Goal: Task Accomplishment & Management: Manage account settings

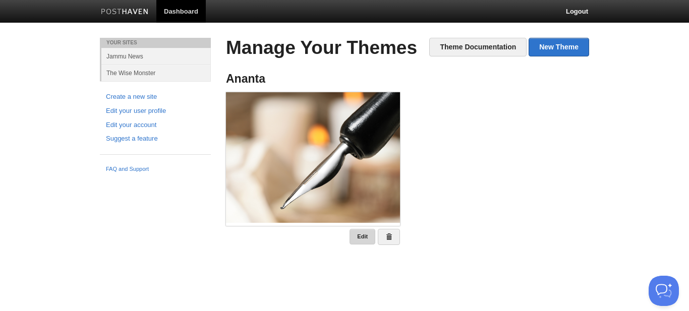
click at [362, 234] on link "Edit" at bounding box center [362, 237] width 26 height 16
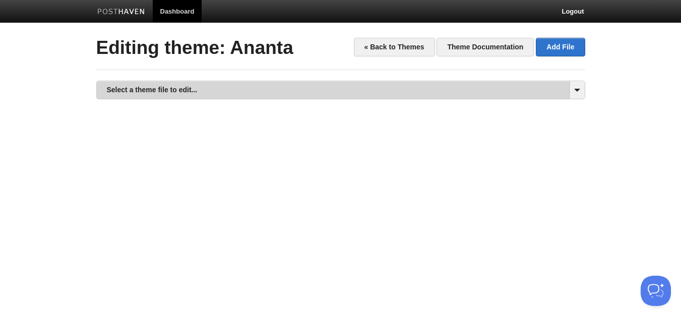
click at [372, 88] on link "Select a theme file to edit..." at bounding box center [341, 90] width 488 height 18
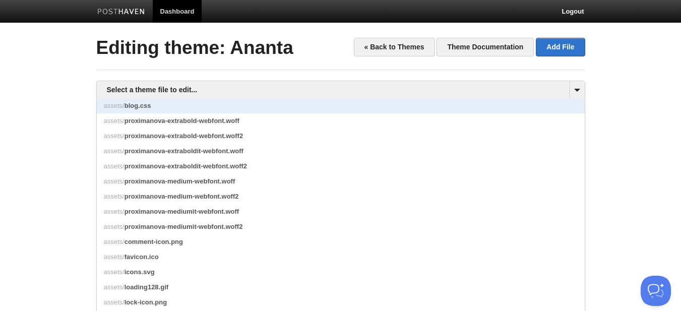
click at [141, 103] on span "blog.css" at bounding box center [138, 106] width 27 height 8
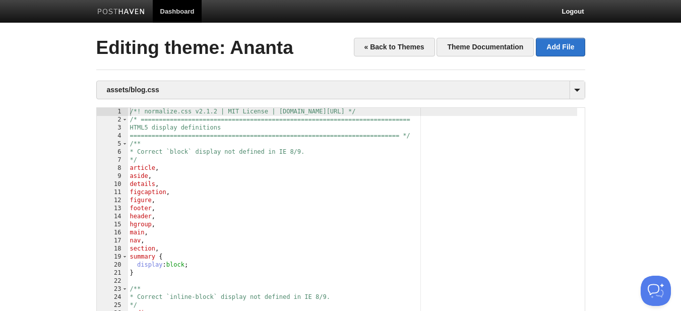
click at [255, 192] on div "/*! normalize.css v2.1.2 | MIT License | [DOMAIN_NAME][URL] */ /* =============…" at bounding box center [352, 244] width 449 height 272
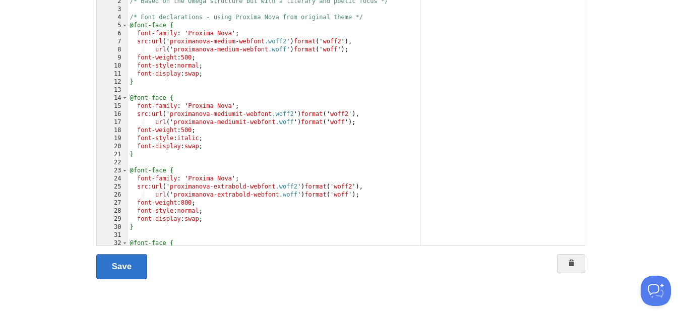
scroll to position [119, 0]
click at [135, 266] on link "Save" at bounding box center [121, 266] width 51 height 25
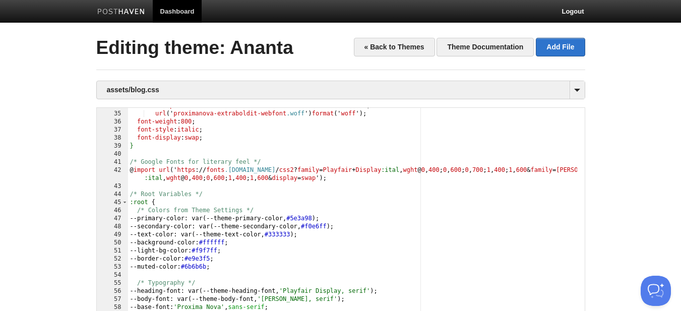
scroll to position [182, 0]
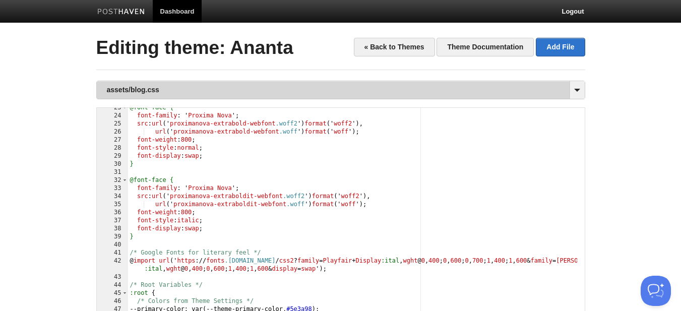
click at [485, 94] on link "assets/blog.css" at bounding box center [341, 90] width 488 height 18
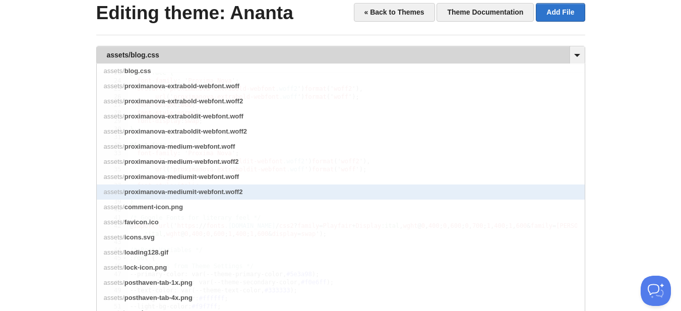
scroll to position [50, 0]
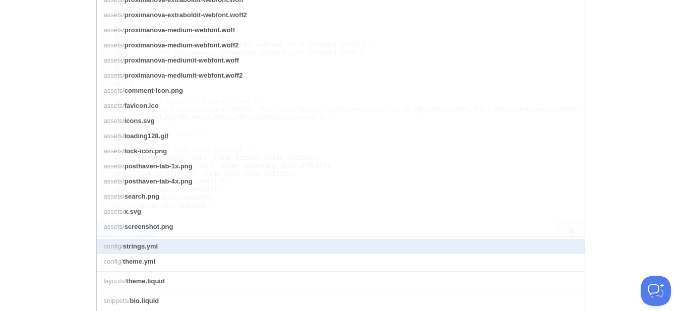
click at [203, 252] on link "config/ strings.yml" at bounding box center [341, 246] width 488 height 15
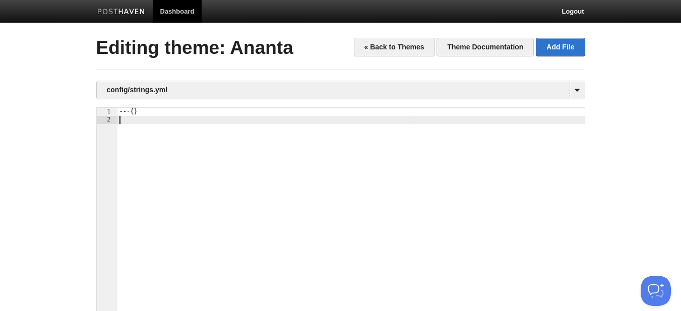
click at [259, 164] on div "-- - { }" at bounding box center [350, 244] width 467 height 272
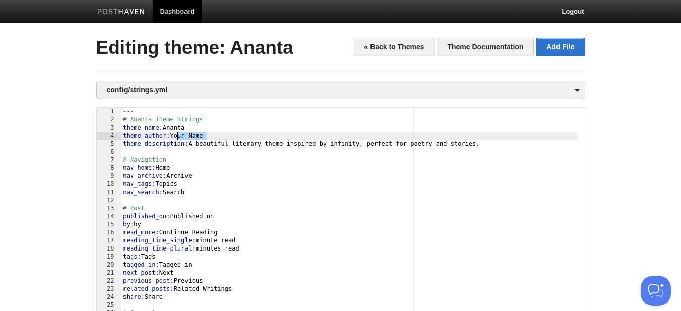
drag, startPoint x: 222, startPoint y: 137, endPoint x: 175, endPoint y: 139, distance: 46.9
click at [175, 139] on div "--- # Ananta Theme Strings theme_name : Ananta theme_author : Your Name theme_d…" at bounding box center [349, 244] width 456 height 272
type textarea ""
click at [619, 157] on body "Dashboard Logout Theme deleted. × Theme Ananta created. × Your Sites Jammu News…" at bounding box center [340, 215] width 681 height 430
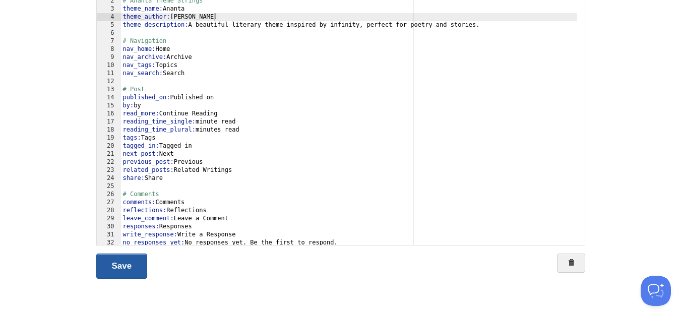
click at [128, 263] on link "Save" at bounding box center [121, 266] width 51 height 25
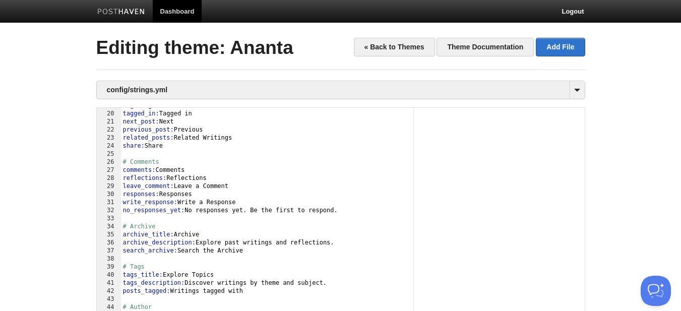
scroll to position [204, 0]
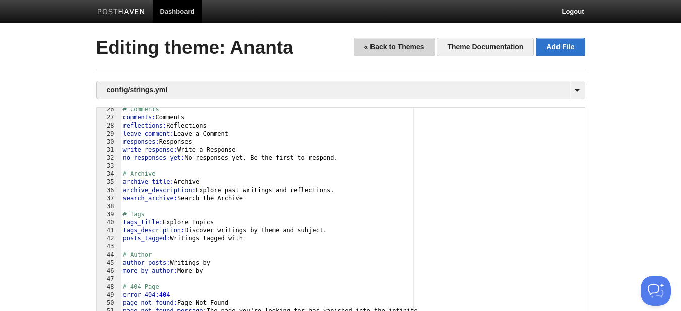
click at [396, 48] on link "« Back to Themes" at bounding box center [394, 47] width 81 height 19
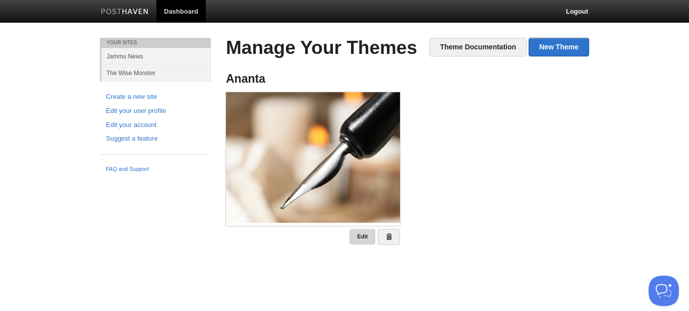
click at [356, 234] on link "Edit" at bounding box center [362, 237] width 26 height 16
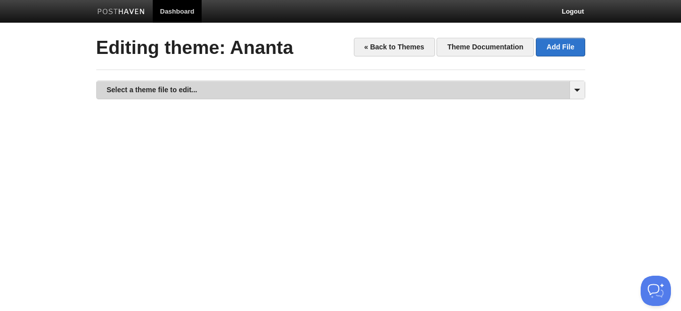
click at [480, 91] on link "Select a theme file to edit..." at bounding box center [341, 90] width 488 height 18
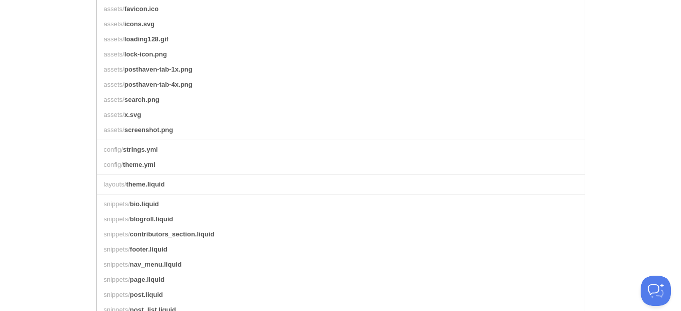
scroll to position [252, 0]
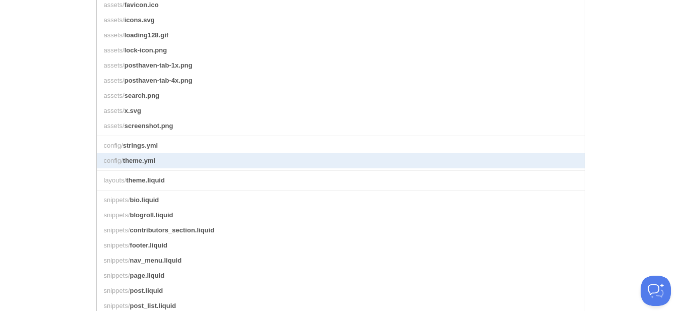
click at [225, 168] on link "config/ theme.yml" at bounding box center [341, 160] width 488 height 15
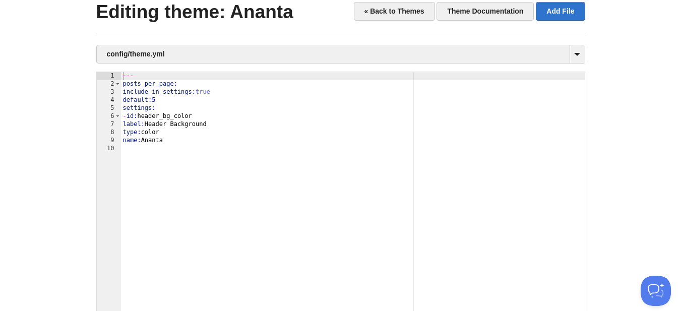
scroll to position [18, 0]
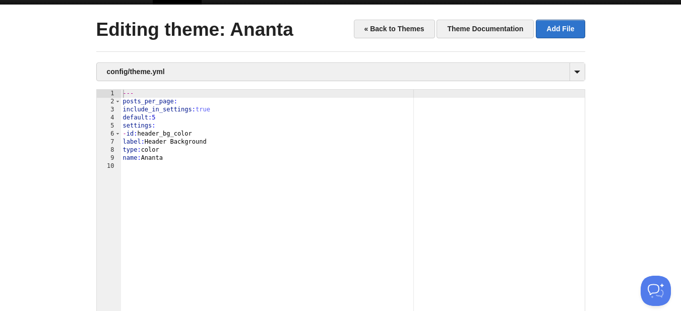
click at [245, 176] on div "--- posts_per_page : include_in_settings : true default : 5 settings : - id : h…" at bounding box center [353, 226] width 464 height 272
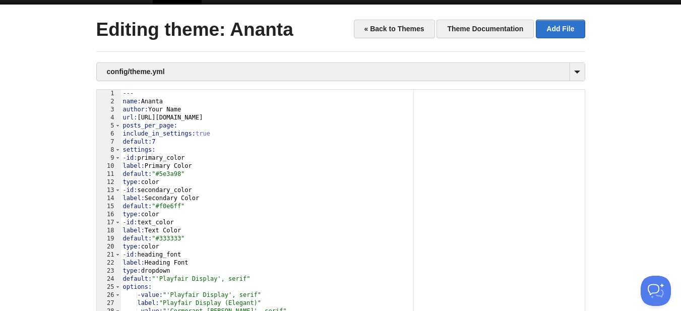
scroll to position [0, 0]
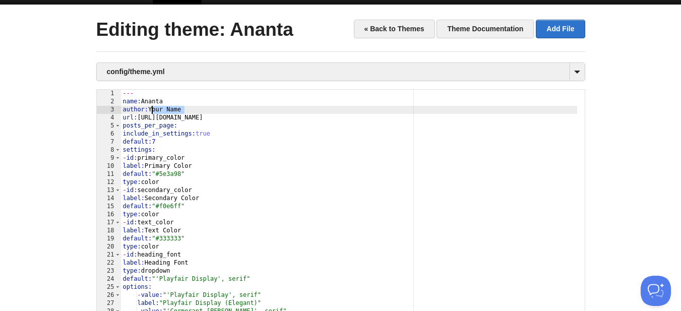
drag, startPoint x: 190, startPoint y: 108, endPoint x: 151, endPoint y: 109, distance: 38.3
click at [151, 109] on div "--- name : Ananta author : Your Name url : https://yourwebsite.com posts_per_pa…" at bounding box center [349, 226] width 456 height 272
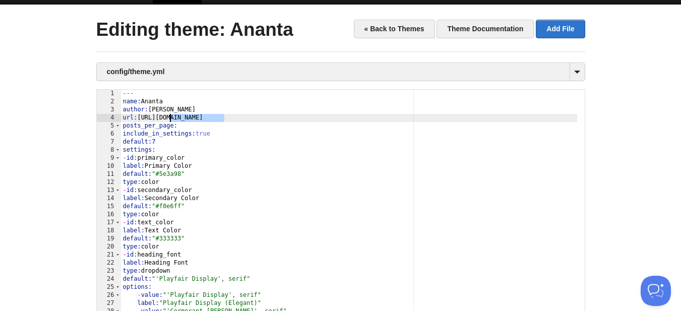
drag, startPoint x: 248, startPoint y: 115, endPoint x: 171, endPoint y: 121, distance: 76.8
click at [171, 121] on div "--- name : Ananta author : Rahul Dogra url : https://yourwebsite.com posts_per_…" at bounding box center [349, 226] width 456 height 272
type textarea ""
click at [633, 133] on body "Dashboard Logout Theme deleted. × Theme Ananta created. × Your Sites Jammu News…" at bounding box center [340, 197] width 681 height 430
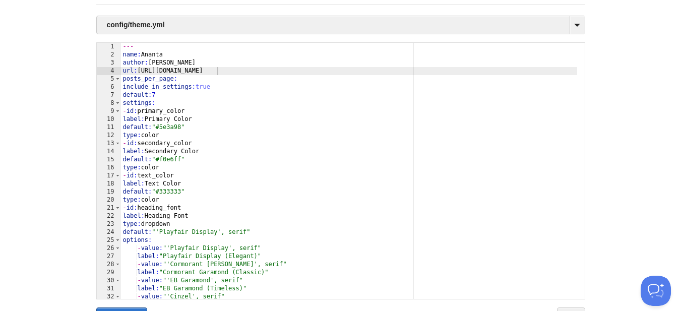
scroll to position [119, 0]
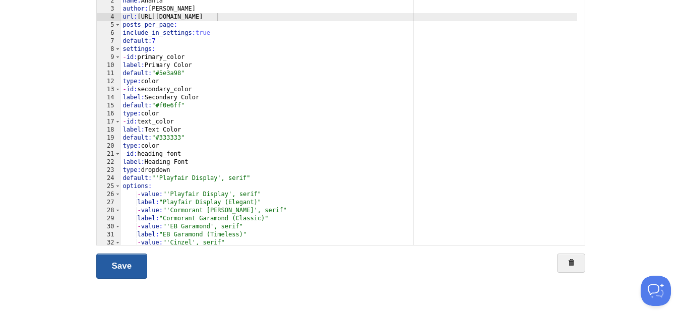
click at [142, 266] on link "Save" at bounding box center [121, 266] width 51 height 25
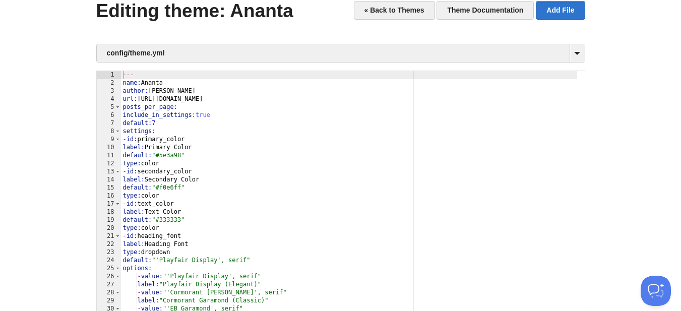
scroll to position [0, 0]
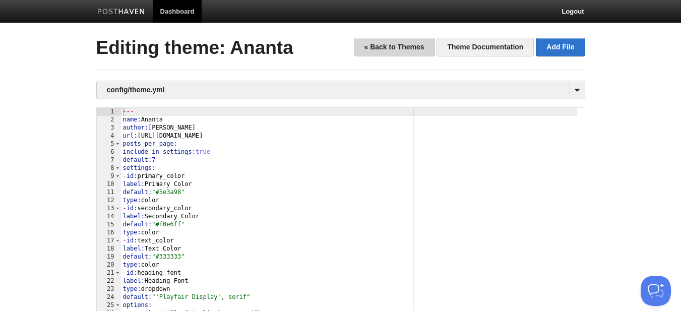
click at [405, 50] on link "« Back to Themes" at bounding box center [394, 47] width 81 height 19
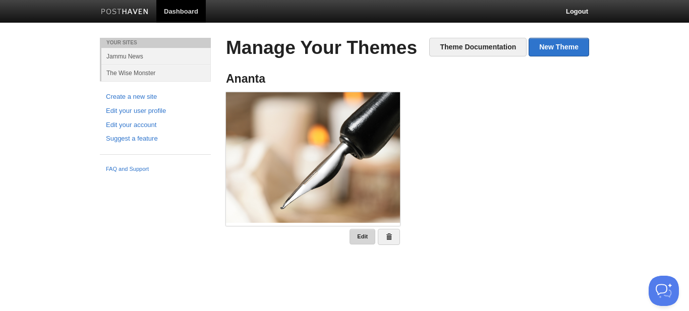
click at [363, 235] on link "Edit" at bounding box center [362, 237] width 26 height 16
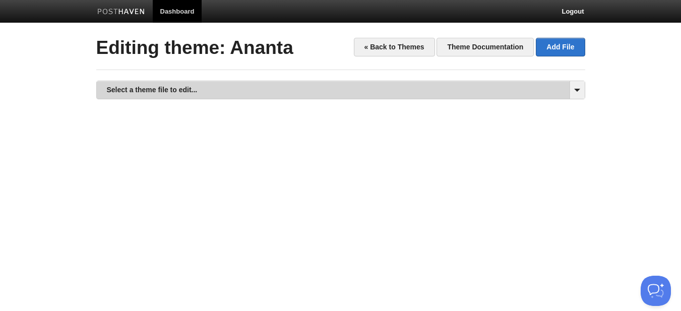
click at [318, 88] on link "Select a theme file to edit..." at bounding box center [341, 90] width 488 height 18
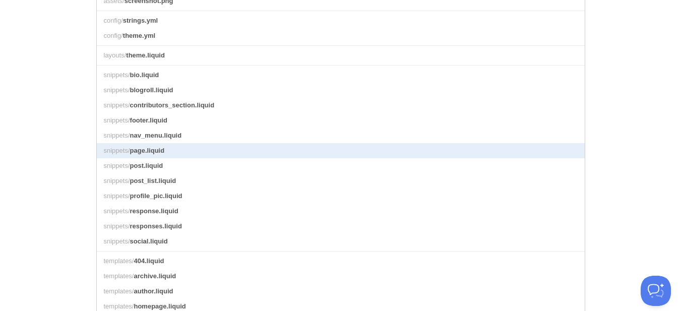
scroll to position [353, 0]
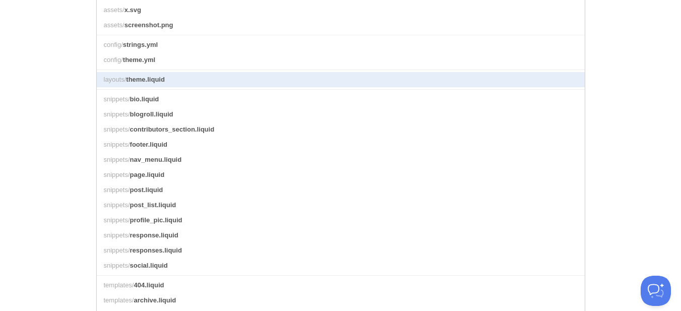
click at [184, 87] on link "layouts/ theme.liquid" at bounding box center [341, 79] width 488 height 15
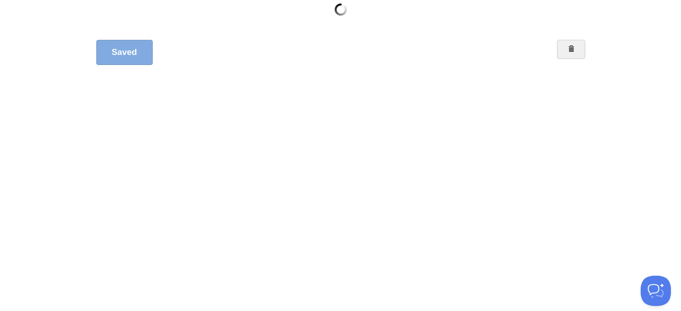
scroll to position [119, 0]
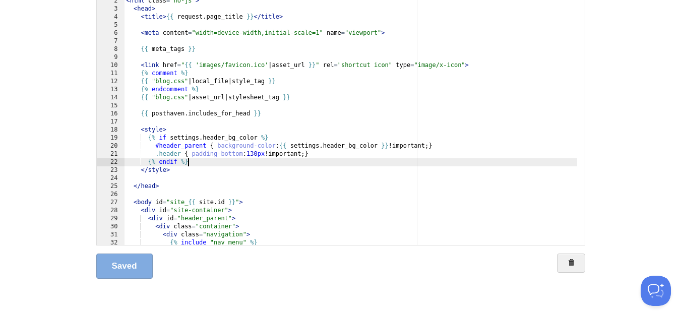
click at [290, 159] on div "<! DOCTYPE html > < html class = "no-js" > < head > < title > {{ request . page…" at bounding box center [351, 125] width 453 height 272
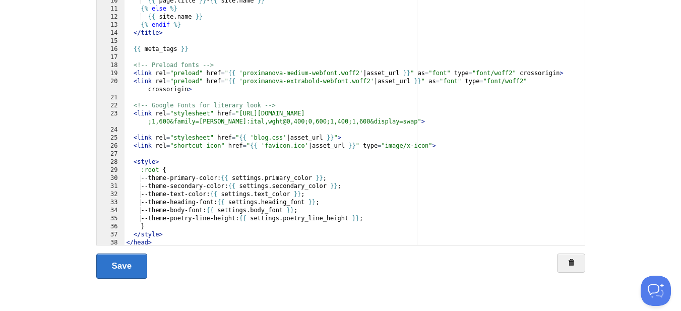
scroll to position [65, 0]
click at [123, 267] on link "Save" at bounding box center [121, 266] width 51 height 25
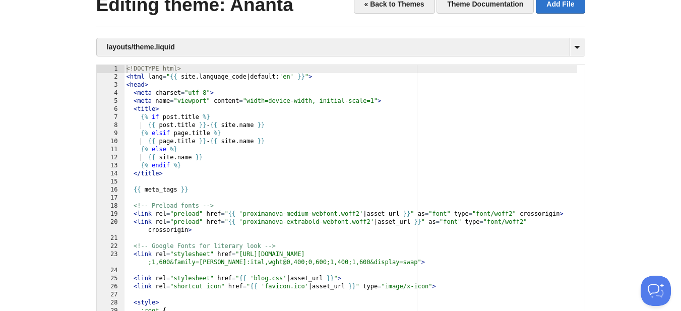
scroll to position [0, 0]
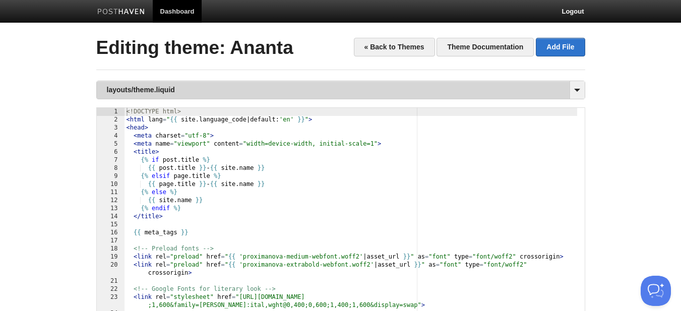
click at [499, 81] on link "layouts/theme.liquid" at bounding box center [341, 90] width 488 height 18
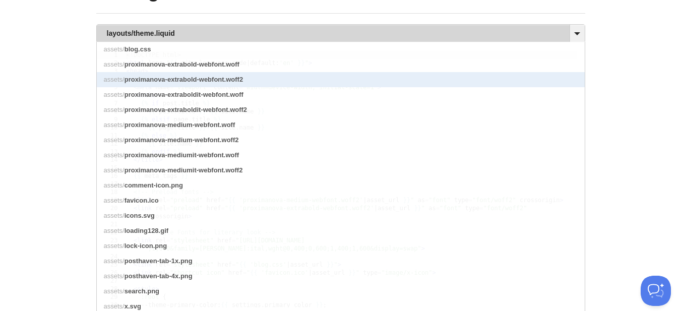
scroll to position [101, 0]
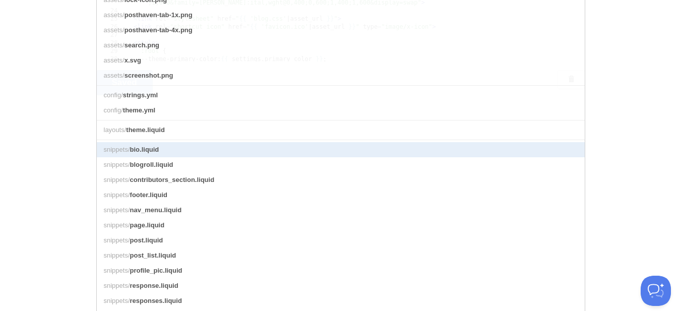
click at [191, 157] on link "snippets/ bio.liquid" at bounding box center [341, 149] width 488 height 15
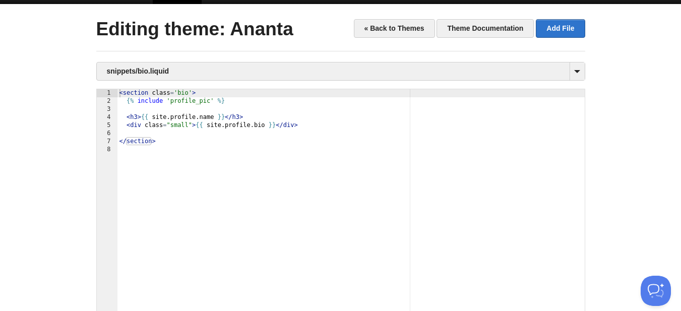
scroll to position [18, 0]
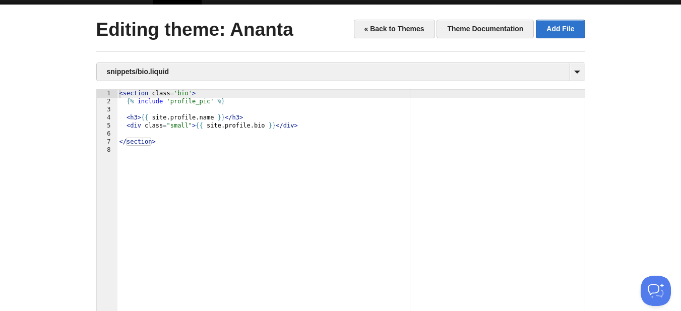
click at [325, 166] on div "< section class = 'bio' > {% include 'profile_pic' %} < h3 > {{ site . profile …" at bounding box center [350, 226] width 467 height 272
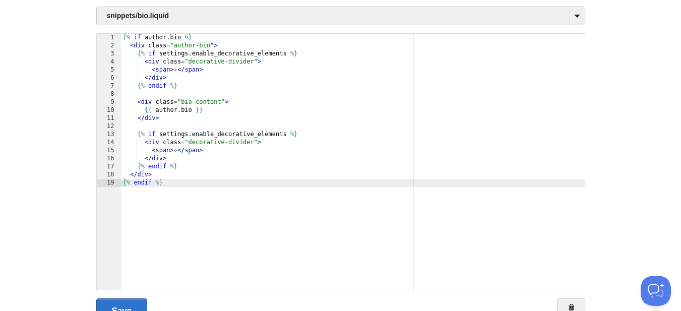
scroll to position [119, 0]
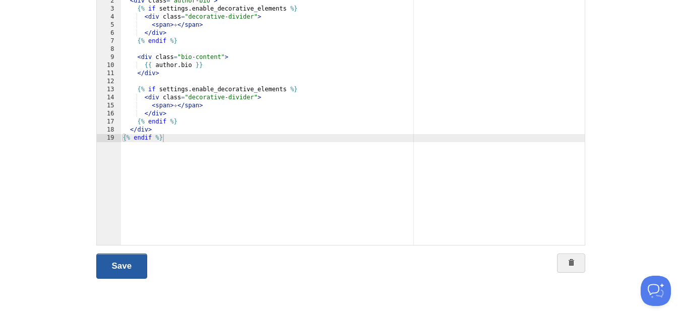
click at [129, 268] on link "Save" at bounding box center [121, 266] width 51 height 25
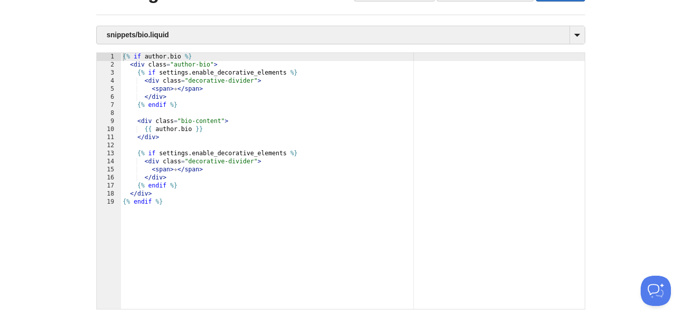
scroll to position [0, 0]
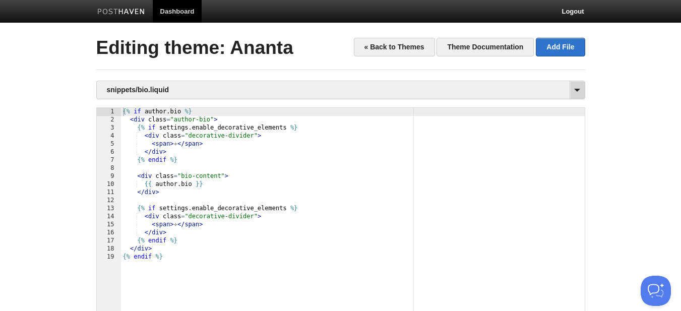
click at [577, 92] on span at bounding box center [577, 90] width 15 height 18
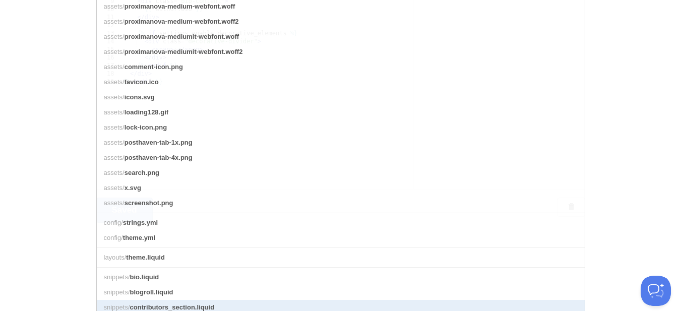
scroll to position [303, 0]
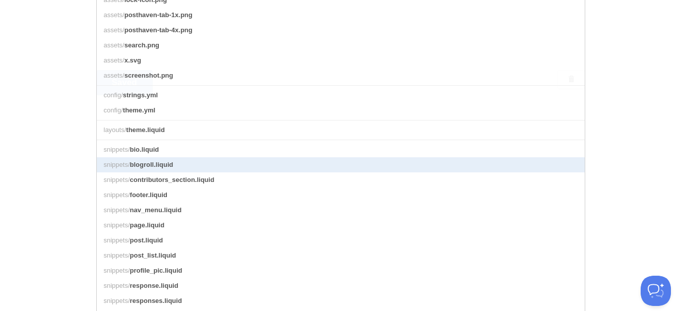
click at [397, 172] on link "snippets/ blogroll.liquid" at bounding box center [341, 164] width 488 height 15
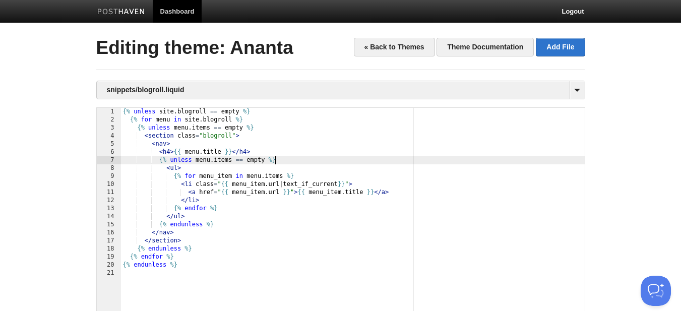
click at [392, 161] on div "{% unless site . blogroll == empty %} {% for menu in site . blogroll %} {% unle…" at bounding box center [353, 244] width 464 height 272
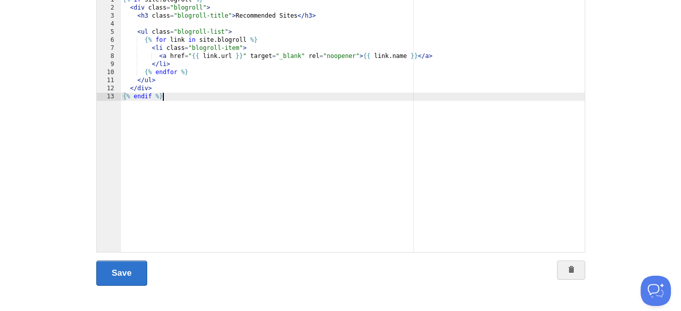
scroll to position [119, 0]
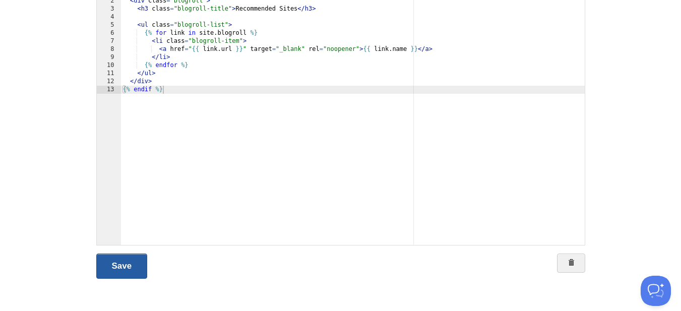
click at [140, 265] on link "Save" at bounding box center [121, 266] width 51 height 25
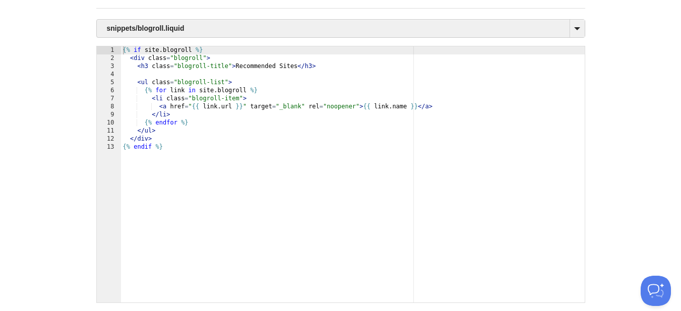
scroll to position [0, 0]
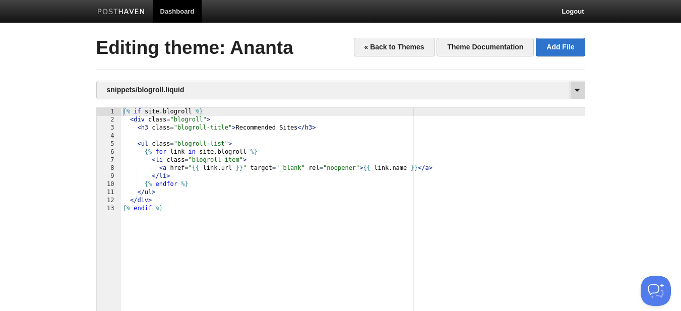
click at [577, 90] on span at bounding box center [577, 90] width 15 height 18
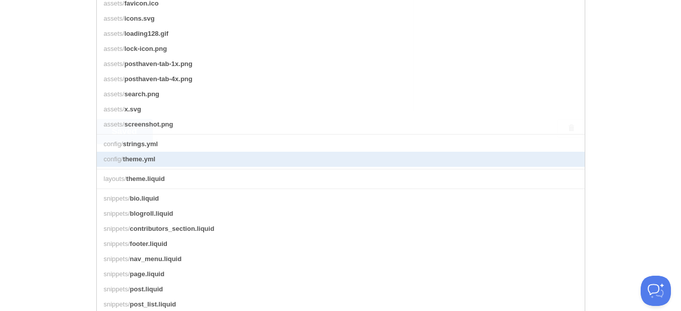
scroll to position [303, 0]
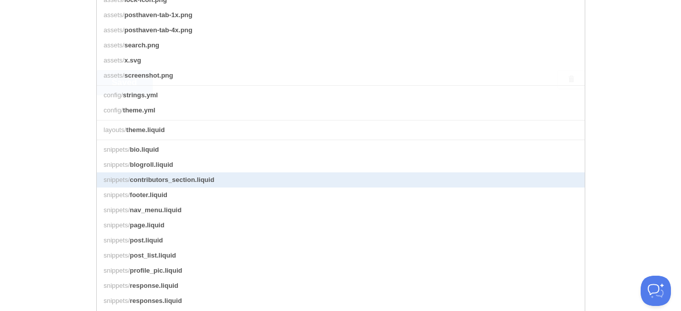
click at [263, 188] on link "snippets/ contributors_section.liquid" at bounding box center [341, 179] width 488 height 15
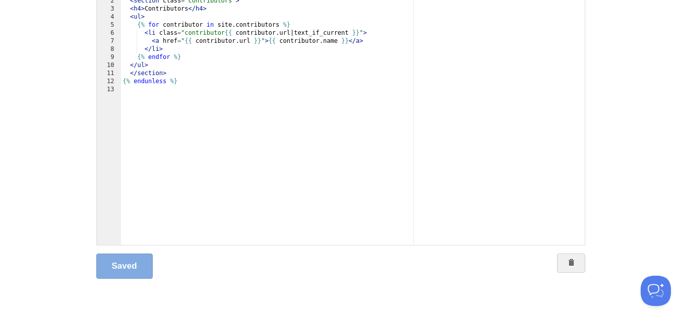
scroll to position [69, 0]
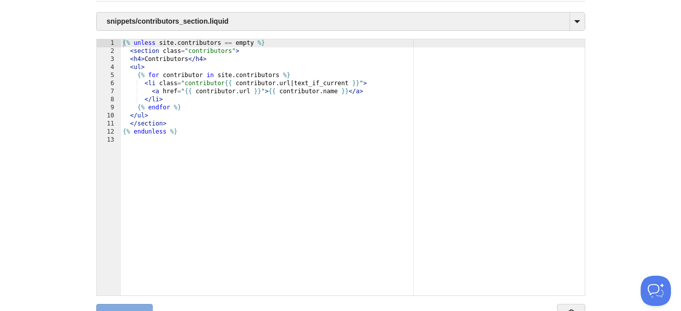
click at [286, 184] on div "{% unless site . contributors == empty %} < section class = "contributors" > < …" at bounding box center [353, 175] width 464 height 272
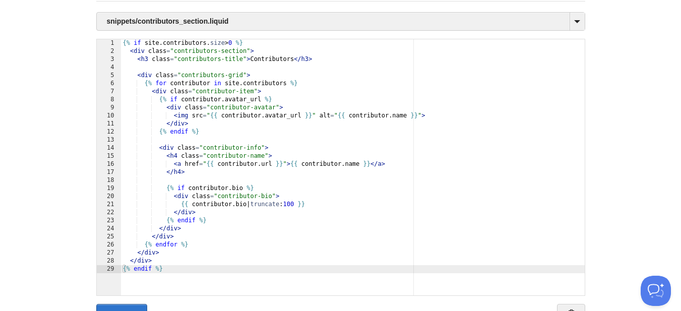
scroll to position [119, 0]
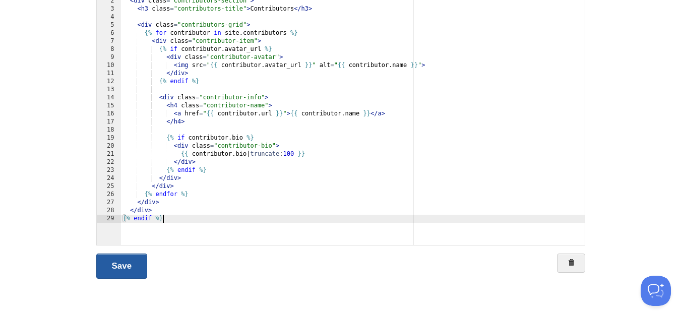
click at [139, 265] on link "Save" at bounding box center [121, 266] width 51 height 25
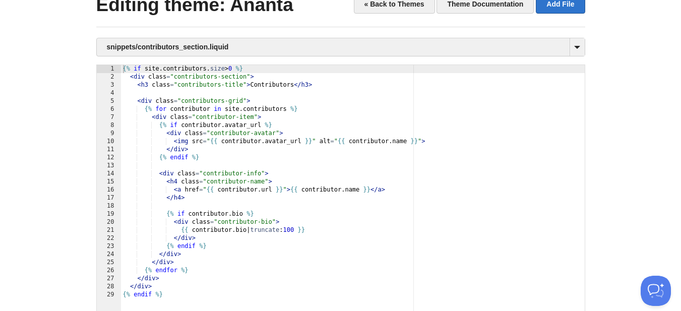
scroll to position [0, 0]
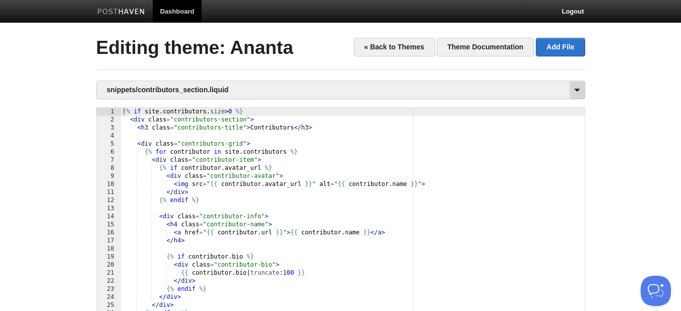
click at [580, 91] on span at bounding box center [577, 90] width 15 height 18
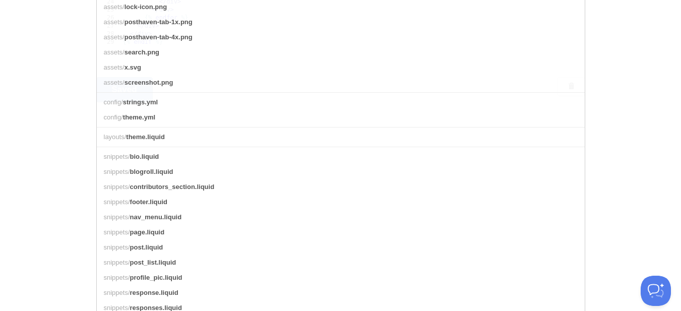
scroll to position [303, 0]
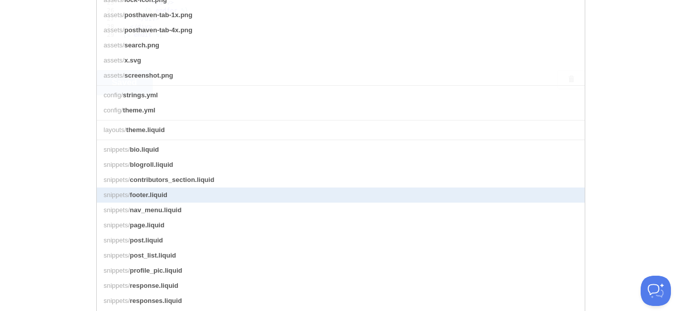
click at [274, 203] on link "snippets/ footer.liquid" at bounding box center [341, 195] width 488 height 15
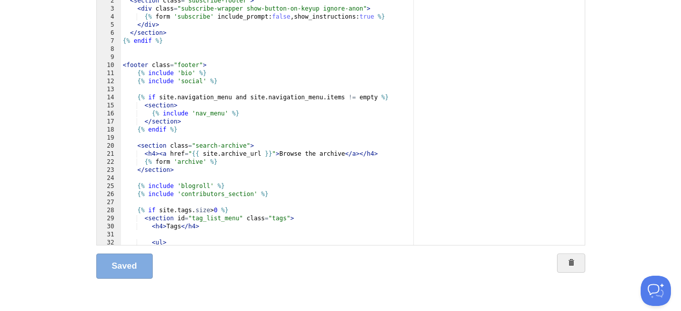
scroll to position [69, 0]
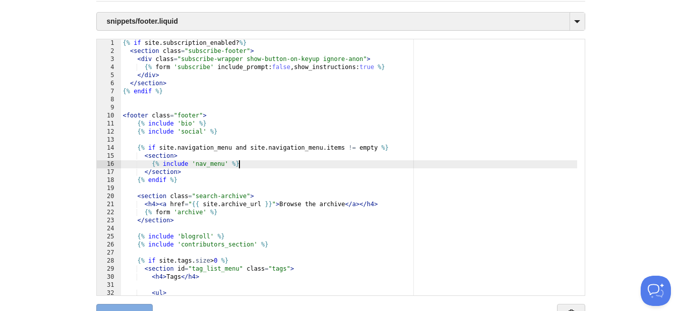
click at [316, 163] on div "{% if site . subscription_enabled ? %} < section class = "subscribe-footer" > <…" at bounding box center [349, 175] width 456 height 272
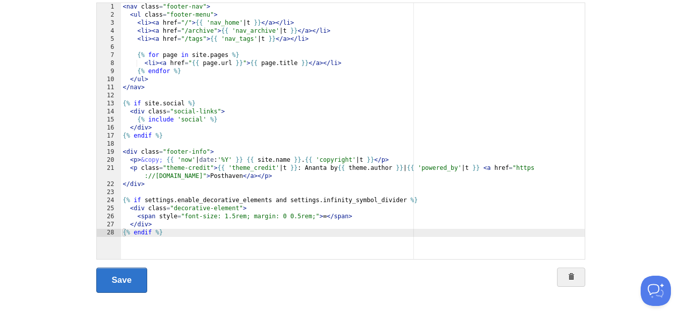
scroll to position [119, 0]
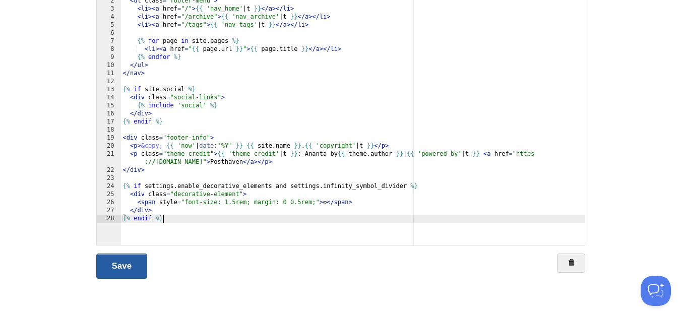
click at [140, 264] on link "Save" at bounding box center [121, 266] width 51 height 25
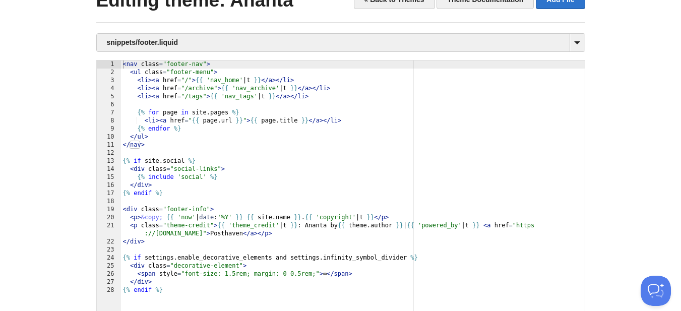
scroll to position [0, 0]
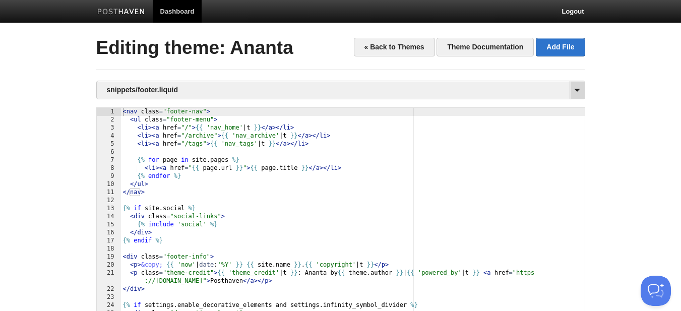
click at [573, 93] on span at bounding box center [577, 90] width 15 height 18
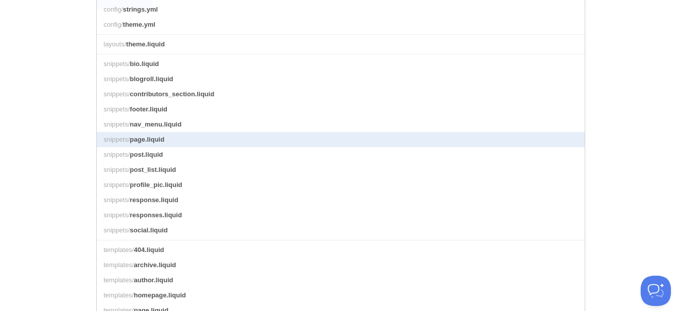
scroll to position [403, 0]
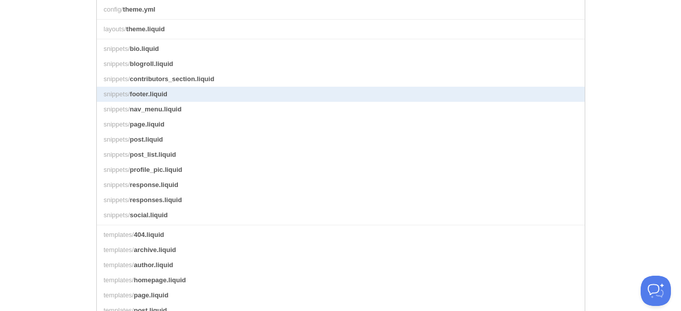
click at [310, 102] on link "snippets/ footer.liquid" at bounding box center [341, 94] width 488 height 15
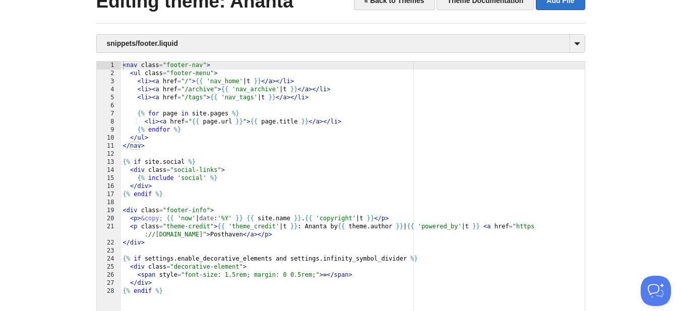
scroll to position [0, 0]
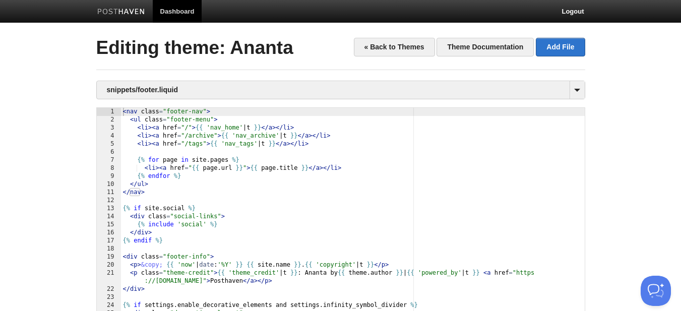
click at [349, 193] on div "< nav class = "footer-nav" > < ul class = "footer-menu" > < li > < a href = "/"…" at bounding box center [353, 244] width 464 height 272
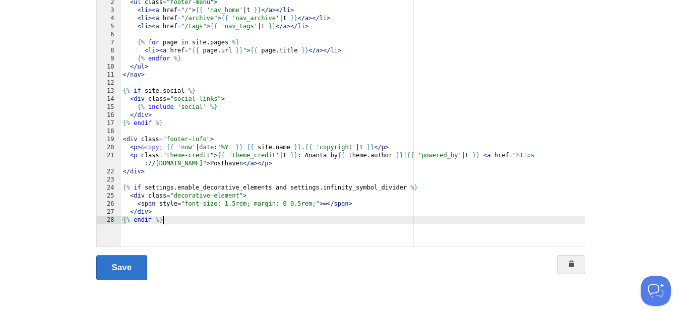
scroll to position [119, 0]
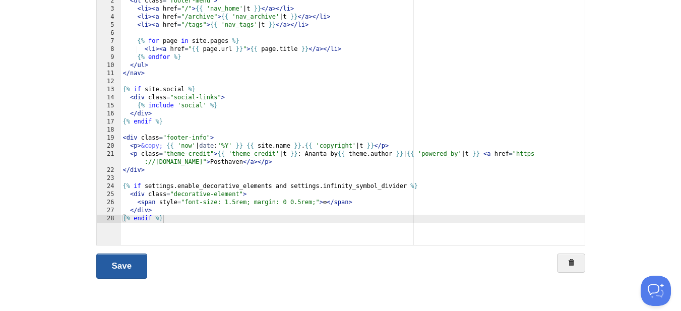
click at [114, 269] on link "Save" at bounding box center [121, 266] width 51 height 25
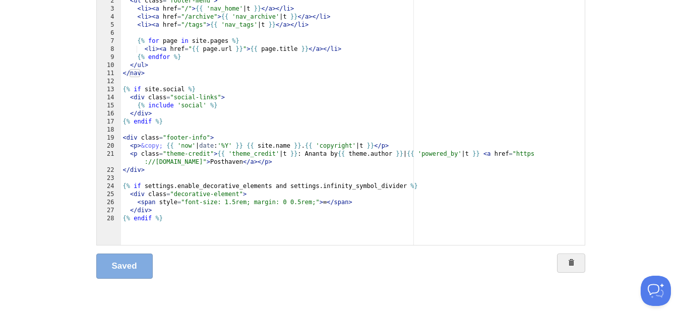
scroll to position [0, 0]
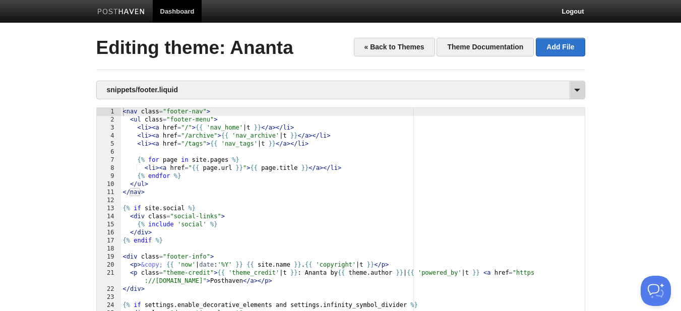
click at [573, 90] on span at bounding box center [577, 90] width 15 height 18
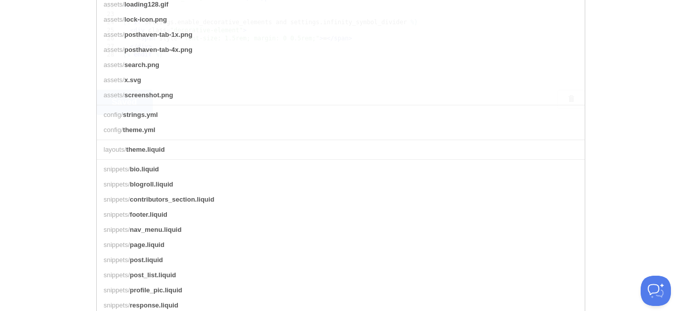
scroll to position [303, 0]
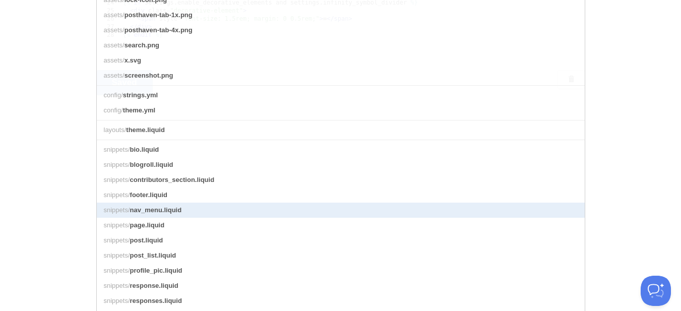
click at [176, 214] on span "nav_menu.liquid" at bounding box center [156, 210] width 52 height 8
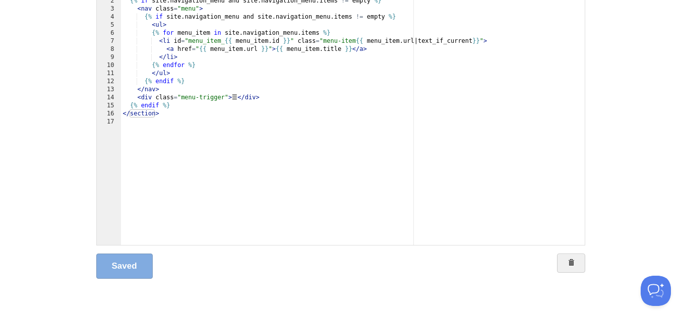
scroll to position [18, 0]
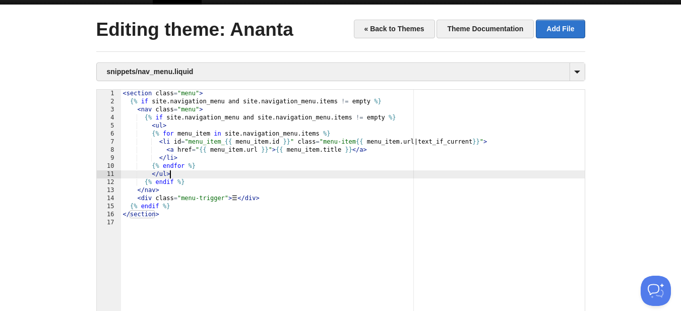
click at [280, 174] on div "< section class = "menu" > {% if site . navigation_menu and site . navigation_m…" at bounding box center [353, 226] width 464 height 272
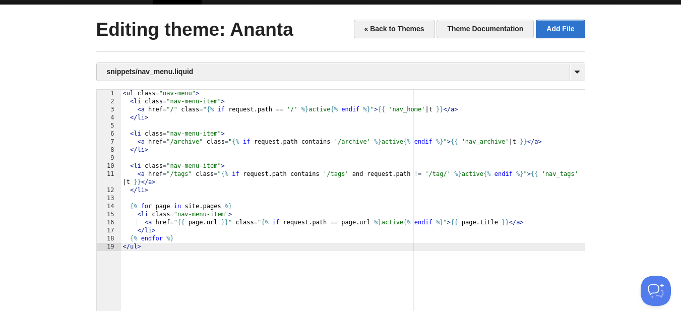
scroll to position [119, 0]
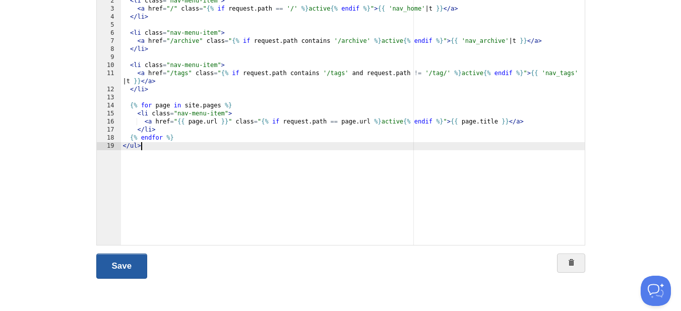
click at [123, 265] on link "Save" at bounding box center [121, 266] width 51 height 25
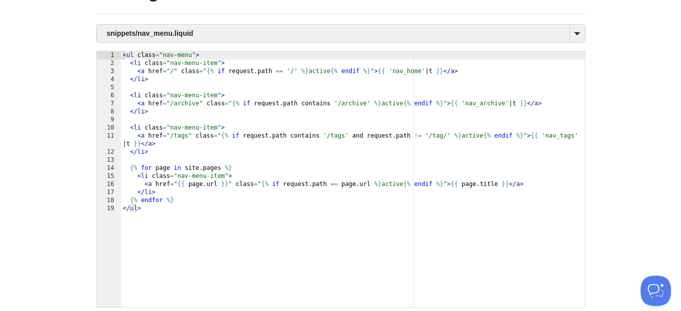
scroll to position [0, 0]
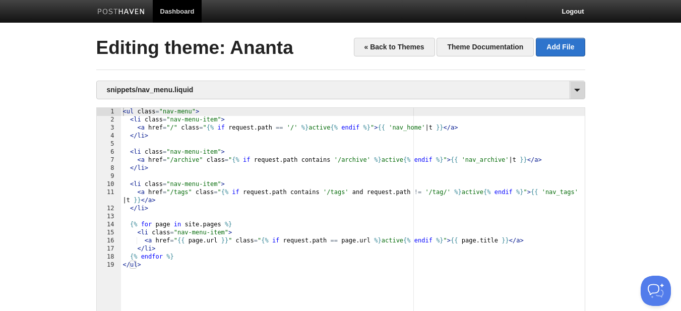
click at [577, 94] on span at bounding box center [577, 90] width 15 height 18
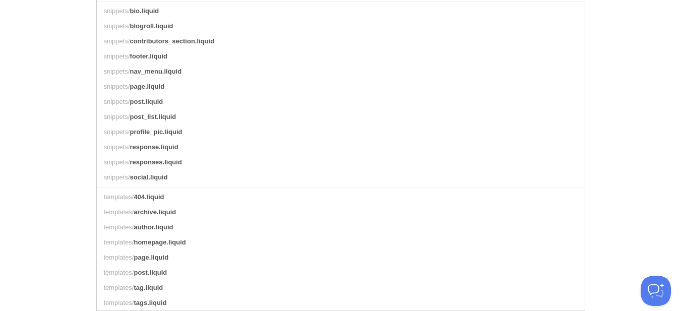
scroll to position [462, 0]
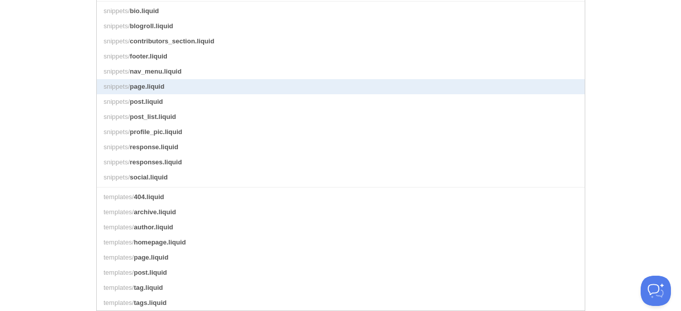
click at [195, 82] on link "snippets/ page.liquid" at bounding box center [341, 86] width 488 height 15
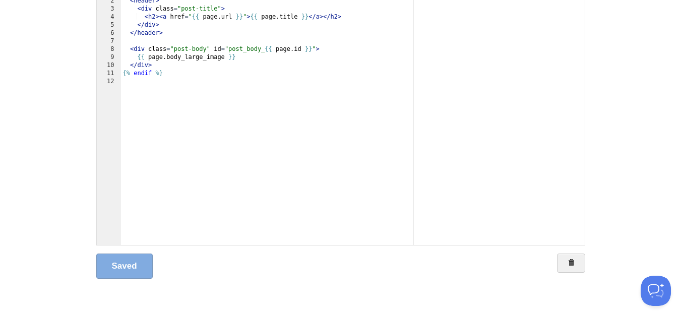
scroll to position [18, 0]
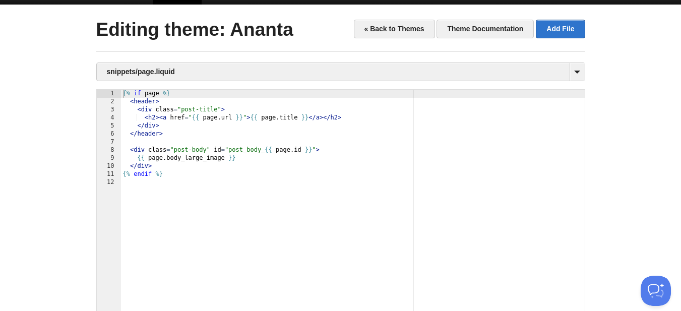
click at [290, 187] on div "{% if page %} < header > < div class = "post-title" > < h2 > < a href = " {{ pa…" at bounding box center [353, 226] width 464 height 272
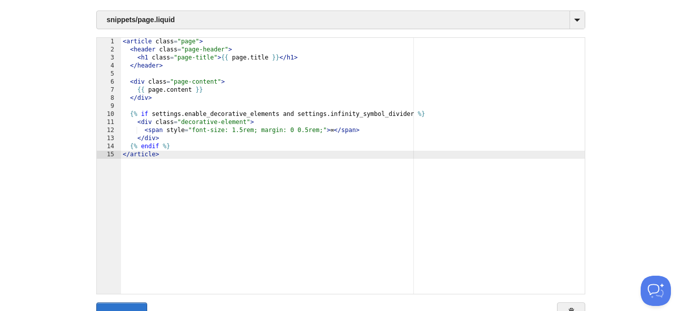
scroll to position [119, 0]
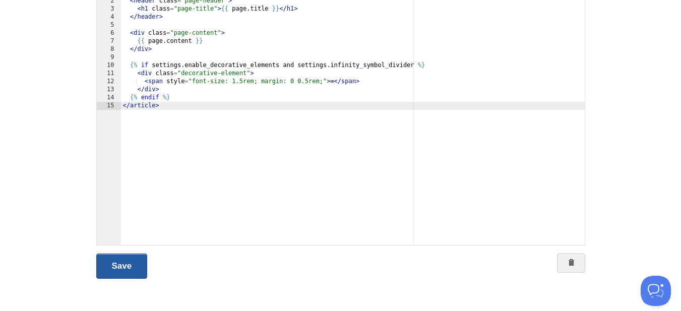
click at [128, 268] on link "Save" at bounding box center [121, 266] width 51 height 25
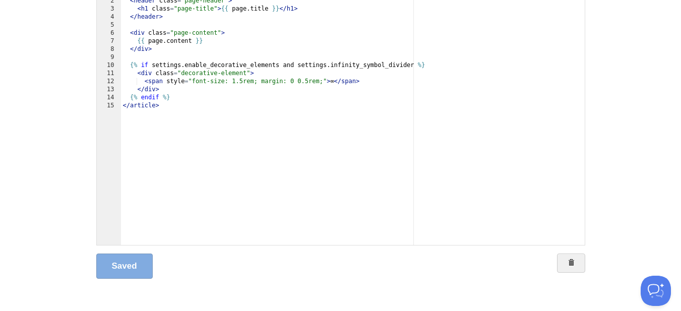
scroll to position [18, 0]
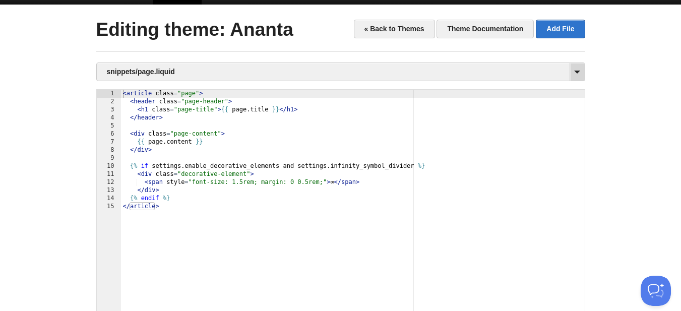
click at [575, 74] on span at bounding box center [577, 72] width 15 height 18
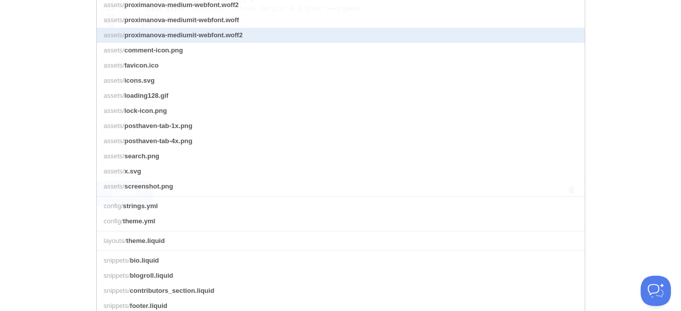
scroll to position [321, 0]
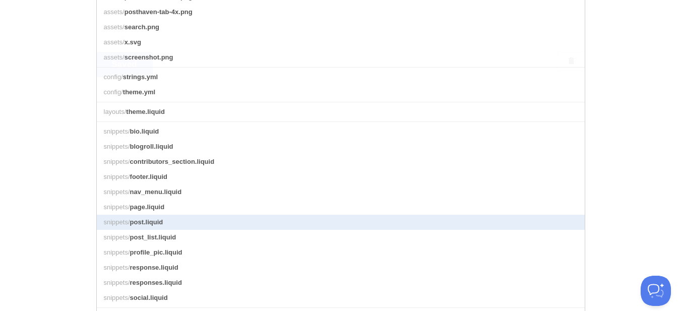
click at [307, 230] on link "snippets/ post.liquid" at bounding box center [341, 222] width 488 height 15
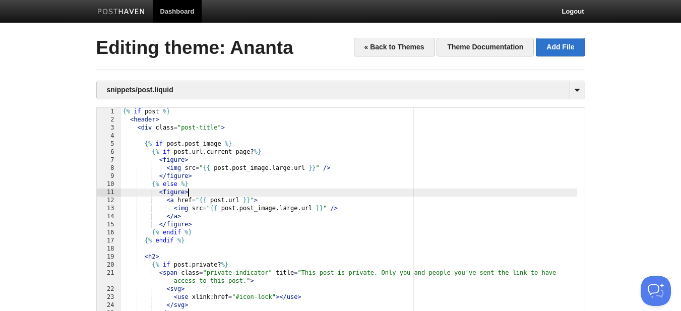
click at [342, 189] on div "{% if post %} < header > < div class = "post-title" > {% if post . post_image %…" at bounding box center [349, 244] width 456 height 272
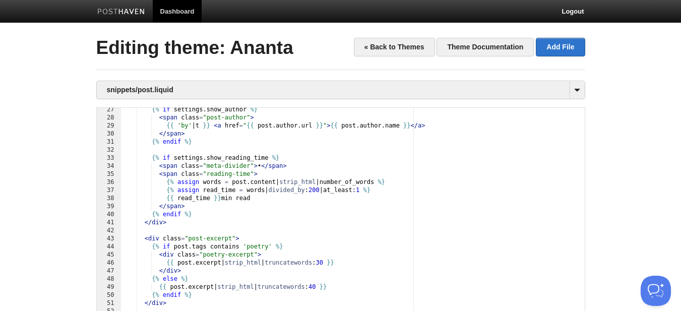
scroll to position [119, 0]
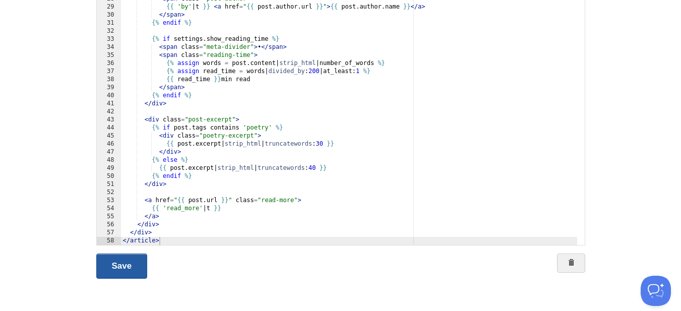
click at [117, 263] on link "Save" at bounding box center [121, 266] width 51 height 25
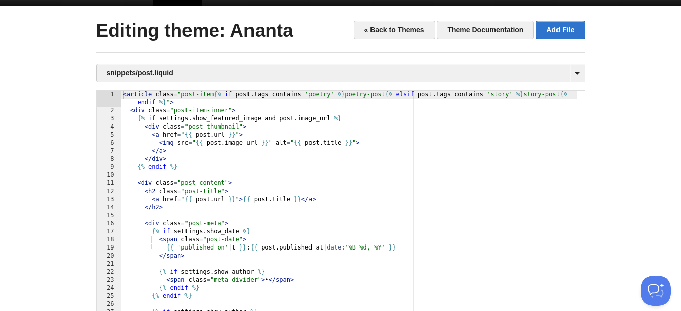
scroll to position [0, 0]
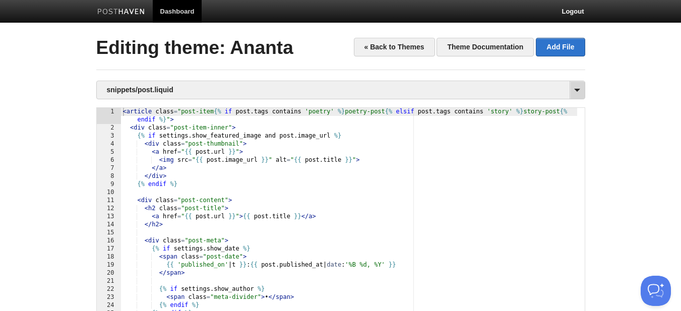
click at [574, 88] on span at bounding box center [577, 90] width 15 height 18
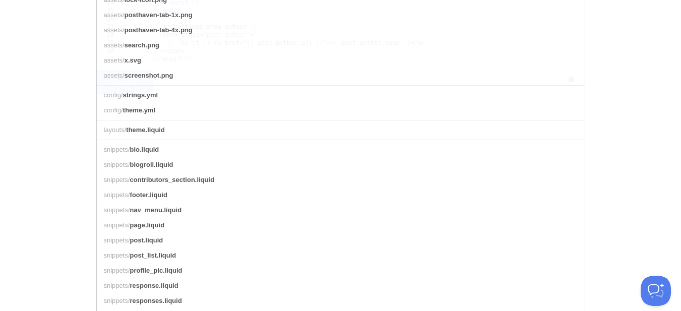
scroll to position [353, 0]
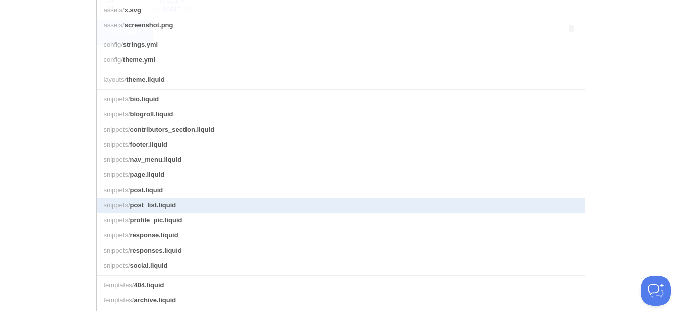
click at [219, 213] on link "snippets/ post_list.liquid" at bounding box center [341, 205] width 488 height 15
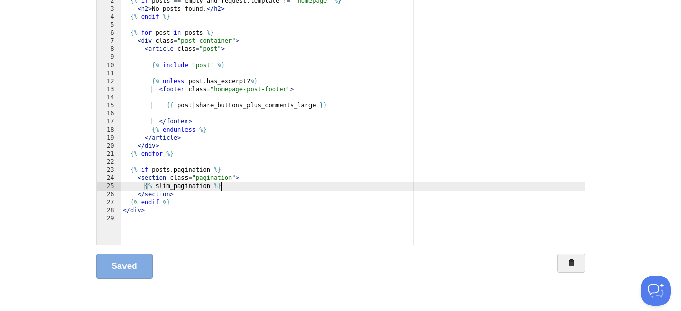
click at [281, 190] on div "< div id = "main" class = " {% if request . template != 'post' %} post-list {% …" at bounding box center [353, 125] width 464 height 272
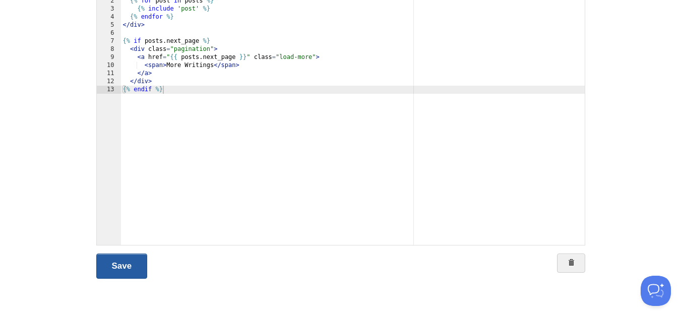
drag, startPoint x: 137, startPoint y: 260, endPoint x: 148, endPoint y: 247, distance: 17.5
click at [136, 261] on link "Save" at bounding box center [121, 266] width 51 height 25
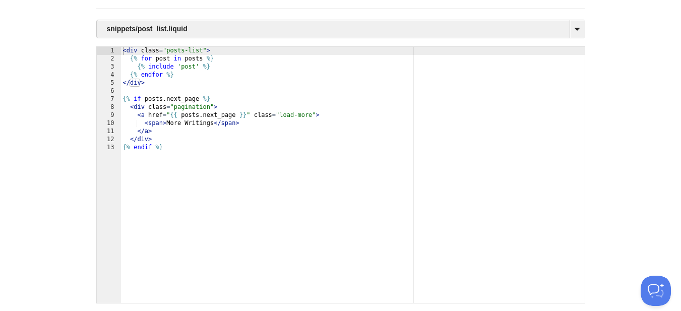
scroll to position [0, 0]
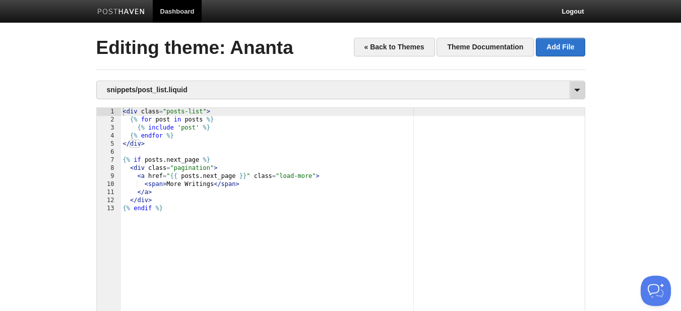
click at [575, 93] on span at bounding box center [577, 90] width 15 height 18
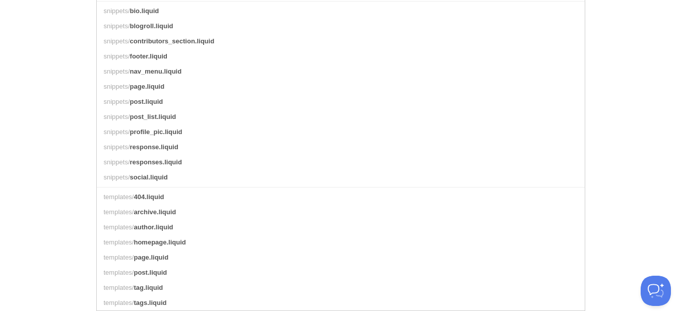
scroll to position [454, 0]
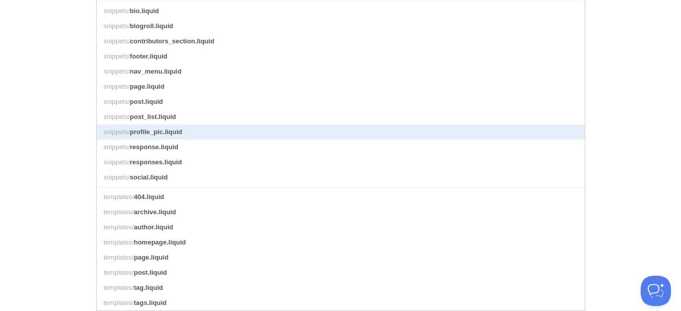
click at [237, 137] on link "snippets/ profile_pic.liquid" at bounding box center [341, 132] width 488 height 15
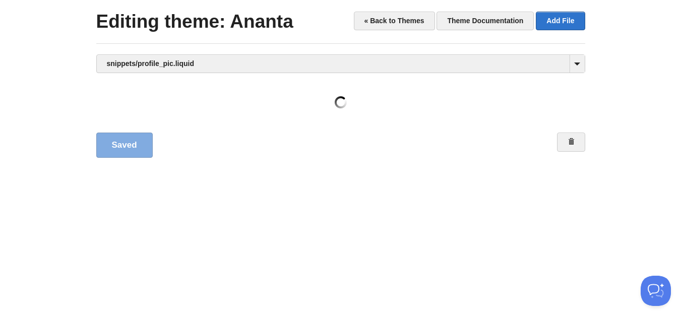
scroll to position [18, 0]
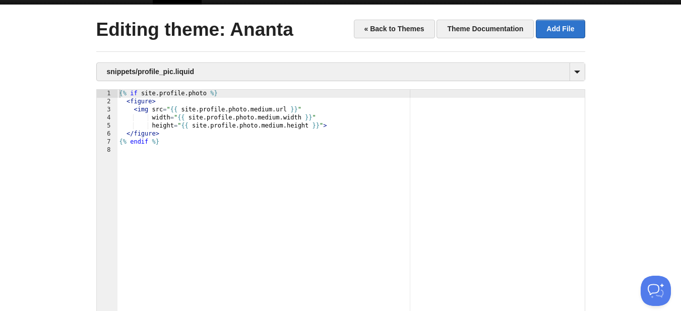
click at [254, 166] on div "{% if site . profile . photo %} < figure > < img src = " {{ site . profile . ph…" at bounding box center [350, 226] width 467 height 272
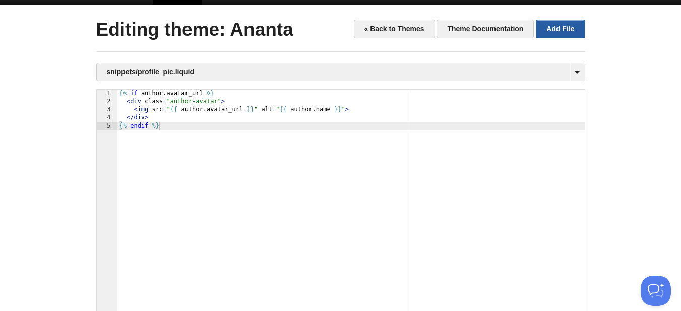
click at [553, 26] on link "Add File" at bounding box center [560, 29] width 49 height 19
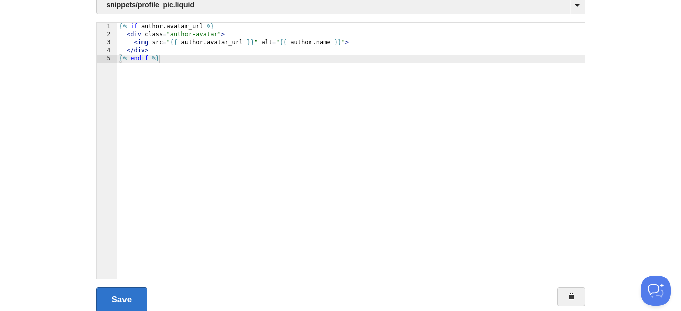
scroll to position [119, 0]
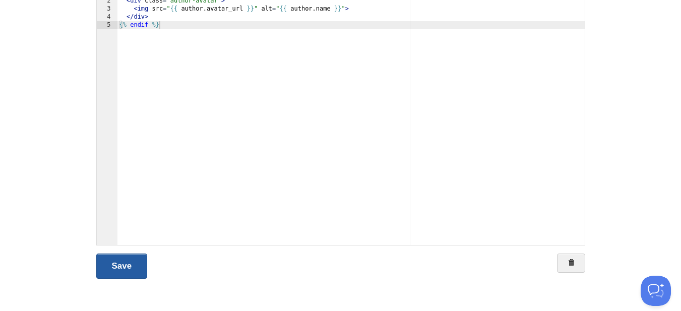
click at [138, 264] on link "Save" at bounding box center [121, 266] width 51 height 25
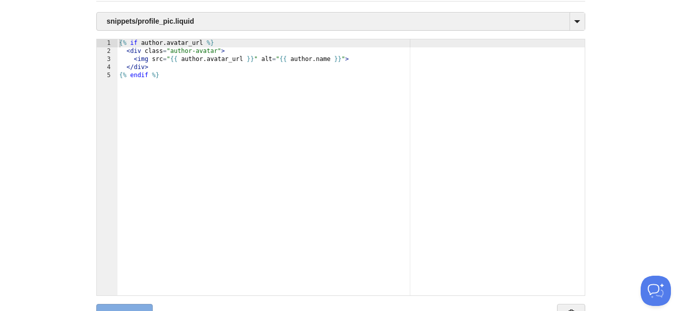
scroll to position [18, 0]
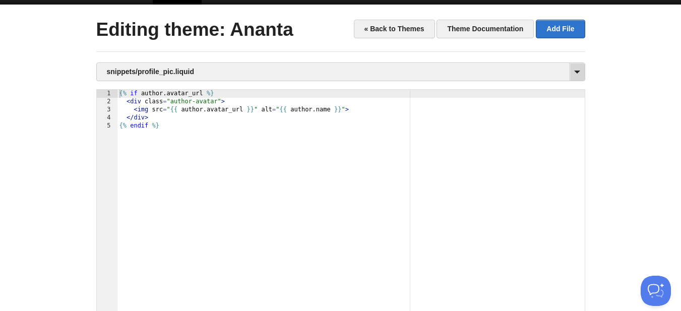
click at [577, 74] on span at bounding box center [577, 72] width 15 height 18
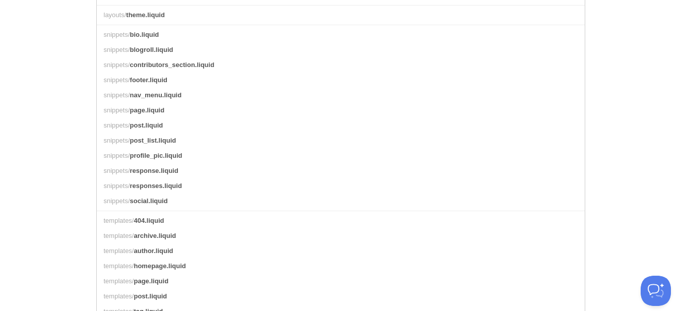
scroll to position [462, 0]
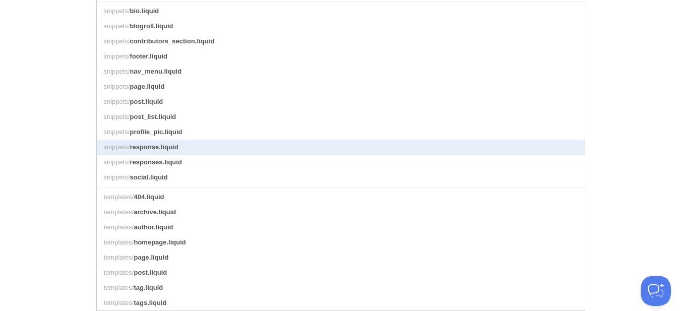
click at [192, 144] on link "snippets/ response.liquid" at bounding box center [341, 147] width 488 height 15
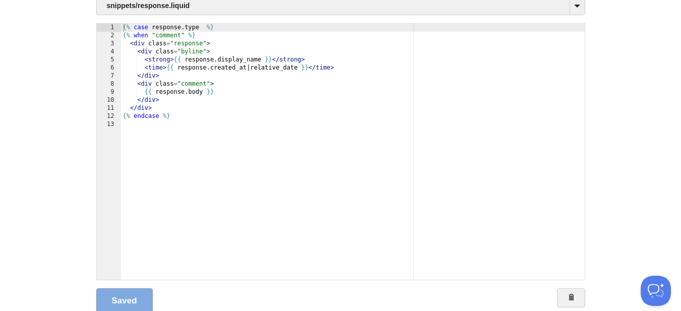
scroll to position [69, 0]
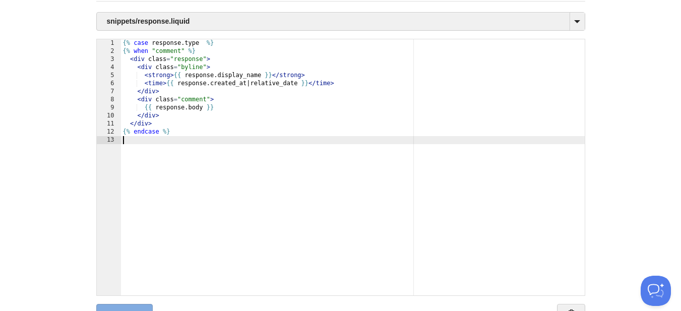
click at [274, 152] on div "{% case response . type %} {% when "comment" %} < div class = "response" > < di…" at bounding box center [353, 175] width 464 height 272
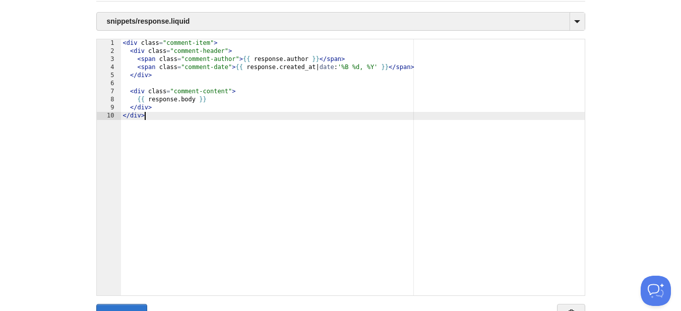
scroll to position [119, 0]
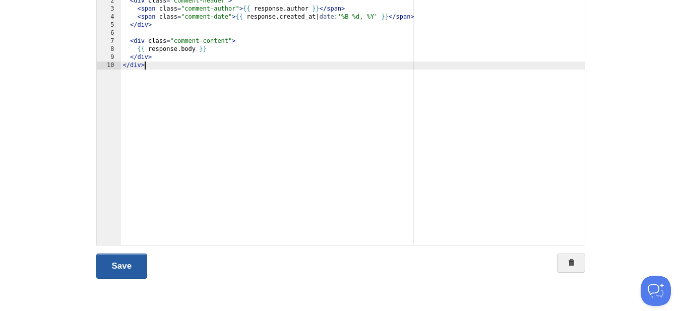
click at [115, 267] on link "Save" at bounding box center [121, 266] width 51 height 25
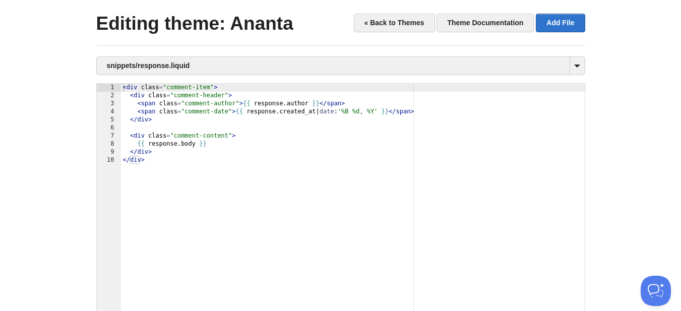
scroll to position [18, 0]
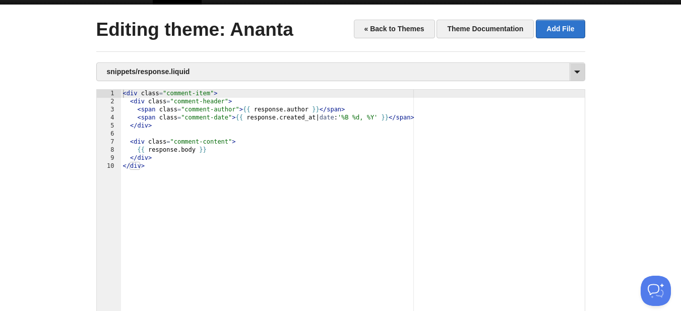
click at [576, 76] on span at bounding box center [577, 72] width 15 height 18
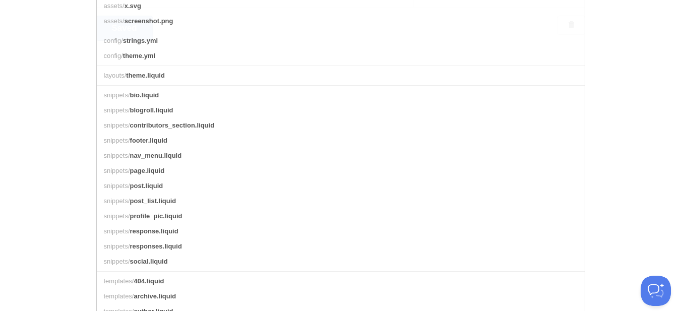
scroll to position [371, 0]
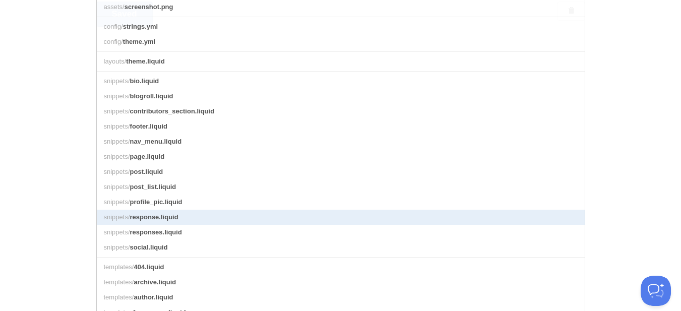
click at [187, 225] on link "snippets/ response.liquid" at bounding box center [341, 217] width 488 height 15
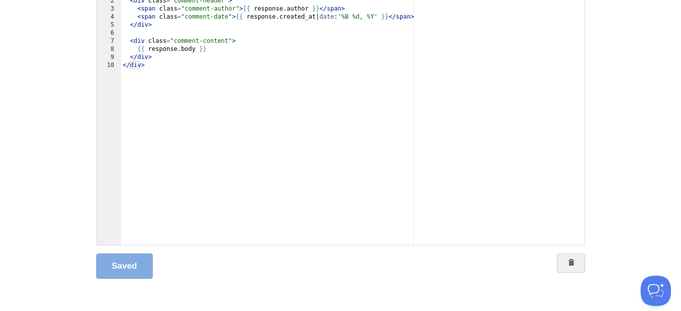
scroll to position [18, 0]
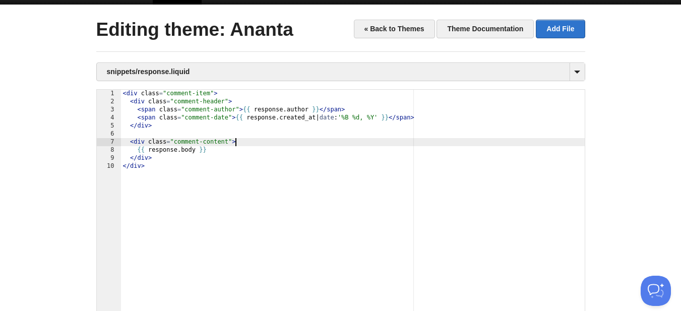
click at [290, 140] on div "< div class = "comment-item" > < div class = "comment-header" > < span class = …" at bounding box center [353, 226] width 464 height 272
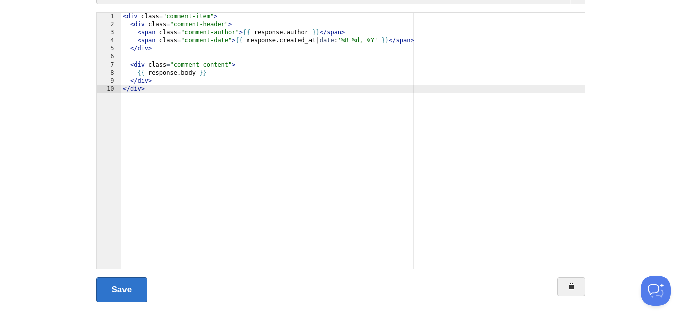
scroll to position [119, 0]
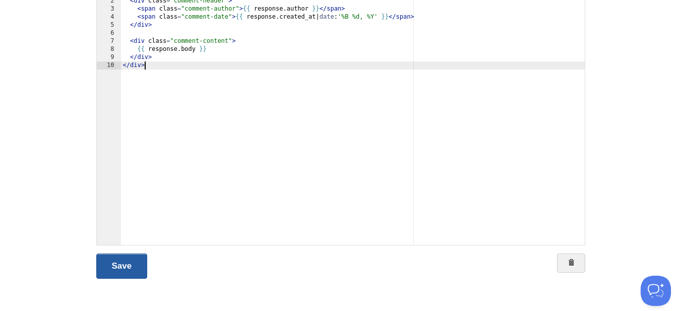
click at [105, 268] on link "Save" at bounding box center [121, 266] width 51 height 25
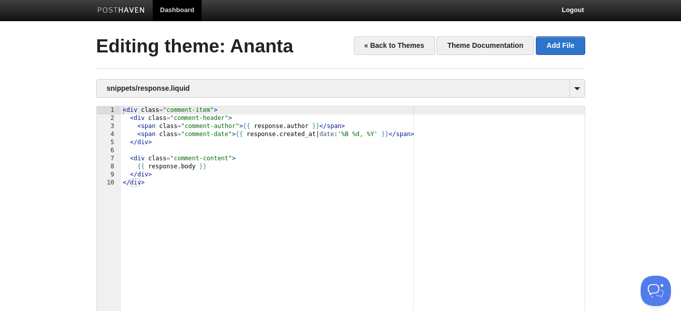
scroll to position [0, 0]
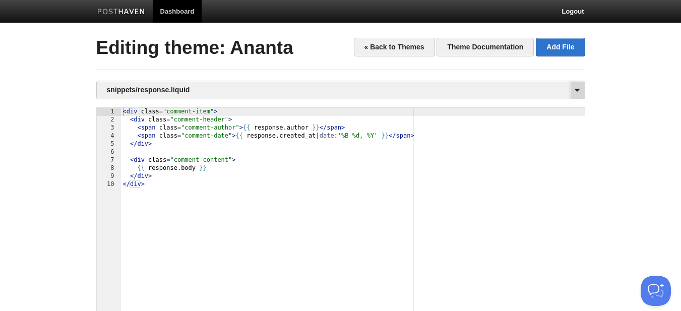
click at [581, 92] on span at bounding box center [577, 90] width 15 height 18
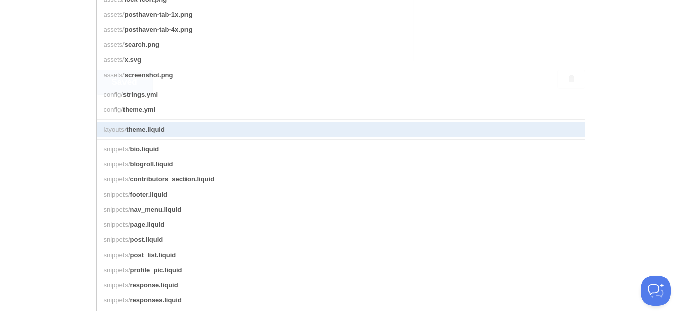
scroll to position [454, 0]
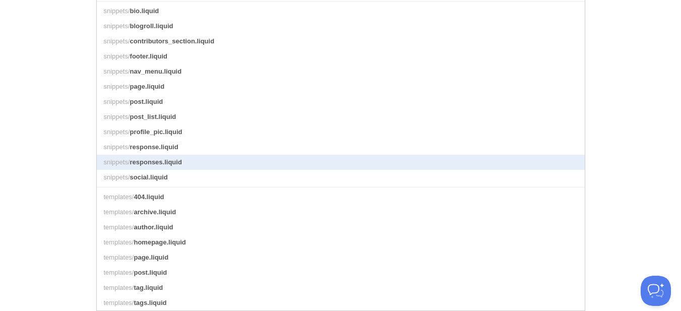
click at [195, 169] on link "snippets/ responses.liquid" at bounding box center [341, 162] width 488 height 15
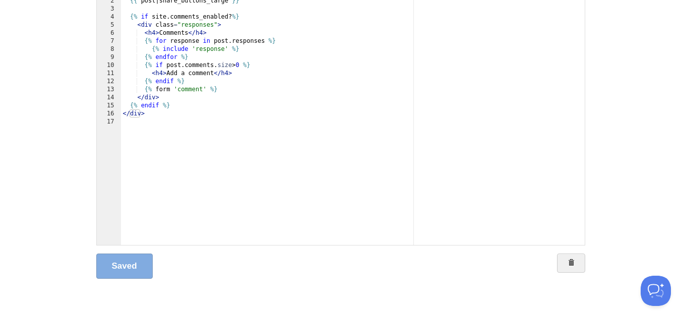
scroll to position [18, 0]
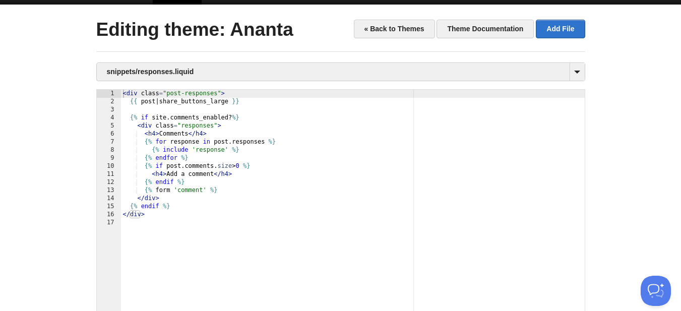
click at [322, 156] on div "< div class = "post-responses" > {{ post | share_buttons_large }} {% if site . …" at bounding box center [353, 226] width 464 height 272
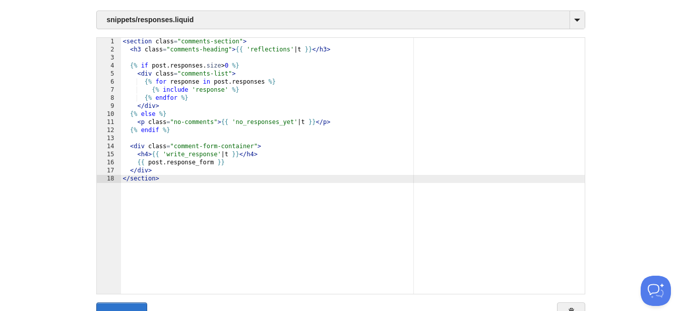
scroll to position [119, 0]
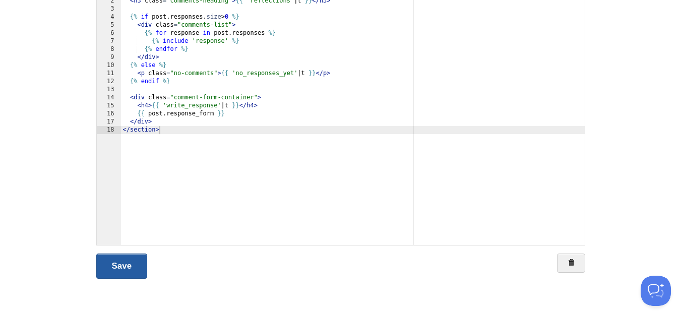
click at [124, 270] on link "Save" at bounding box center [121, 266] width 51 height 25
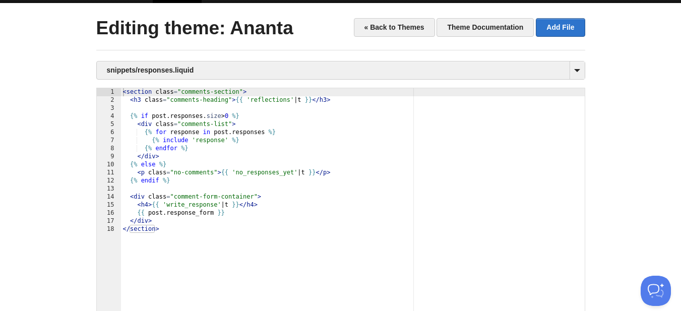
scroll to position [0, 0]
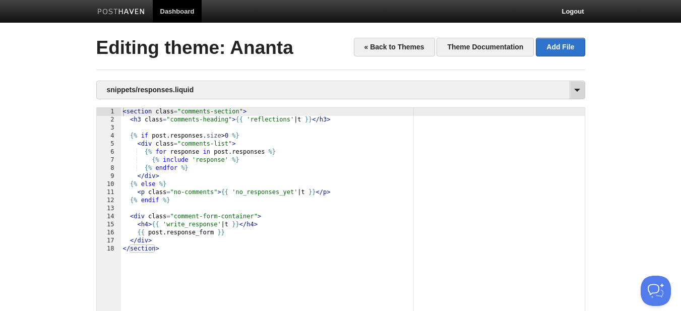
click at [574, 95] on span at bounding box center [577, 90] width 15 height 18
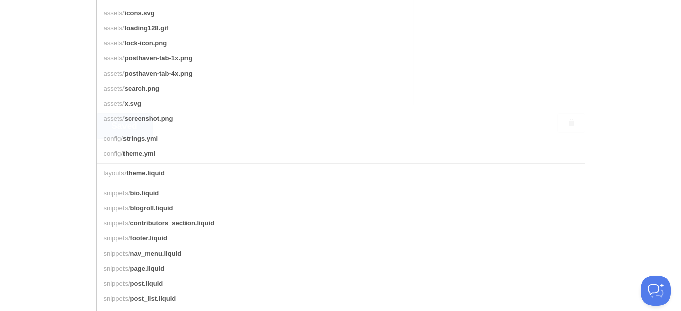
scroll to position [403, 0]
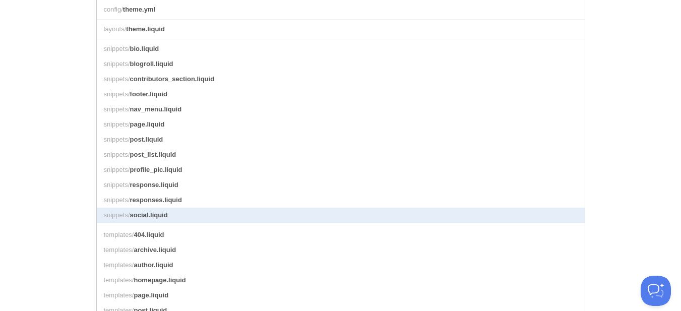
click at [176, 223] on link "snippets/ social.liquid" at bounding box center [341, 215] width 488 height 15
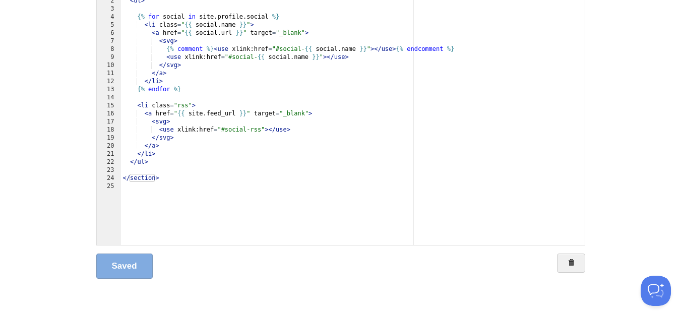
click at [289, 193] on div "< section class = "social" > < ul > {% for social in site . profile . social %}…" at bounding box center [353, 125] width 464 height 272
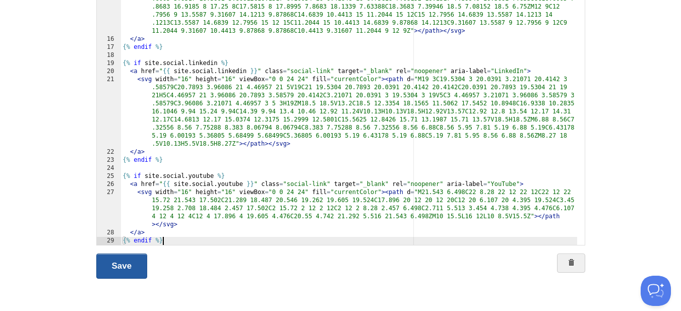
click at [112, 261] on link "Save" at bounding box center [121, 266] width 51 height 25
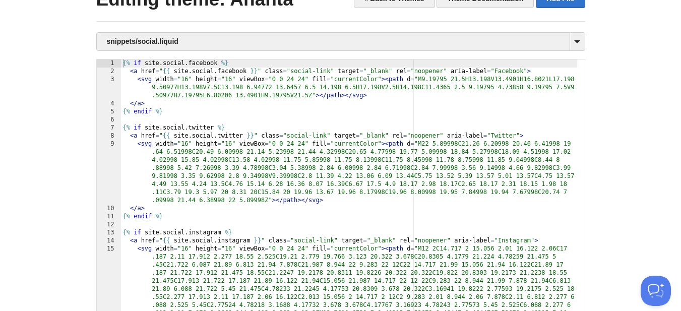
scroll to position [0, 0]
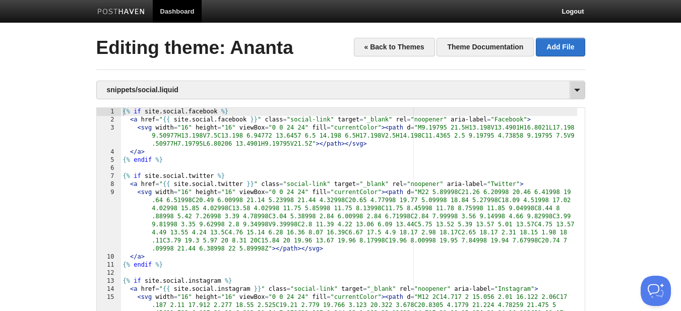
click at [572, 91] on span at bounding box center [577, 90] width 15 height 18
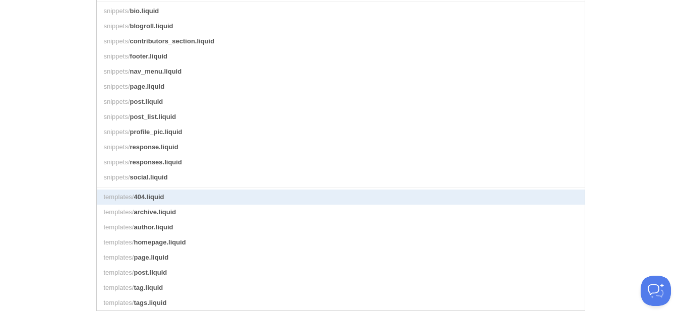
click at [196, 192] on link "templates/ 404.liquid" at bounding box center [341, 197] width 488 height 15
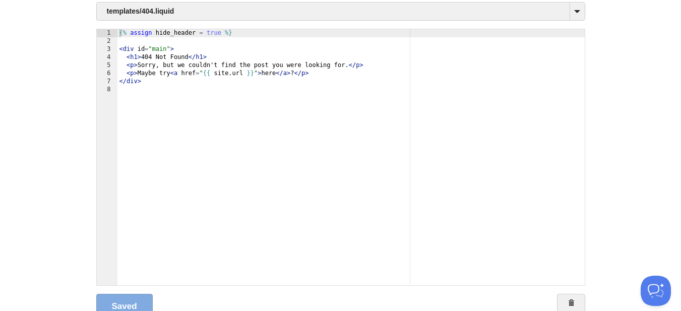
scroll to position [18, 0]
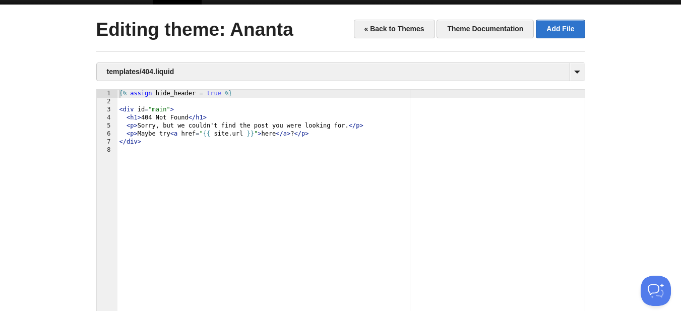
click at [257, 165] on div "{% assign hide_header = true %} < div id = "main" > < h1 > 404 Not Found </ h1 …" at bounding box center [350, 226] width 467 height 272
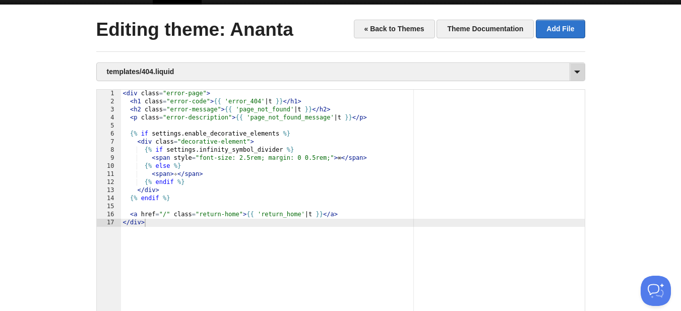
click at [576, 73] on span at bounding box center [577, 72] width 15 height 18
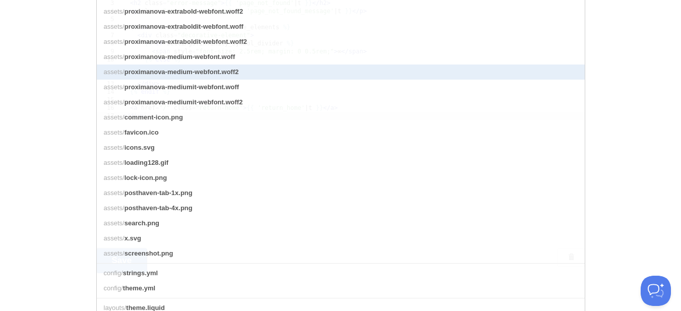
scroll to position [321, 0]
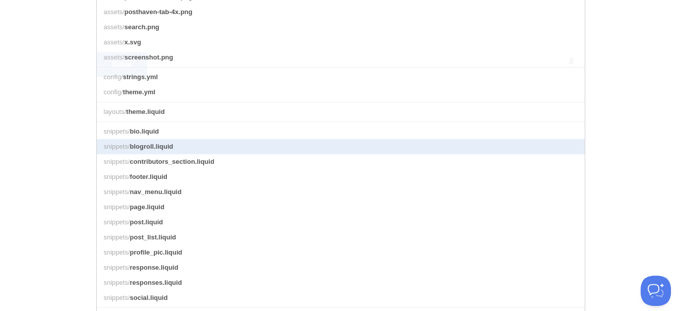
click at [278, 153] on link "snippets/ blogroll.liquid" at bounding box center [341, 146] width 488 height 15
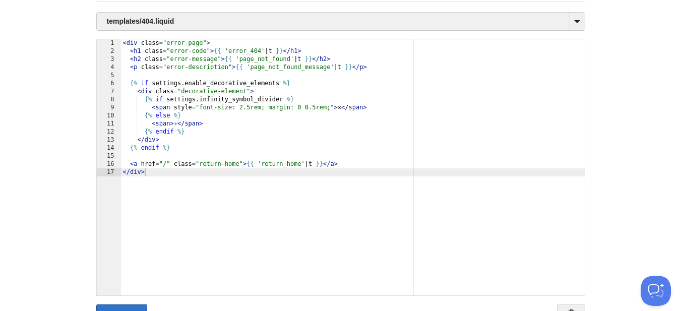
scroll to position [119, 0]
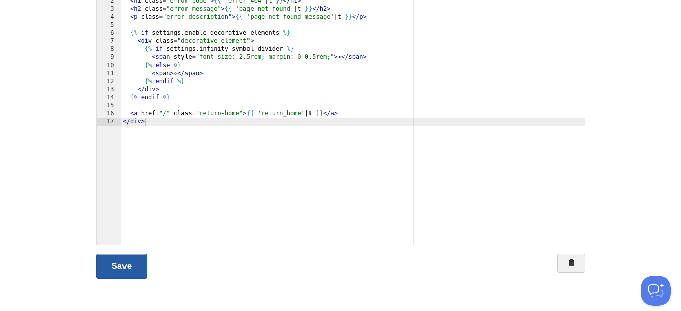
drag, startPoint x: 128, startPoint y: 261, endPoint x: 133, endPoint y: 252, distance: 11.1
click at [128, 262] on link "Save" at bounding box center [121, 266] width 51 height 25
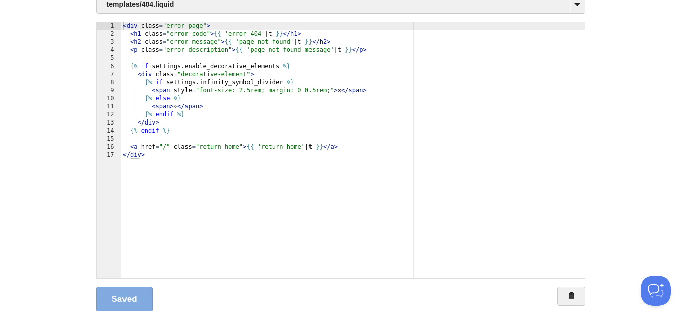
scroll to position [69, 0]
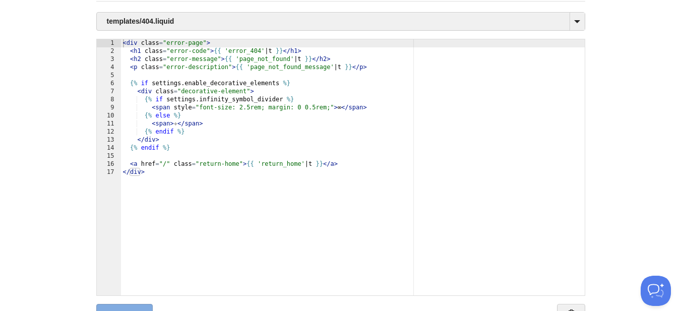
click at [329, 107] on div "< div class = "error-page" > < h1 class = "error-code" > {{ 'error_404' | t }} …" at bounding box center [353, 175] width 464 height 272
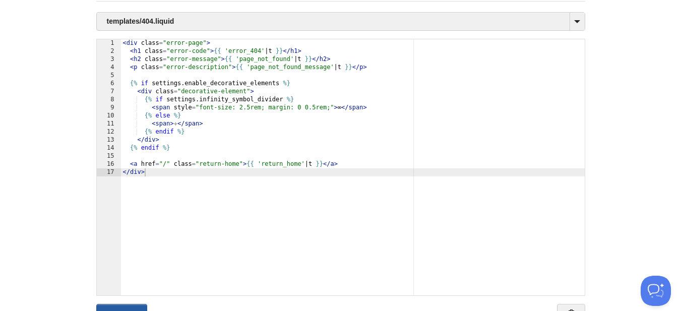
click at [130, 307] on link "Save" at bounding box center [121, 316] width 51 height 25
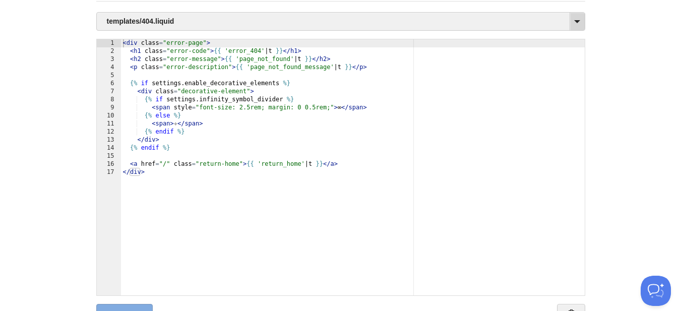
click at [581, 22] on span at bounding box center [577, 22] width 15 height 18
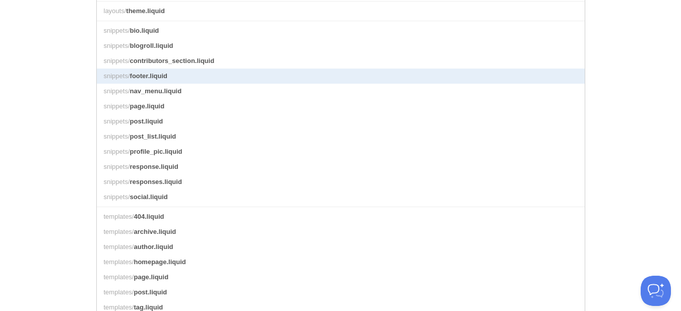
scroll to position [462, 0]
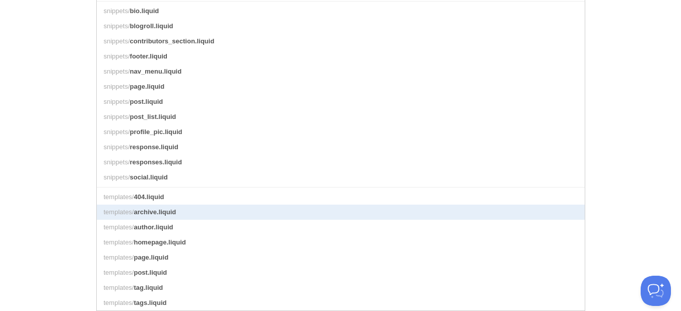
click at [212, 211] on link "templates/ archive.liquid" at bounding box center [341, 212] width 488 height 15
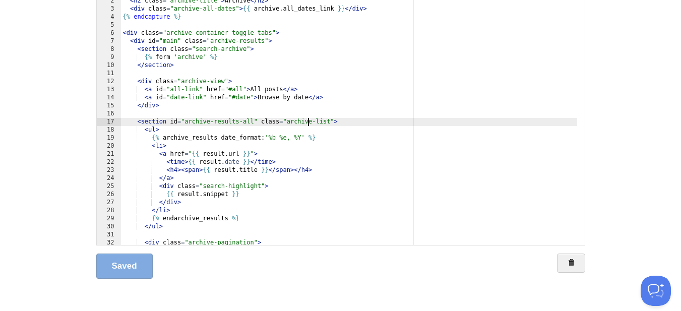
click at [309, 123] on div "{% capture subhead_content %} < h2 class = "archive-title" > Archive </ h2 > < …" at bounding box center [349, 125] width 456 height 272
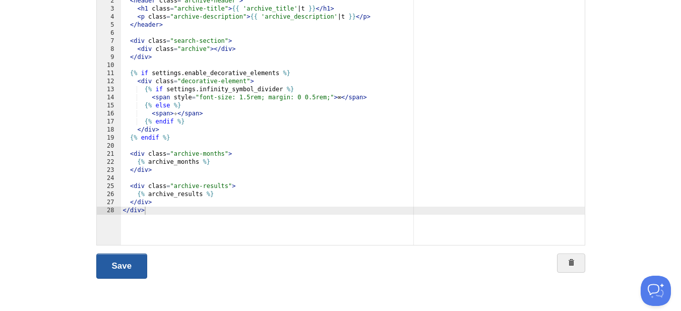
click at [118, 261] on link "Save" at bounding box center [121, 266] width 51 height 25
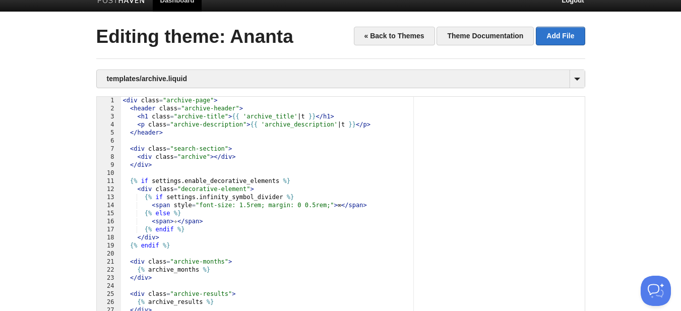
scroll to position [0, 0]
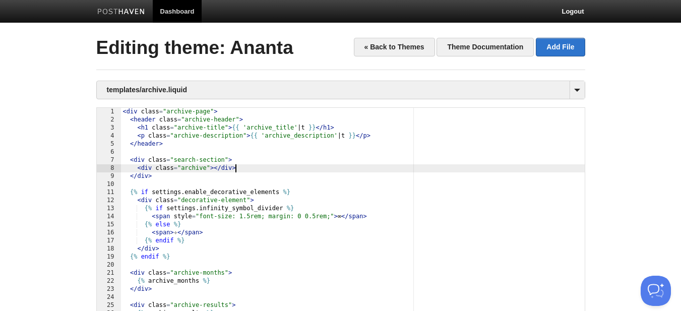
click at [361, 169] on div "< div class = "archive-page" > < header class = "archive-header" > < h1 class =…" at bounding box center [353, 244] width 464 height 272
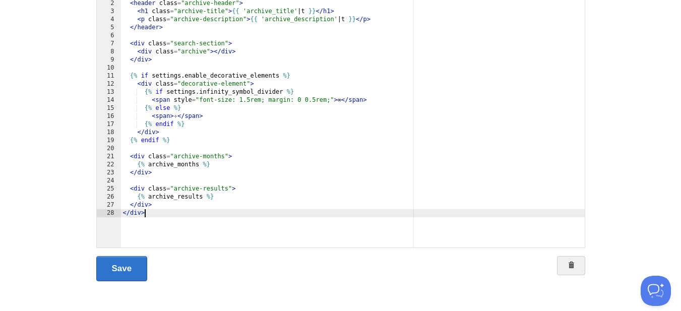
scroll to position [119, 0]
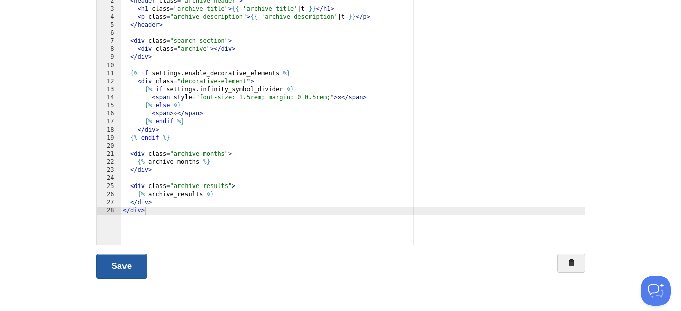
click at [113, 267] on link "Save" at bounding box center [121, 266] width 51 height 25
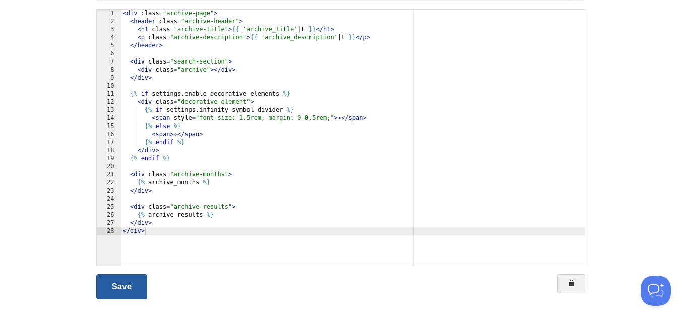
scroll to position [38, 0]
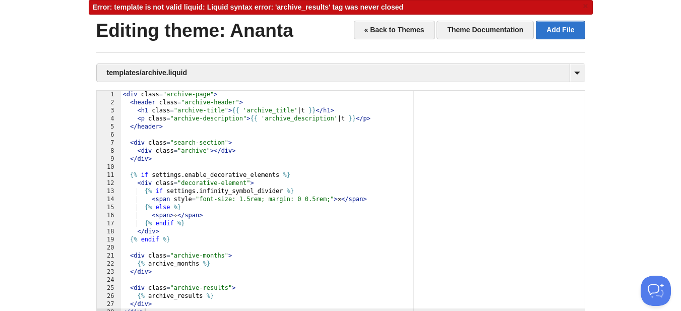
click at [154, 4] on span "Error: template is not valid liquid: Liquid syntax error: 'archive_results' tag…" at bounding box center [248, 7] width 311 height 8
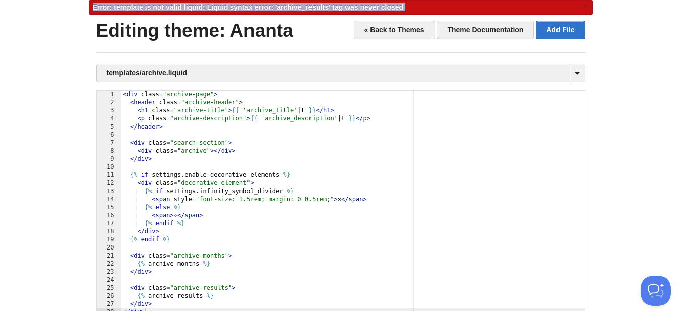
click at [154, 4] on span "Error: template is not valid liquid: Liquid syntax error: 'archive_results' tag…" at bounding box center [248, 7] width 311 height 8
copy div "Error: template is not valid liquid: Liquid syntax error: 'archive_results' tag…"
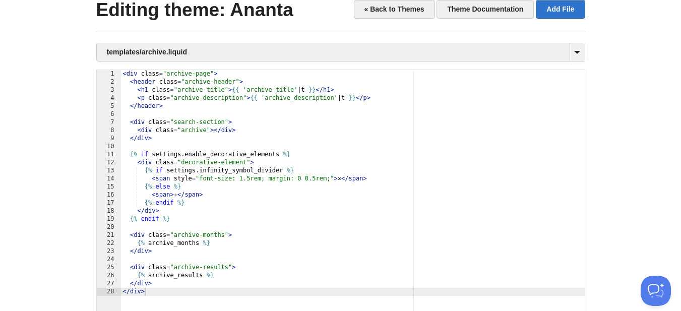
click at [320, 142] on div "< div class = "archive-page" > < header class = "archive-header" > < h1 class =…" at bounding box center [353, 206] width 464 height 272
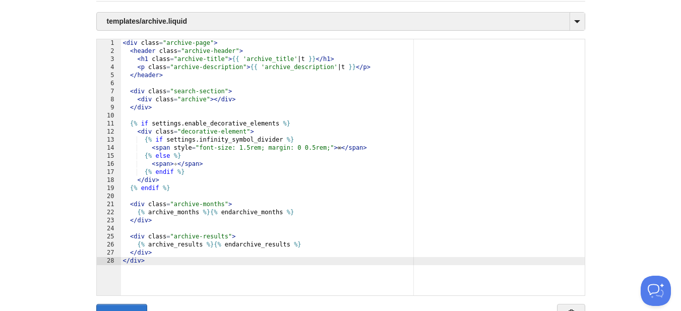
scroll to position [119, 0]
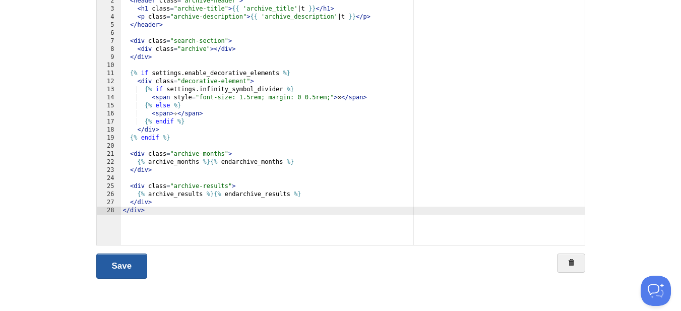
click at [137, 263] on link "Save" at bounding box center [121, 266] width 51 height 25
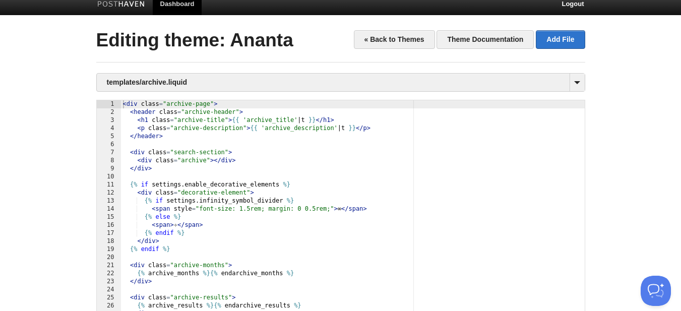
scroll to position [0, 0]
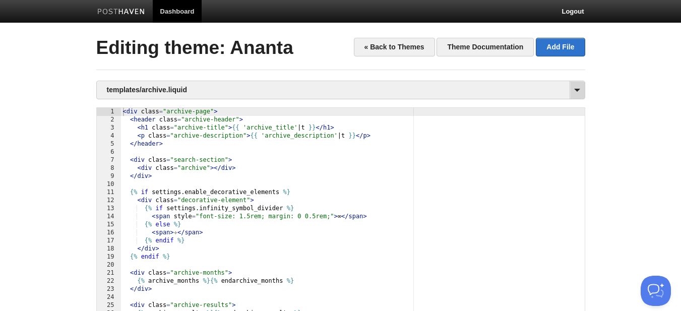
click at [579, 92] on span at bounding box center [577, 90] width 15 height 18
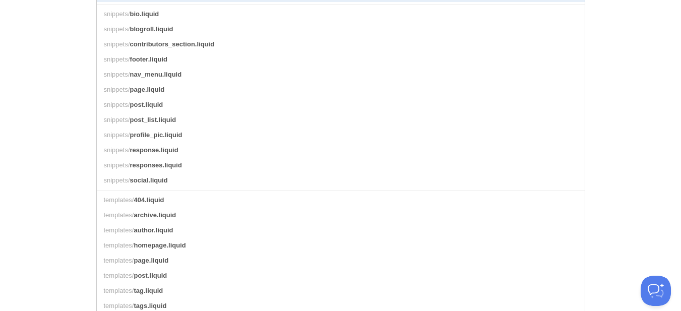
scroll to position [454, 0]
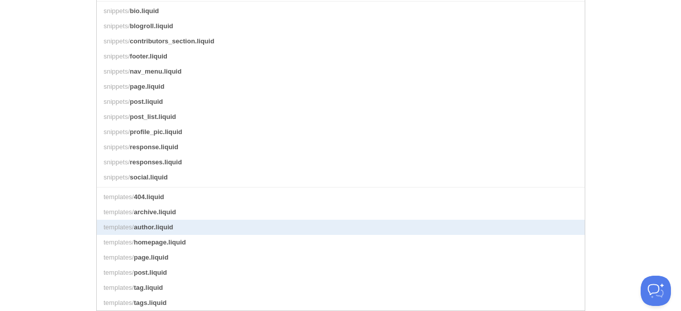
click at [217, 230] on link "templates/ author.liquid" at bounding box center [341, 227] width 488 height 15
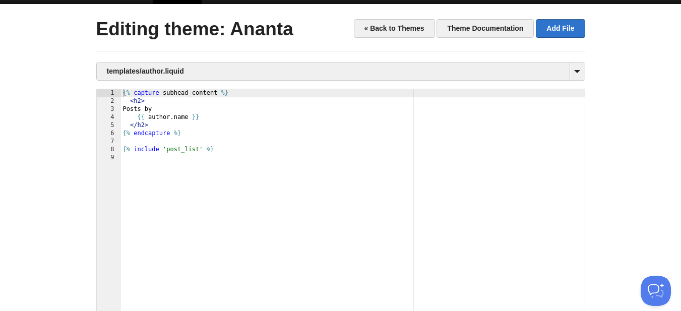
scroll to position [18, 0]
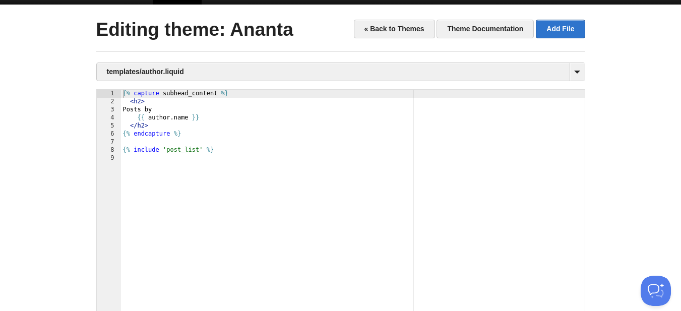
click at [304, 165] on div "{% capture subhead_content %} < h2 > Posts by {{ author . name }} </ h2 > {% en…" at bounding box center [353, 226] width 464 height 272
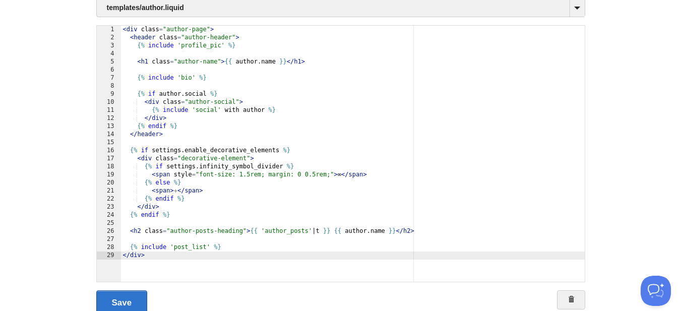
scroll to position [119, 0]
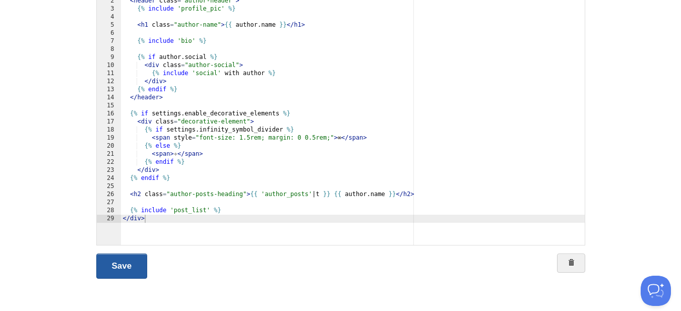
click at [118, 261] on link "Save" at bounding box center [121, 266] width 51 height 25
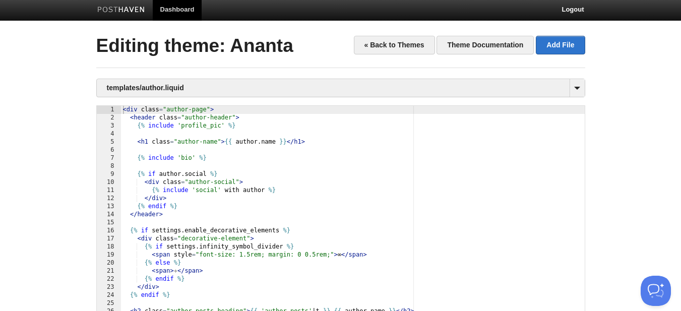
scroll to position [0, 0]
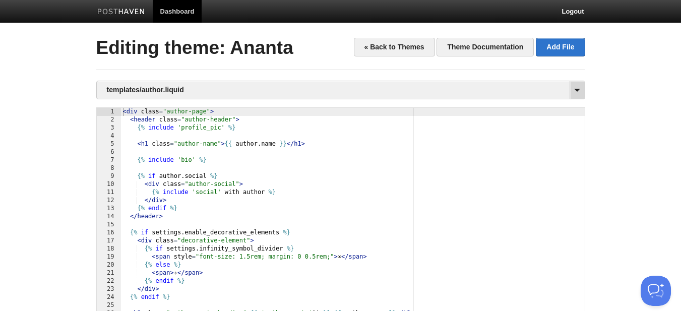
click at [571, 82] on span at bounding box center [577, 90] width 15 height 18
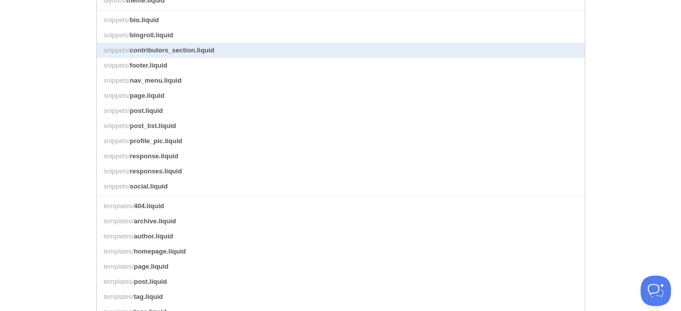
scroll to position [462, 0]
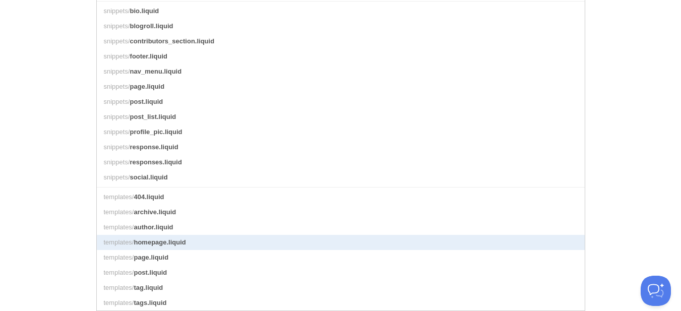
click at [257, 244] on link "templates/ homepage.liquid" at bounding box center [341, 242] width 488 height 15
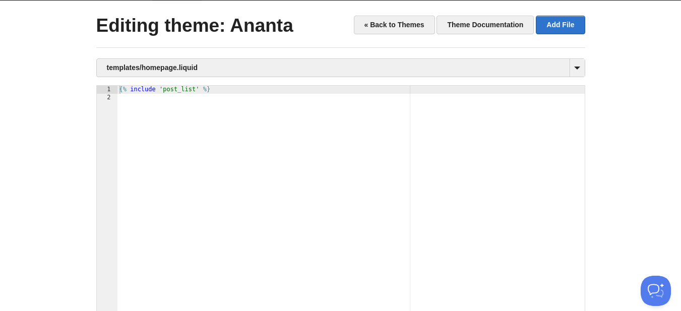
scroll to position [18, 0]
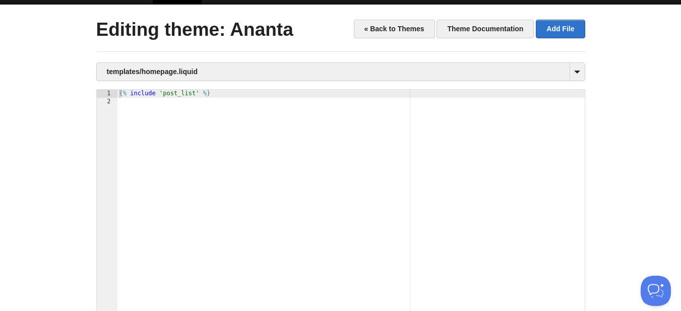
click at [304, 198] on div "{% include 'post_list' %}" at bounding box center [350, 226] width 467 height 272
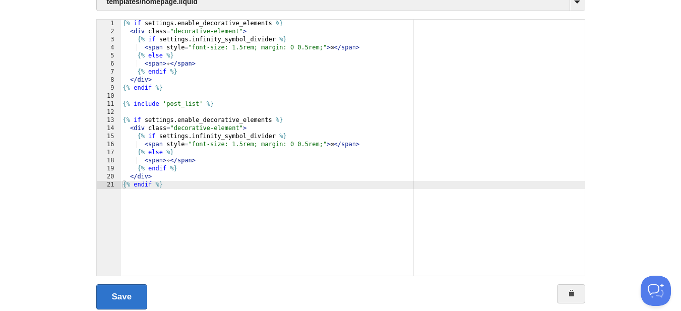
scroll to position [119, 0]
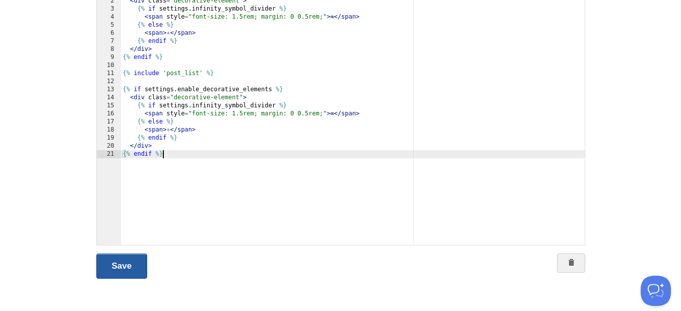
click at [118, 268] on link "Save" at bounding box center [121, 266] width 51 height 25
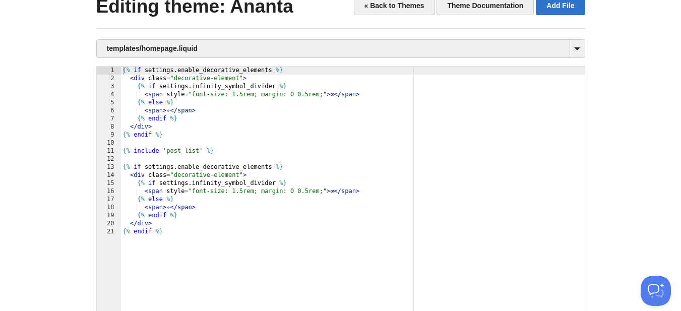
scroll to position [0, 0]
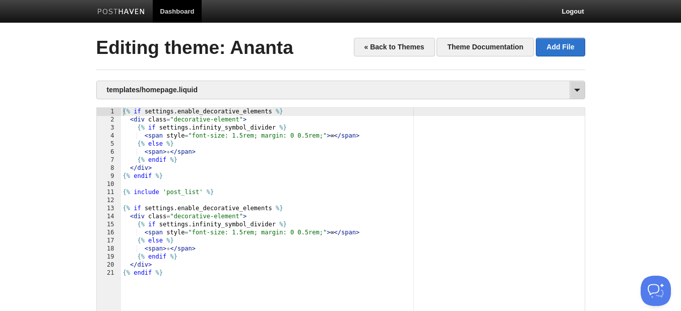
click at [574, 92] on span at bounding box center [577, 90] width 15 height 18
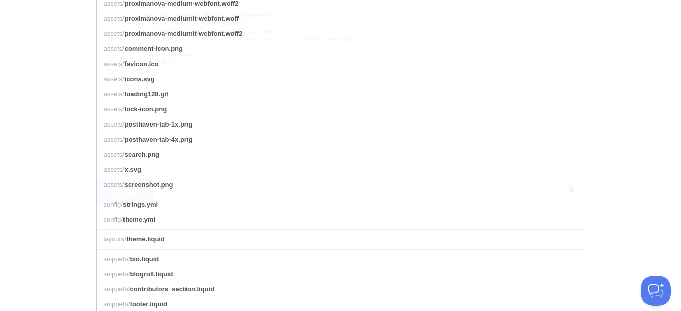
scroll to position [303, 0]
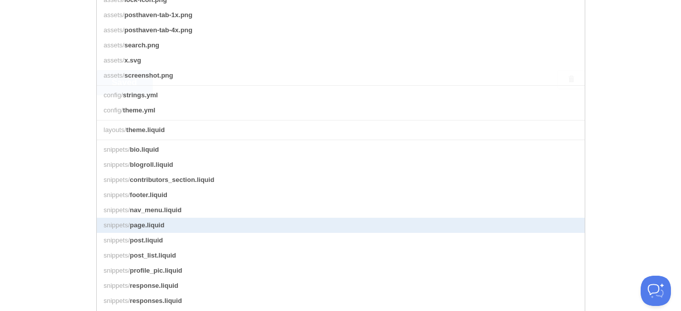
click at [242, 233] on link "snippets/ page.liquid" at bounding box center [341, 225] width 488 height 15
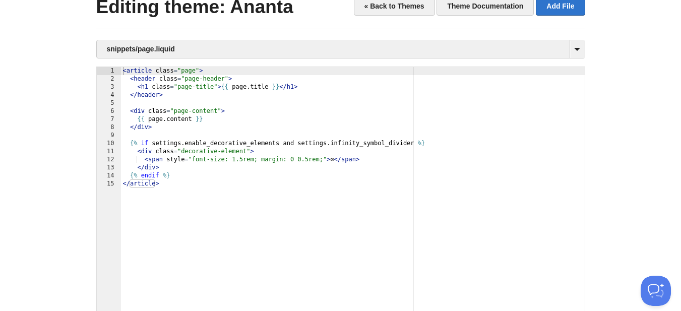
scroll to position [18, 0]
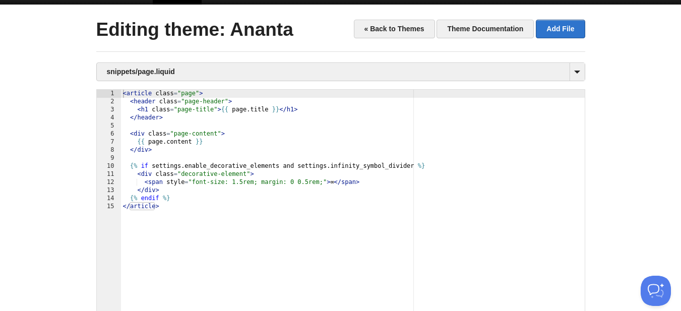
click at [264, 227] on div "< article class = "page" > < header class = "page-header" > < h1 class = "page-…" at bounding box center [353, 226] width 464 height 272
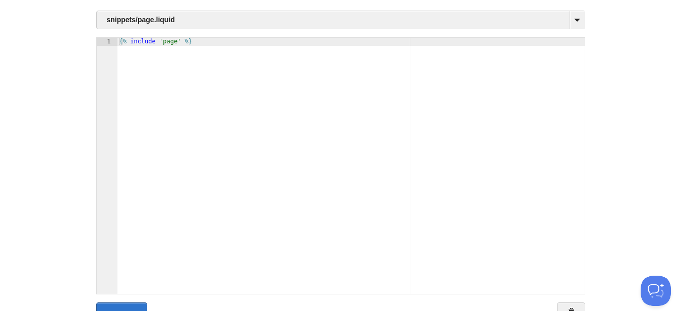
scroll to position [119, 0]
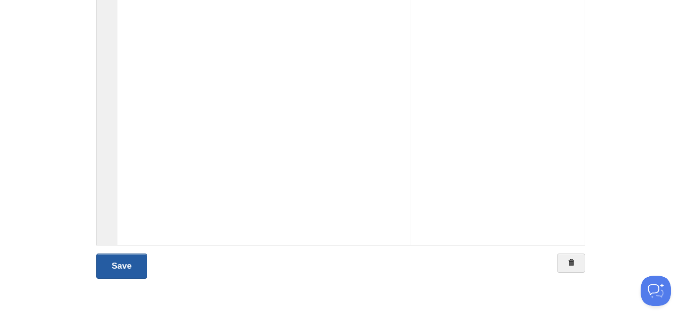
click at [112, 266] on link "Save" at bounding box center [121, 266] width 51 height 25
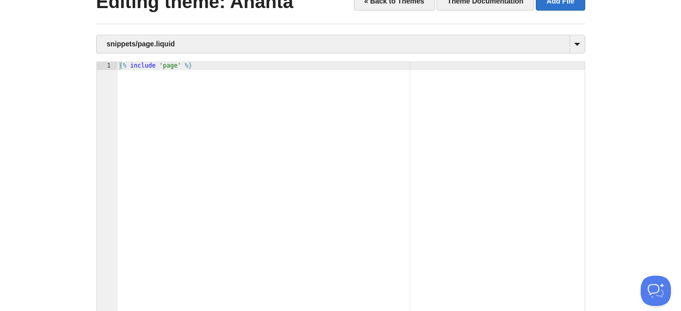
scroll to position [0, 0]
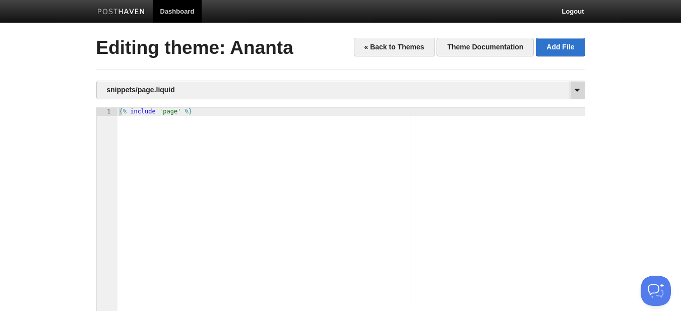
click at [576, 95] on span at bounding box center [577, 90] width 15 height 18
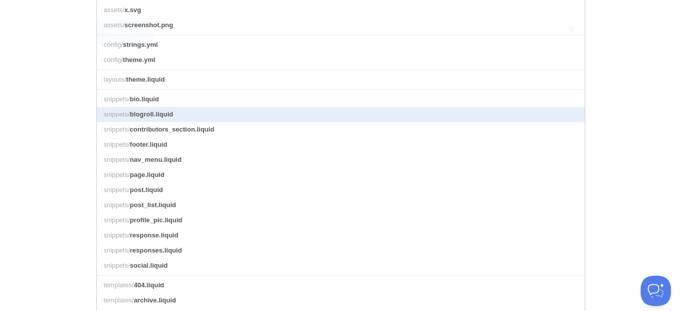
scroll to position [462, 0]
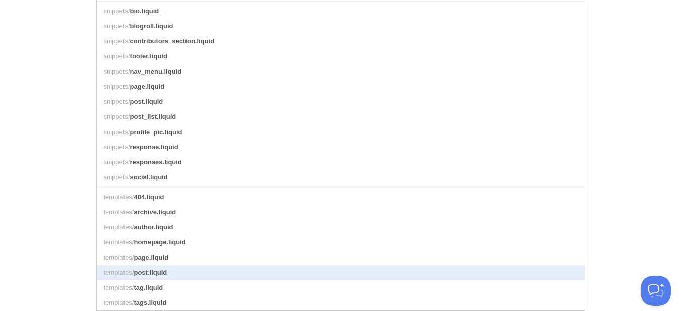
click at [199, 274] on link "templates/ post.liquid" at bounding box center [341, 272] width 488 height 15
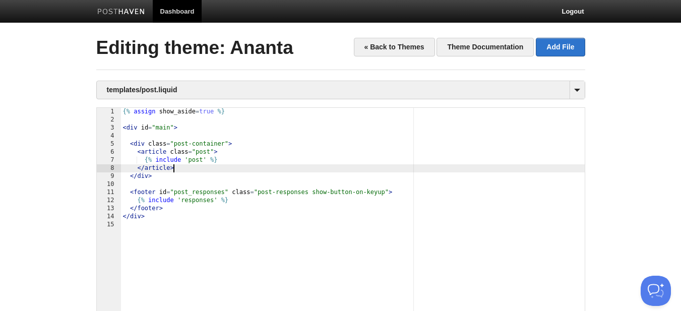
click at [366, 169] on div "{% assign show_aside = true %} < div id = "main" > < div class = "post-containe…" at bounding box center [353, 244] width 464 height 272
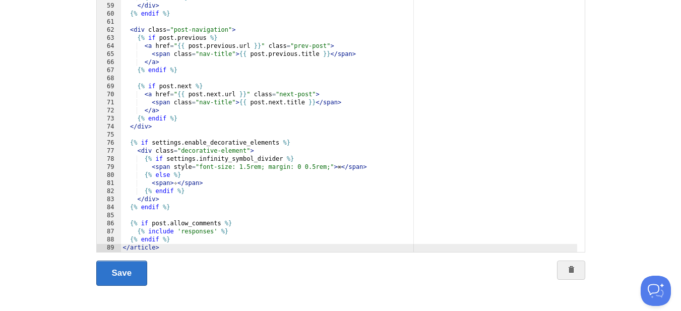
scroll to position [119, 0]
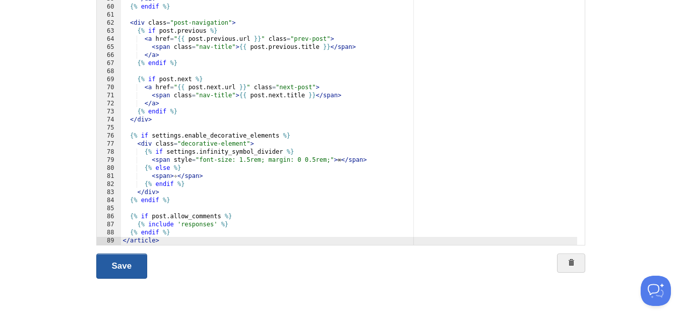
click at [134, 265] on link "Save" at bounding box center [121, 266] width 51 height 25
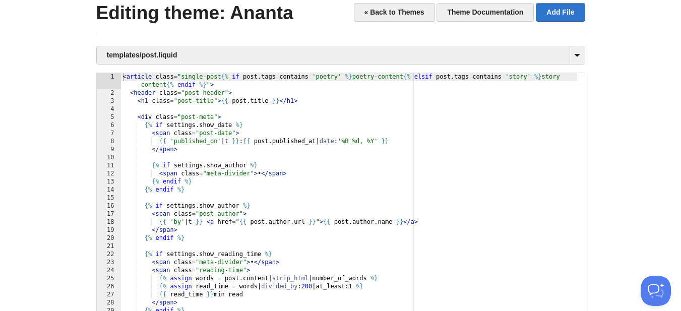
scroll to position [0, 0]
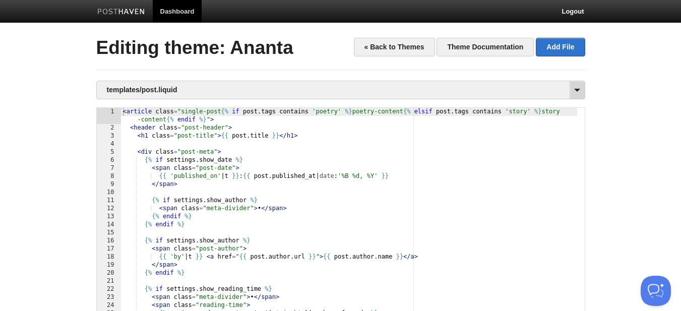
click at [578, 88] on span at bounding box center [577, 90] width 15 height 18
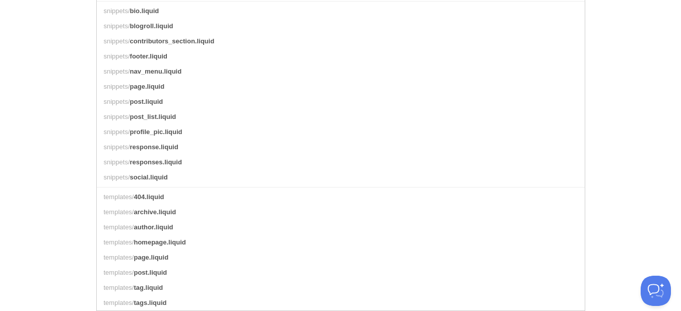
scroll to position [462, 0]
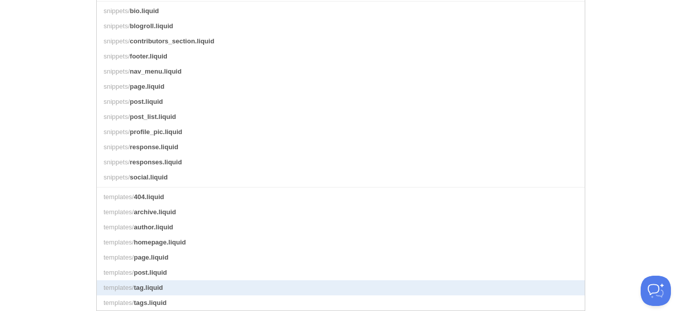
click at [165, 289] on link "templates/ tag.liquid" at bounding box center [341, 287] width 488 height 15
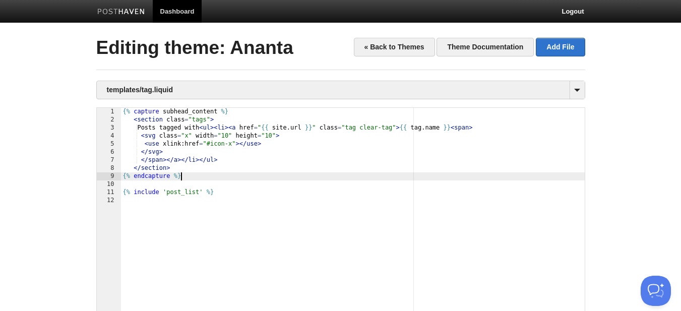
click at [297, 175] on div "{% capture subhead_content %} < section class = "tags" > Posts tagged with < ul…" at bounding box center [353, 244] width 464 height 272
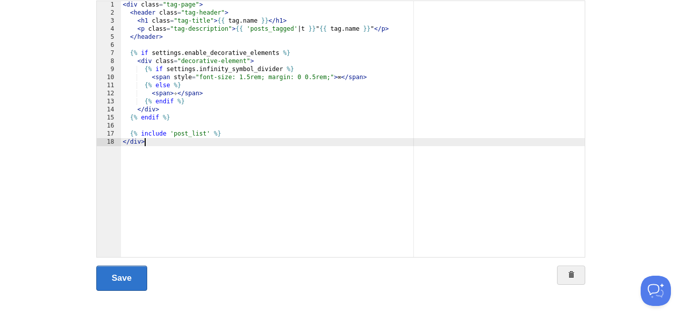
scroll to position [119, 0]
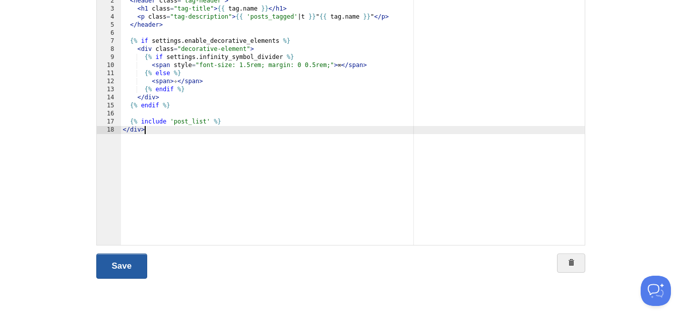
click at [125, 266] on link "Save" at bounding box center [121, 266] width 51 height 25
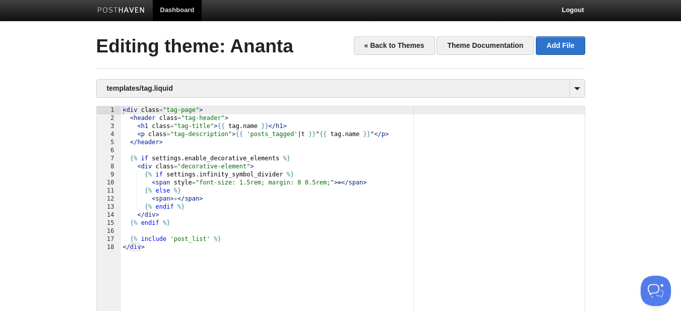
scroll to position [0, 0]
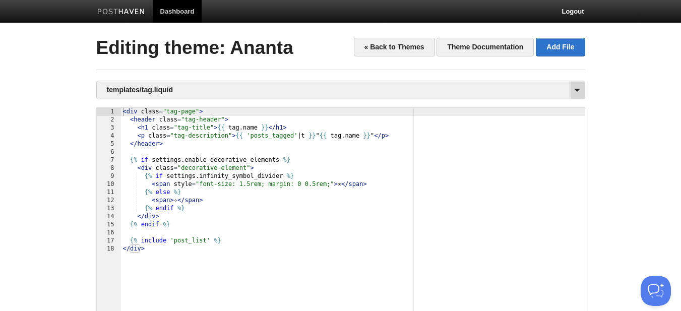
click at [571, 92] on span at bounding box center [577, 90] width 15 height 18
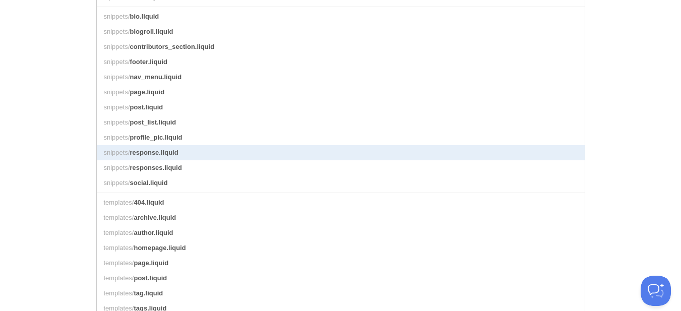
scroll to position [462, 0]
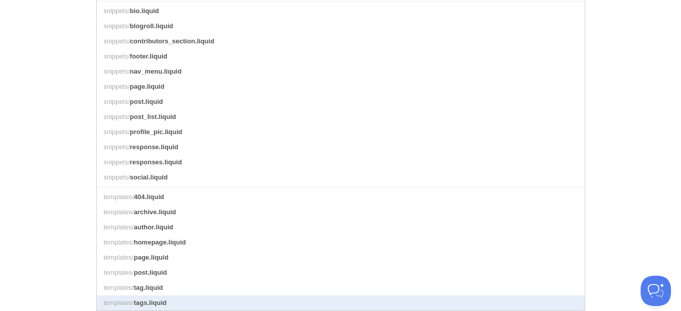
click at [178, 305] on link "templates/ tags.liquid" at bounding box center [341, 302] width 488 height 15
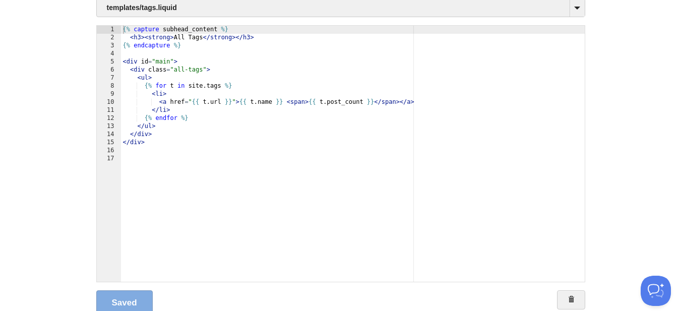
scroll to position [69, 0]
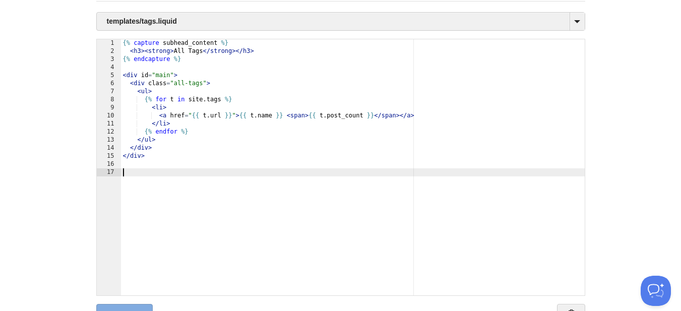
click at [270, 195] on div "{% capture subhead_content %} < h3 > < strong > All Tags </ strong > </ h3 > {%…" at bounding box center [353, 175] width 464 height 272
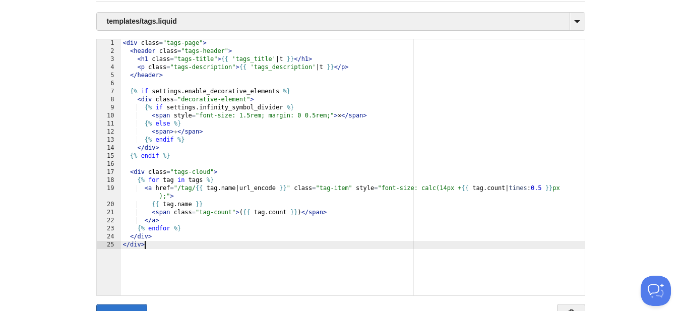
scroll to position [119, 0]
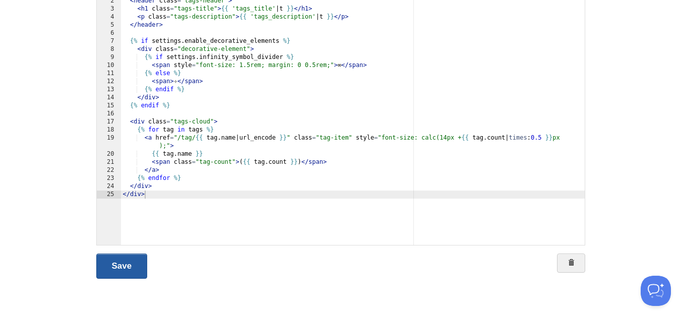
click at [135, 262] on link "Save" at bounding box center [121, 266] width 51 height 25
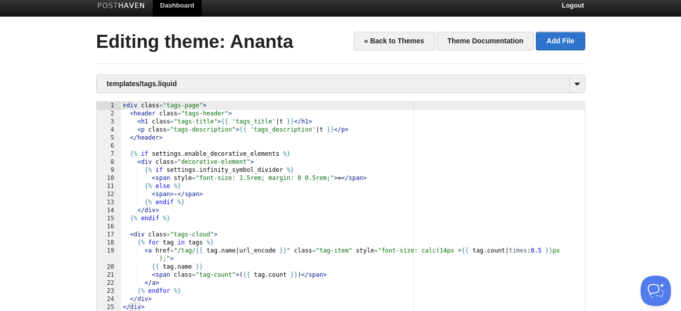
scroll to position [0, 0]
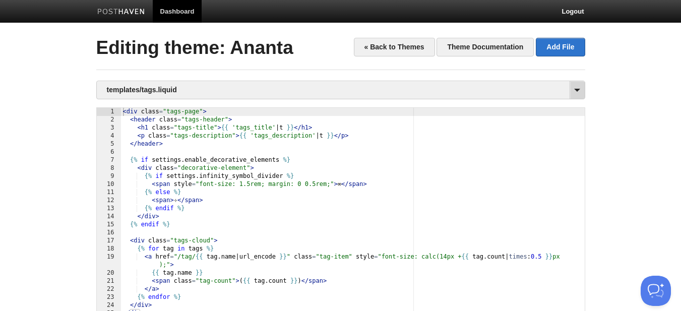
click at [577, 89] on span at bounding box center [577, 90] width 15 height 18
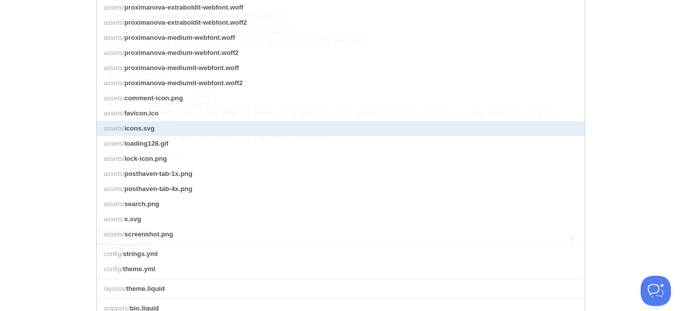
scroll to position [202, 0]
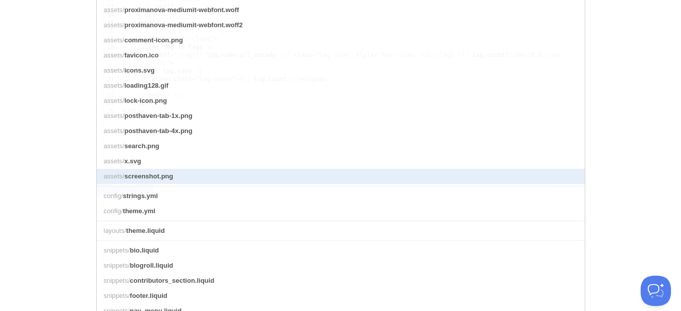
click at [219, 183] on link "assets/ screenshot.png" at bounding box center [341, 176] width 488 height 15
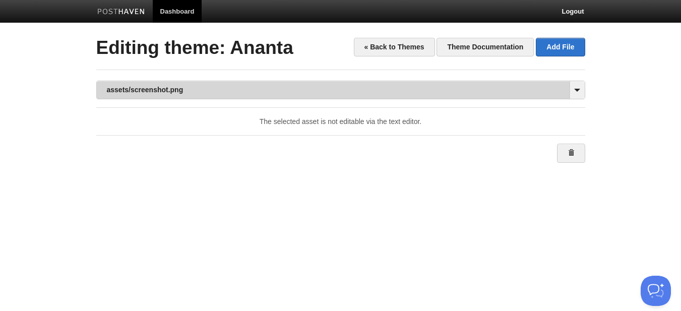
click at [520, 88] on link "assets/screenshot.png" at bounding box center [341, 90] width 488 height 18
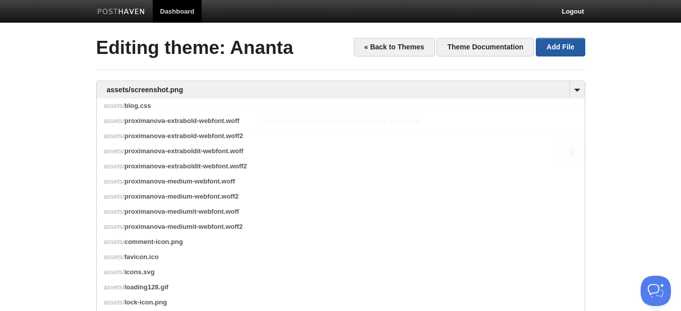
click at [552, 48] on link "Add File" at bounding box center [560, 47] width 49 height 19
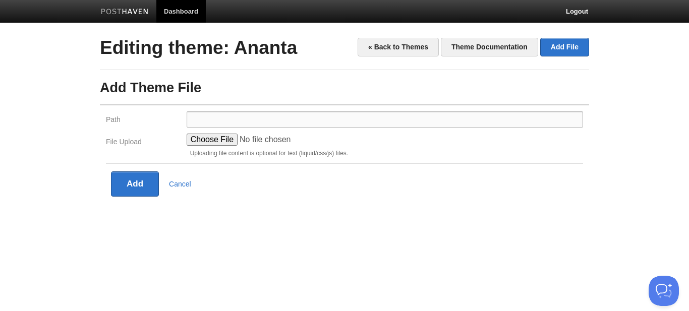
click at [268, 118] on input "Path" at bounding box center [385, 119] width 396 height 16
type input "assets/"
click at [223, 139] on input "File Upload" at bounding box center [263, 140] width 153 height 12
type input "C:\fakepath\screenshot.png"
click at [138, 184] on button "Add" at bounding box center [135, 183] width 48 height 25
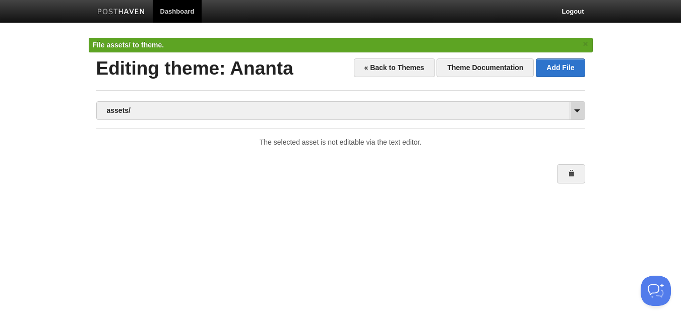
click at [574, 110] on span at bounding box center [577, 111] width 15 height 18
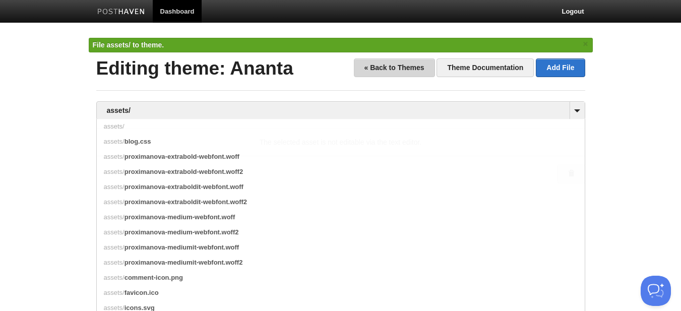
click at [415, 71] on link "« Back to Themes" at bounding box center [394, 67] width 81 height 19
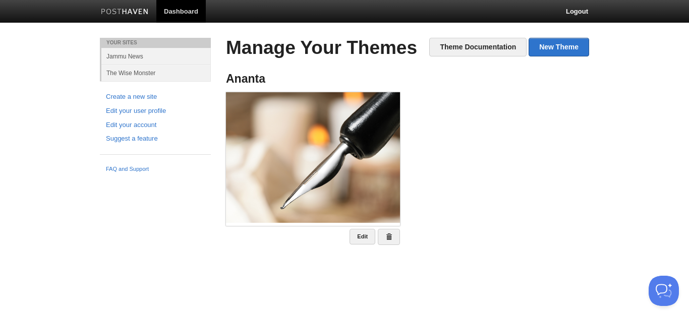
click at [331, 124] on img at bounding box center [313, 157] width 174 height 131
click at [151, 57] on link "Jammu News" at bounding box center [155, 56] width 109 height 17
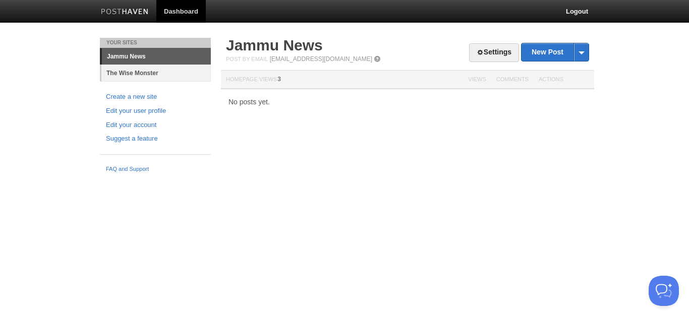
click at [157, 74] on link "The Wise Monster" at bounding box center [155, 73] width 109 height 17
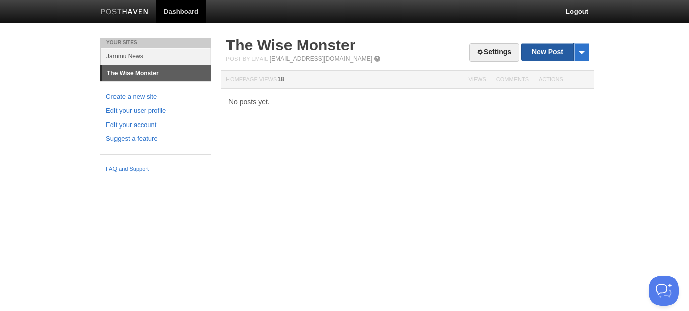
click at [559, 55] on link "New Post" at bounding box center [554, 52] width 67 height 18
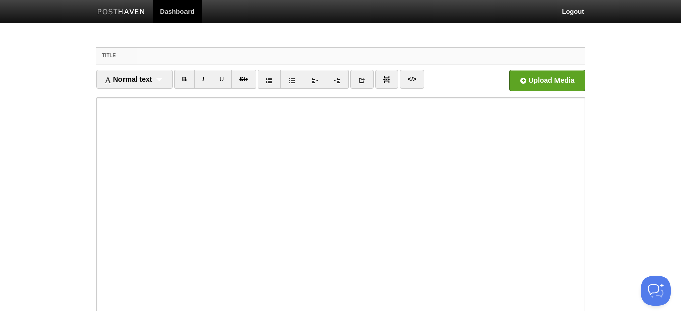
paste input "The Butterfly and the Frog"
type input "The Butterfly and the Frog"
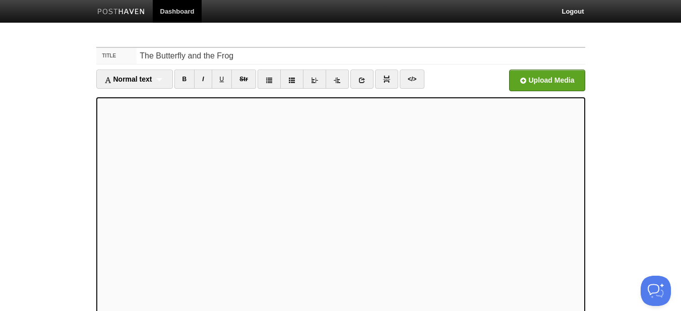
click at [661, 130] on body "Dashboard Logout Theme deleted. × Theme Ananta created. × Error: template is no…" at bounding box center [340, 213] width 681 height 427
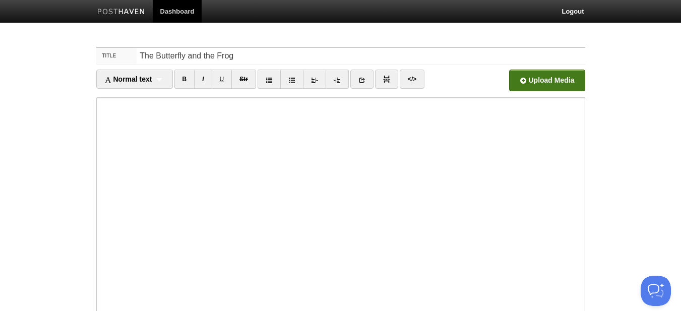
click at [551, 86] on input "file" at bounding box center [242, 82] width 763 height 51
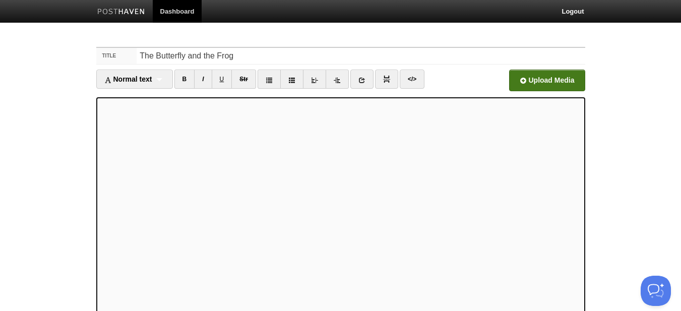
click at [537, 83] on input "file" at bounding box center [242, 82] width 763 height 51
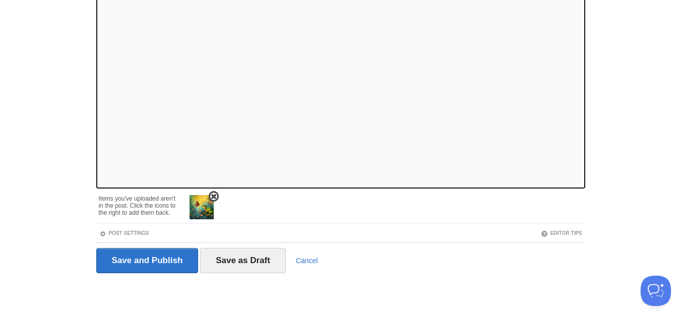
click at [214, 195] on span at bounding box center [213, 196] width 7 height 7
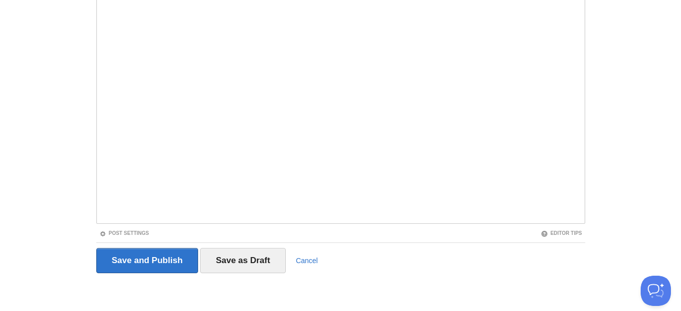
scroll to position [116, 0]
click at [108, 232] on link "Post Settings" at bounding box center [124, 233] width 50 height 6
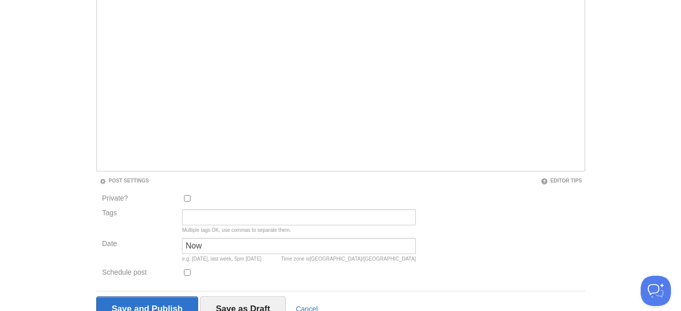
scroll to position [217, 0]
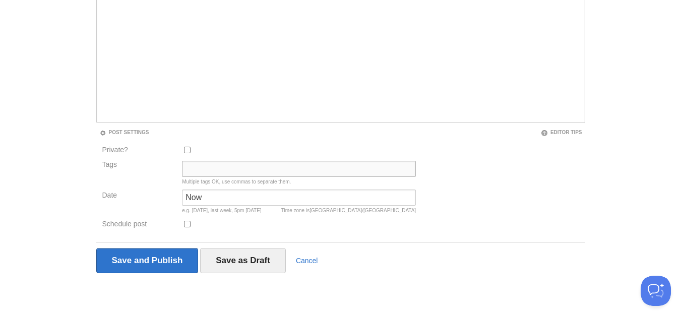
click at [218, 170] on input "Tags" at bounding box center [299, 169] width 234 height 16
click at [197, 168] on input "Story" at bounding box center [299, 169] width 234 height 16
type input "story"
click at [213, 201] on input "Now" at bounding box center [299, 198] width 234 height 16
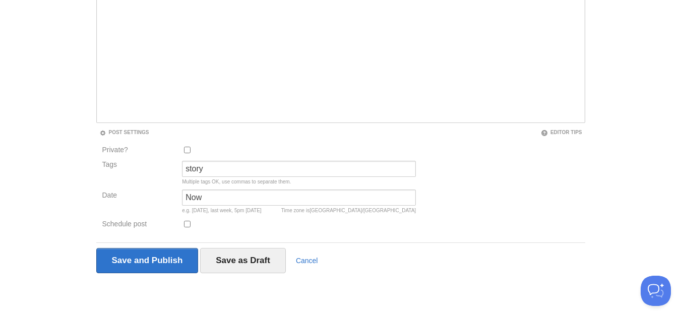
click at [290, 226] on div at bounding box center [299, 226] width 240 height 17
click at [277, 199] on input "Now" at bounding box center [299, 198] width 234 height 16
click at [264, 221] on div at bounding box center [299, 226] width 240 height 17
click at [137, 133] on link "Post Settings" at bounding box center [124, 133] width 50 height 6
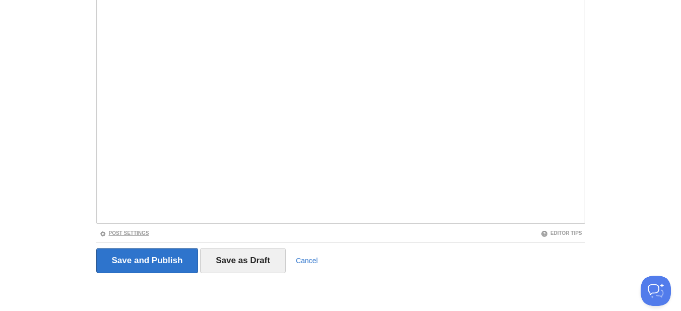
click at [146, 232] on link "Post Settings" at bounding box center [124, 233] width 50 height 6
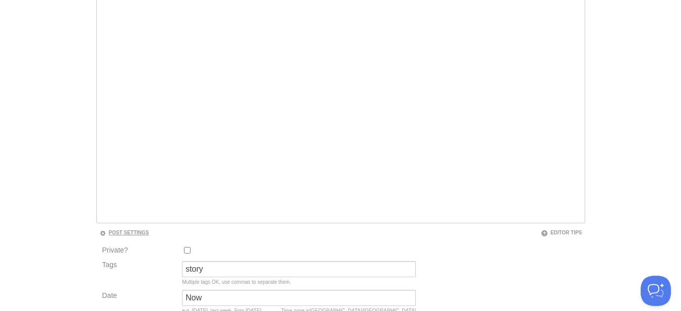
scroll to position [217, 0]
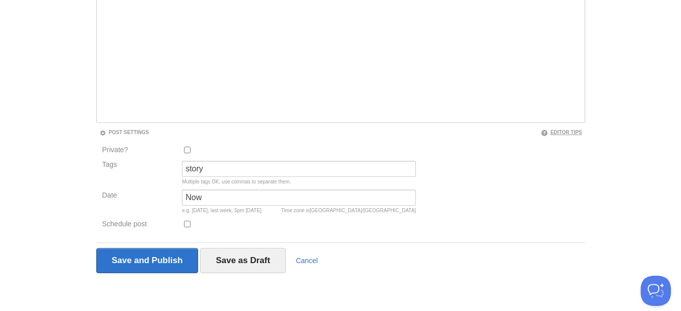
click at [563, 132] on link "Editor Tips" at bounding box center [561, 133] width 41 height 6
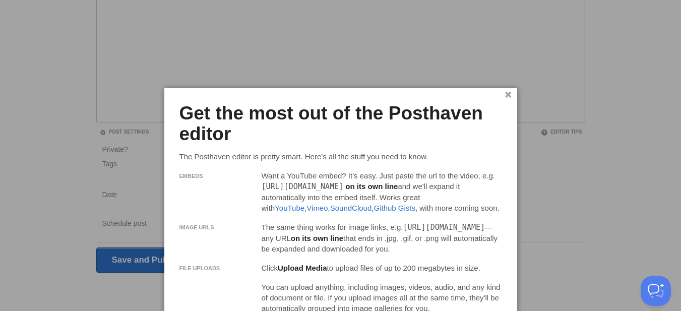
scroll to position [244, 0]
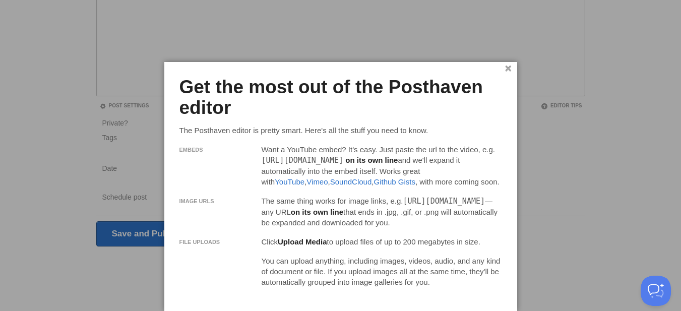
click at [509, 67] on link "×" at bounding box center [508, 69] width 7 height 6
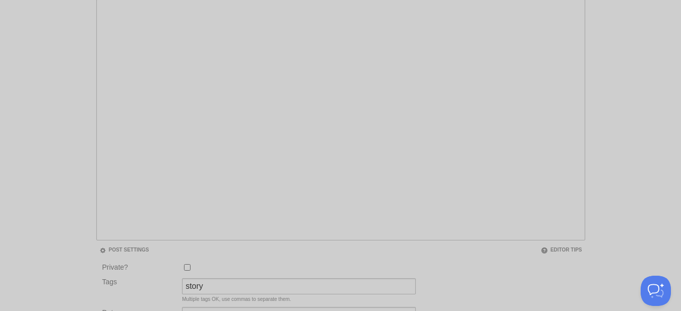
scroll to position [0, 0]
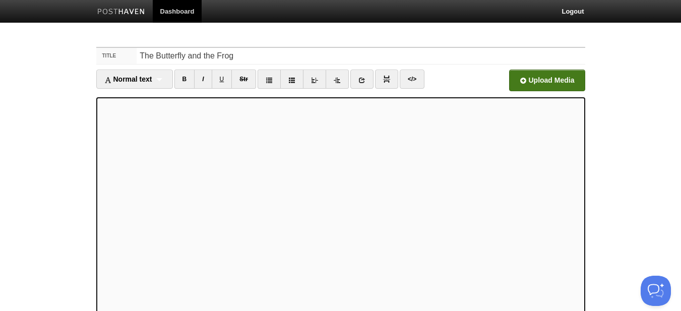
click at [543, 75] on input "file" at bounding box center [242, 82] width 763 height 51
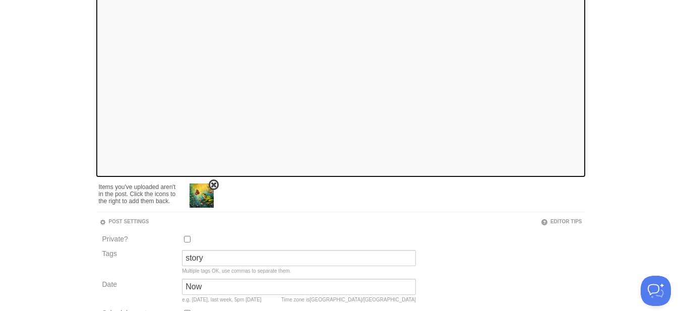
scroll to position [252, 0]
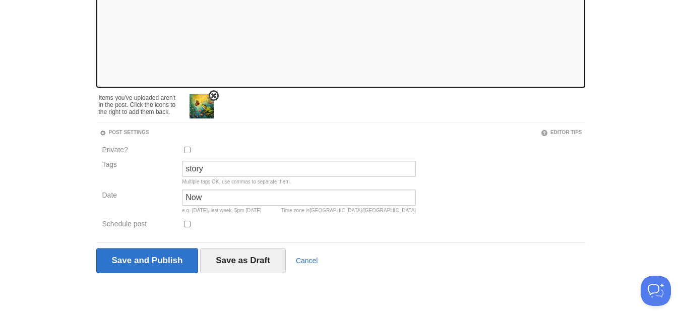
click at [198, 110] on img at bounding box center [202, 106] width 24 height 24
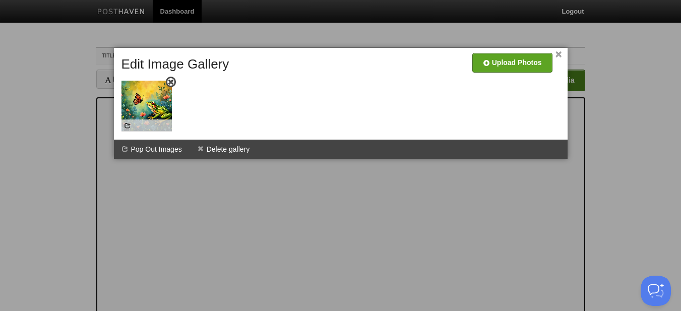
click at [154, 108] on img at bounding box center [147, 106] width 50 height 50
click at [152, 148] on li "Pop Out Images" at bounding box center [152, 149] width 76 height 19
click at [174, 150] on li "Combine Galleries" at bounding box center [155, 149] width 83 height 19
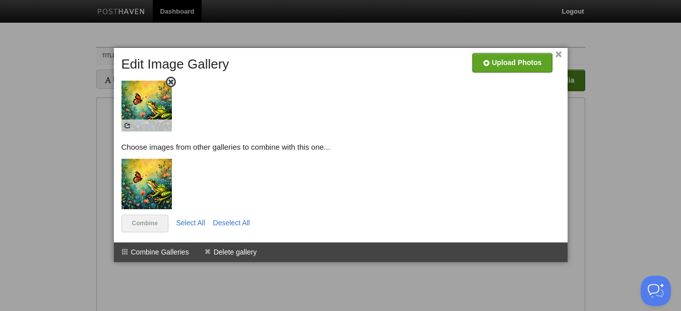
click at [154, 105] on img at bounding box center [147, 106] width 50 height 50
click at [161, 165] on img at bounding box center [147, 184] width 50 height 50
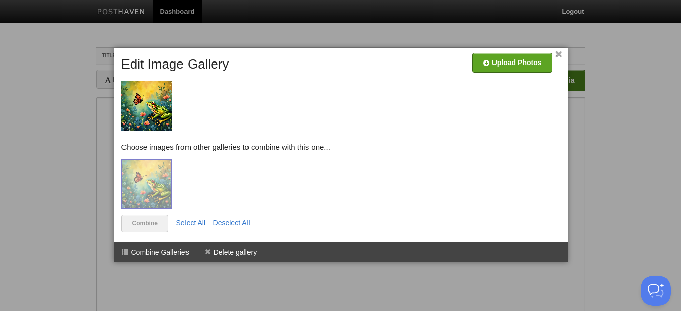
click at [556, 53] on link "×" at bounding box center [559, 55] width 7 height 6
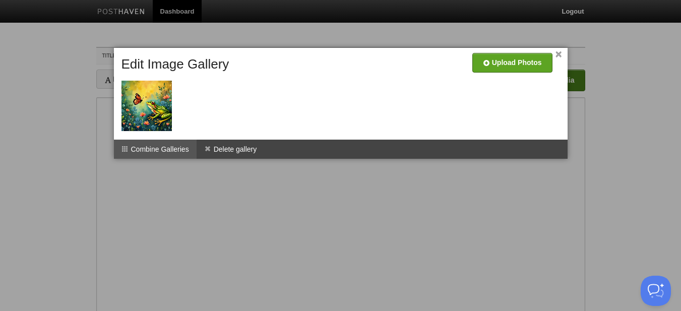
click at [126, 148] on span at bounding box center [125, 148] width 7 height 7
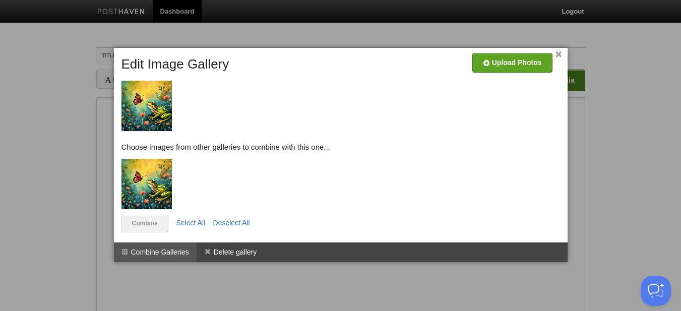
click at [126, 148] on h5 "Choose images from other galleries to combine with this one..." at bounding box center [343, 147] width 443 height 9
click at [158, 177] on img at bounding box center [147, 184] width 50 height 50
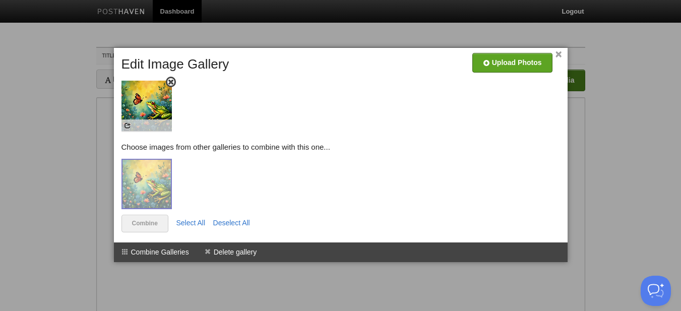
click at [157, 115] on img at bounding box center [147, 106] width 50 height 50
click at [160, 95] on img at bounding box center [147, 106] width 50 height 50
click at [339, 150] on h5 "Choose images from other galleries to combine with this one..." at bounding box center [343, 147] width 443 height 9
click at [168, 83] on span at bounding box center [170, 82] width 7 height 7
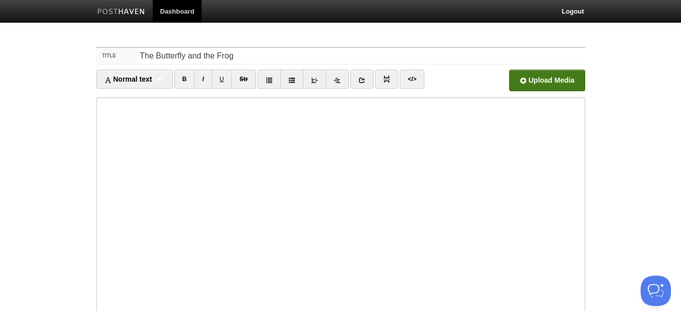
click at [562, 78] on input "file" at bounding box center [242, 82] width 763 height 51
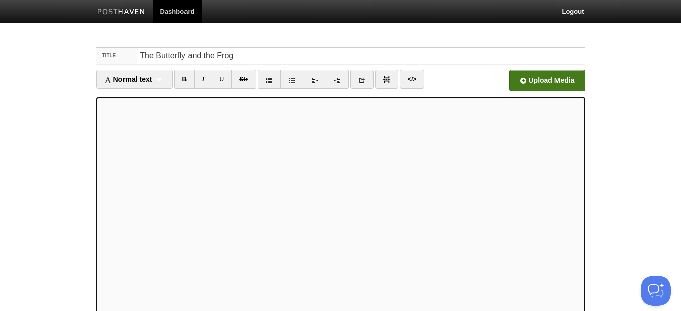
scroll to position [252, 0]
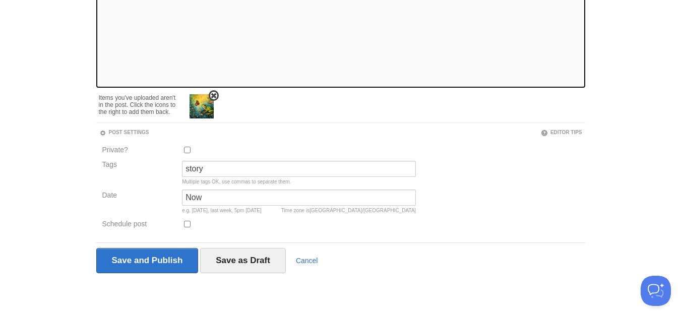
click at [202, 105] on img at bounding box center [202, 106] width 24 height 24
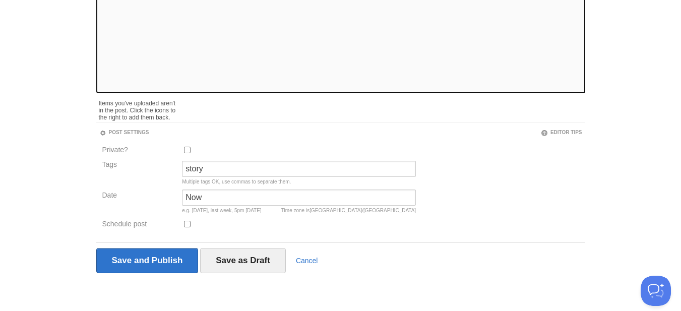
scroll to position [0, 0]
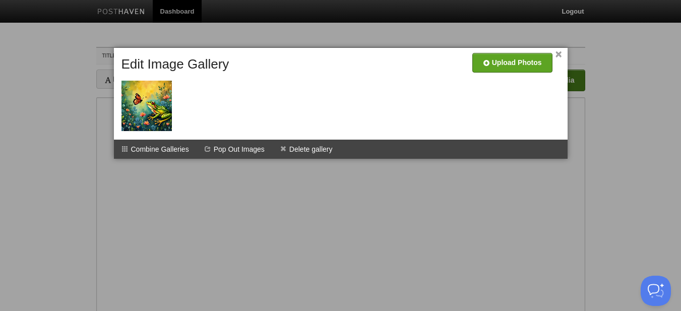
click at [515, 194] on div at bounding box center [340, 155] width 681 height 311
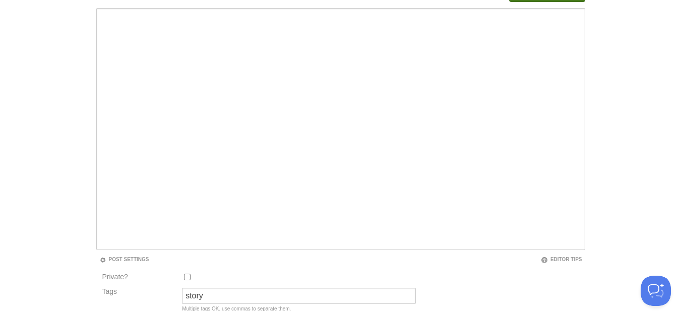
scroll to position [217, 0]
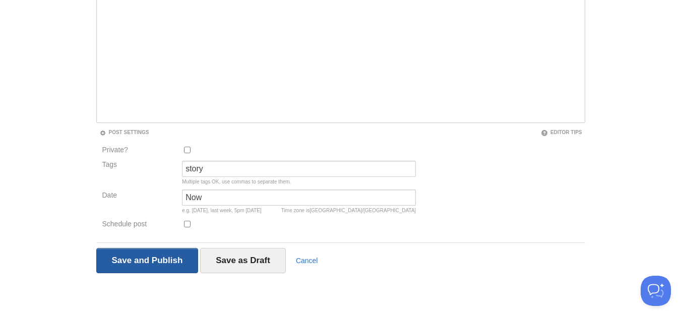
click at [168, 260] on input "Save and Publish" at bounding box center [147, 260] width 102 height 25
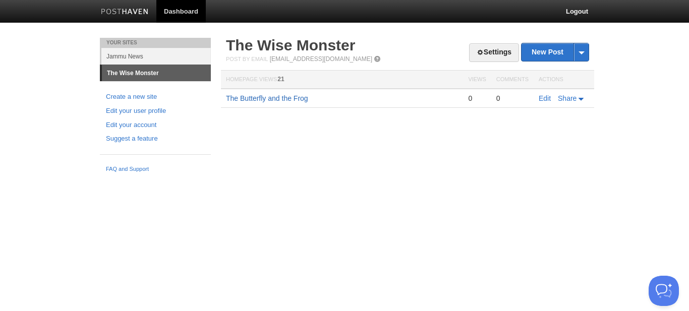
click at [292, 101] on link "The Butterfly and the Frog" at bounding box center [267, 98] width 82 height 8
click at [506, 50] on link "Settings" at bounding box center [494, 52] width 50 height 19
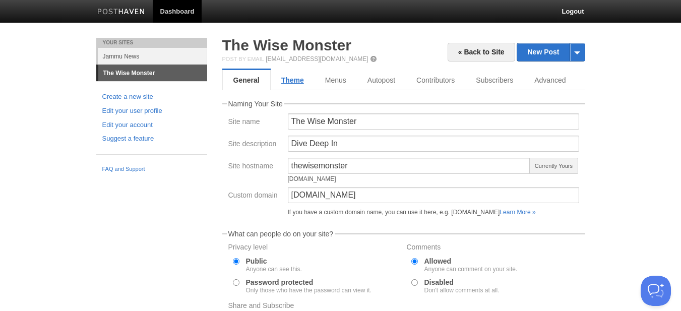
click at [294, 80] on link "Theme" at bounding box center [293, 80] width 44 height 20
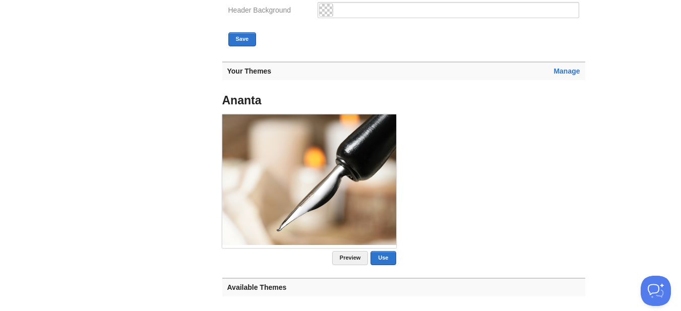
scroll to position [353, 0]
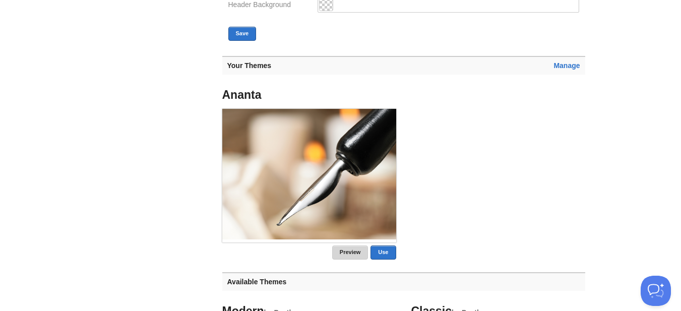
click at [348, 251] on link "Preview" at bounding box center [350, 253] width 36 height 14
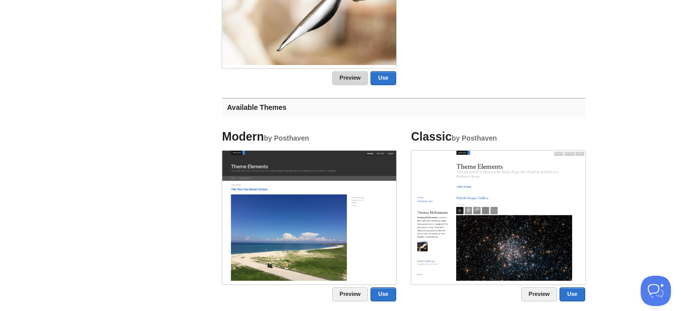
scroll to position [504, 0]
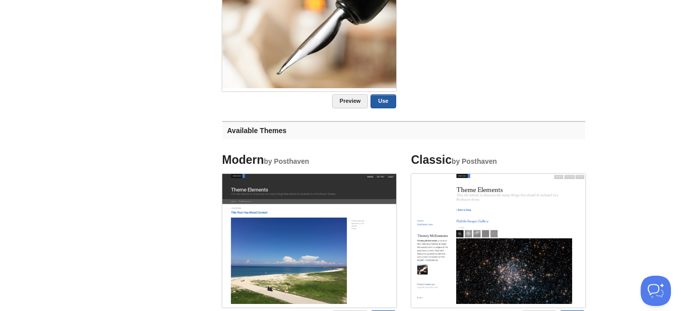
click at [377, 100] on link "Use" at bounding box center [383, 101] width 25 height 14
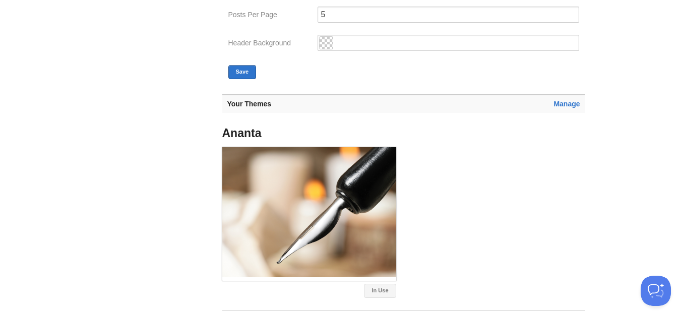
scroll to position [303, 0]
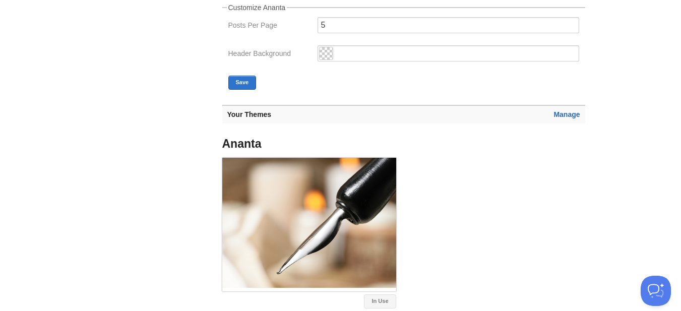
click at [566, 114] on link "Manage" at bounding box center [567, 114] width 26 height 8
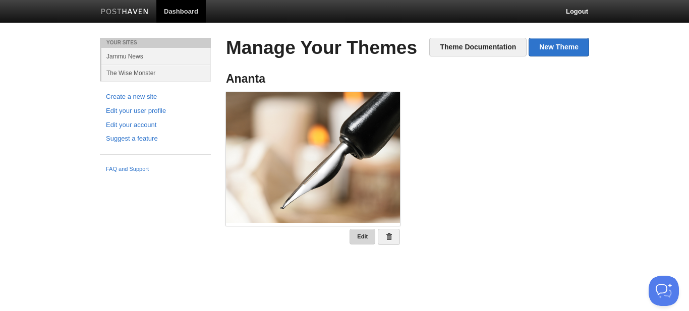
click at [362, 239] on link "Edit" at bounding box center [362, 237] width 26 height 16
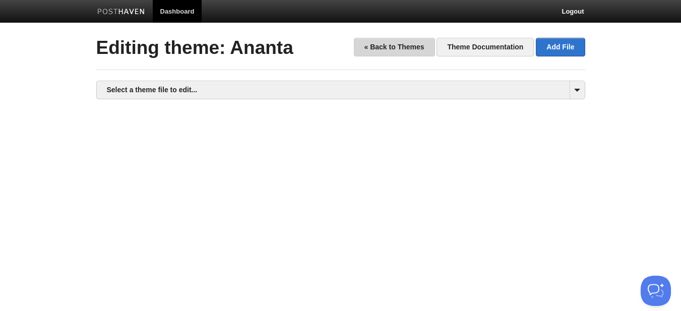
click at [385, 48] on link "« Back to Themes" at bounding box center [394, 47] width 81 height 19
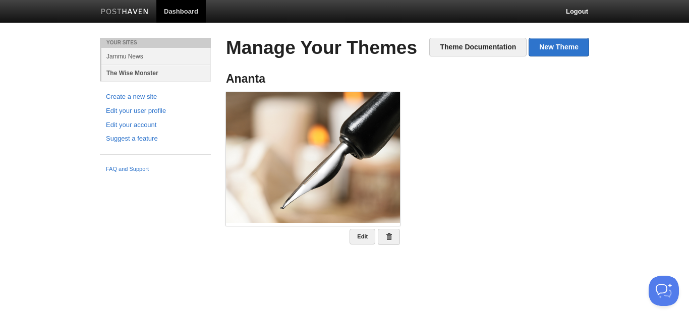
click at [148, 72] on link "The Wise Monster" at bounding box center [155, 73] width 109 height 17
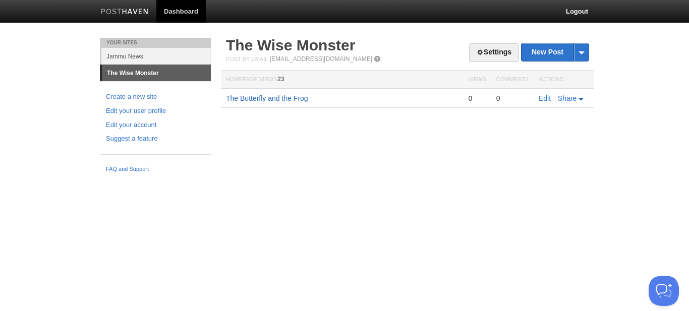
click at [291, 97] on link "The Butterfly and the Frog" at bounding box center [267, 98] width 82 height 8
click at [488, 51] on link "Settings" at bounding box center [494, 52] width 50 height 19
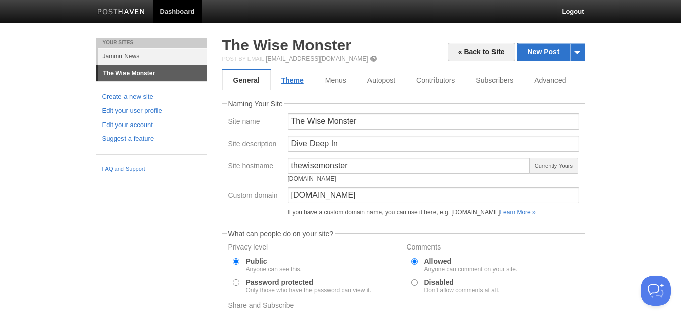
click at [290, 79] on link "Theme" at bounding box center [293, 80] width 44 height 20
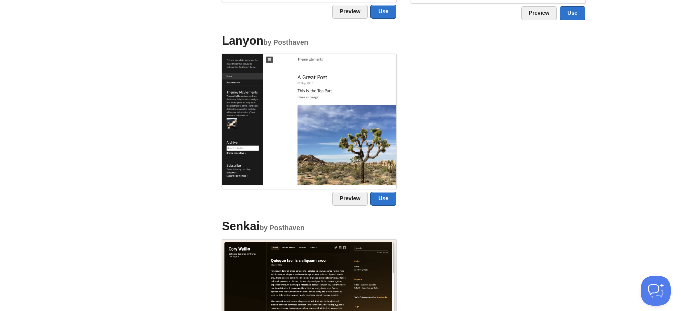
scroll to position [782, 0]
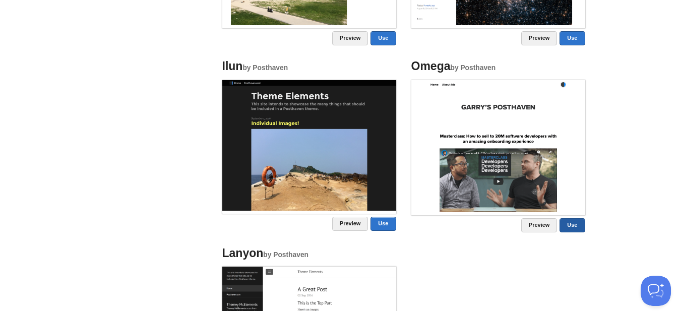
click at [575, 225] on link "Use" at bounding box center [572, 225] width 25 height 14
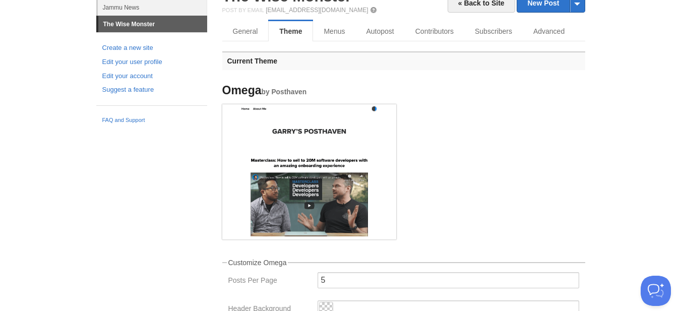
scroll to position [0, 0]
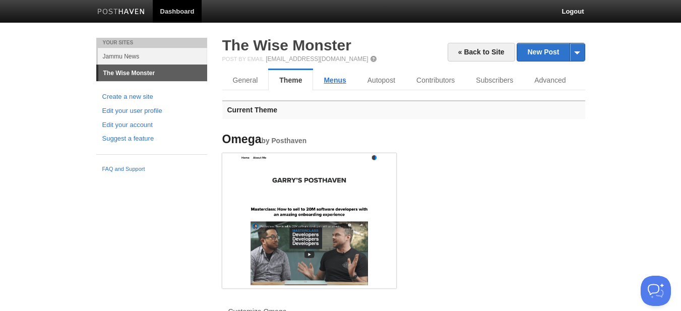
click at [343, 81] on link "Menus" at bounding box center [334, 80] width 43 height 20
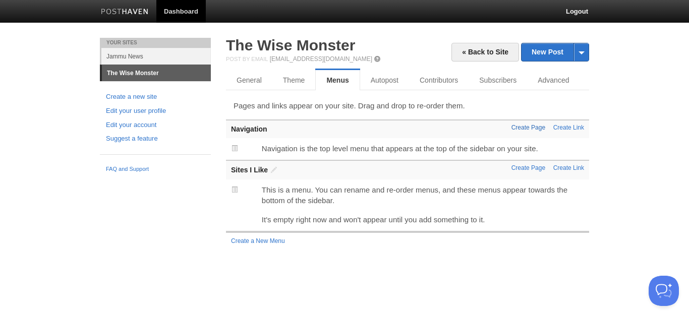
click at [535, 129] on link "Create Page" at bounding box center [528, 127] width 34 height 7
click at [309, 150] on p "Navigation is the top level menu that appears at the top of the sidebar on your…" at bounding box center [423, 148] width 322 height 11
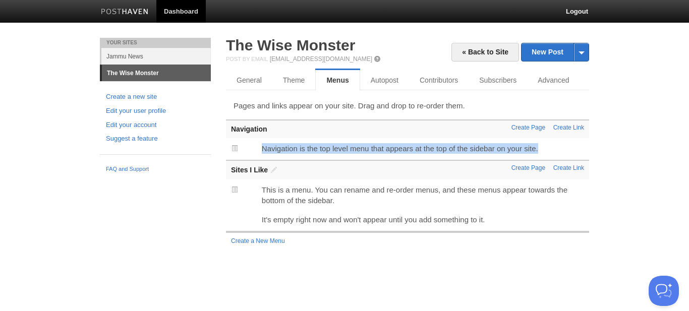
click at [309, 150] on p "Navigation is the top level menu that appears at the top of the sidebar on your…" at bounding box center [423, 148] width 322 height 11
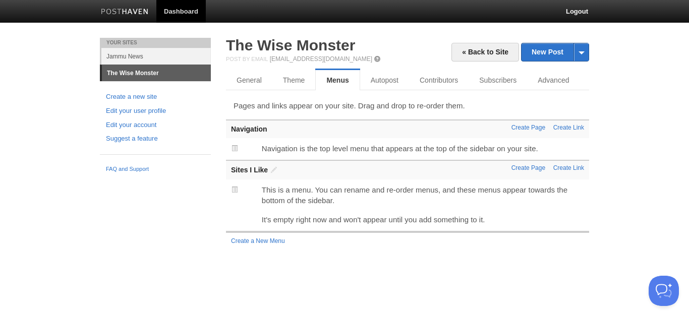
click at [234, 147] on span at bounding box center [234, 148] width 7 height 7
click at [574, 129] on link "Create Link" at bounding box center [568, 127] width 31 height 7
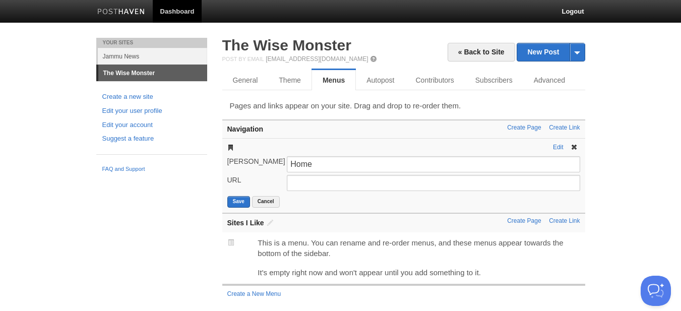
type input "Home"
click at [347, 181] on input "URL" at bounding box center [433, 183] width 293 height 16
click at [241, 202] on button "Save" at bounding box center [238, 202] width 23 height 12
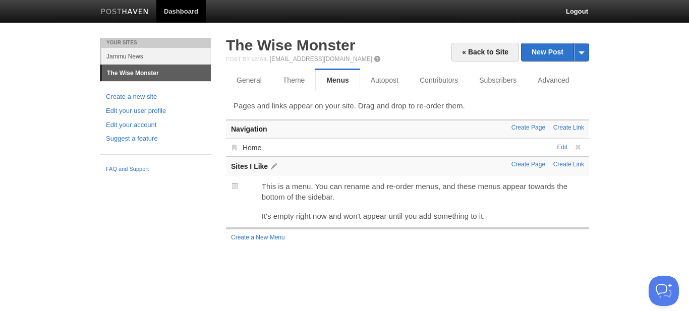
click at [274, 167] on span at bounding box center [273, 166] width 7 height 7
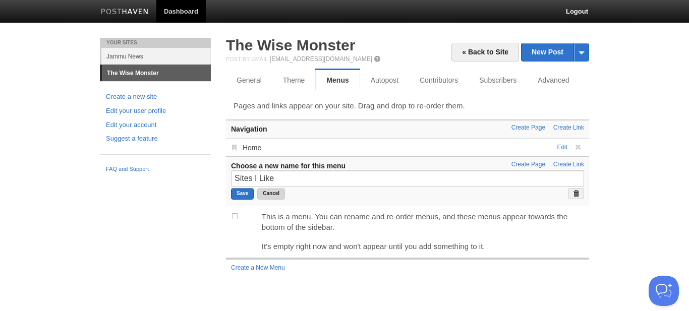
click at [275, 195] on button "Cancel" at bounding box center [271, 194] width 28 height 12
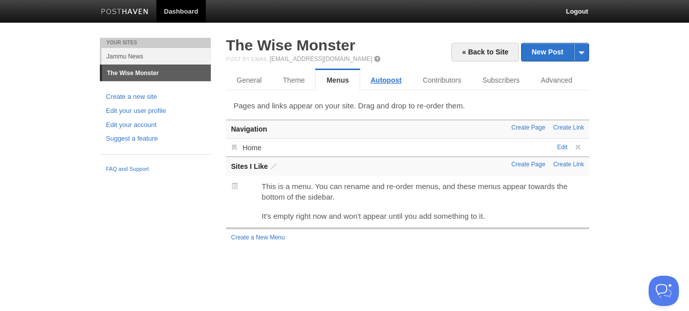
click at [392, 77] on link "Autopost" at bounding box center [386, 80] width 52 height 20
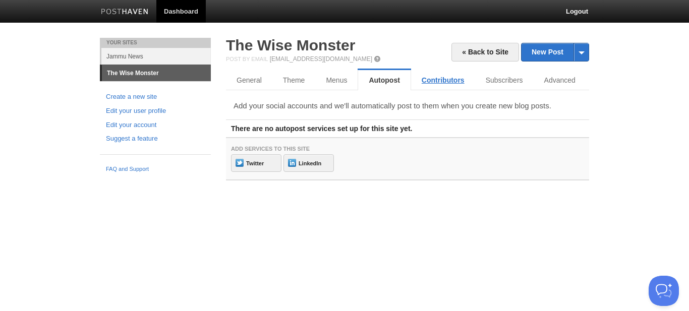
click at [440, 83] on link "Contributors" at bounding box center [443, 80] width 64 height 20
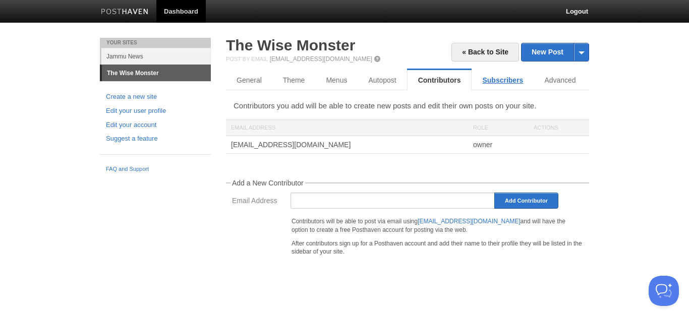
click at [492, 82] on link "Subscribers" at bounding box center [502, 80] width 62 height 20
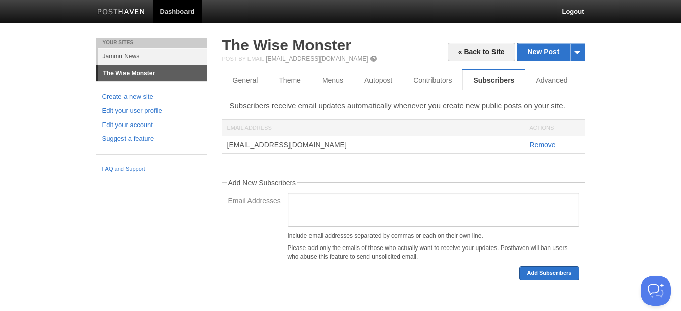
scroll to position [1, 0]
click at [548, 81] on link "Advanced" at bounding box center [552, 80] width 55 height 20
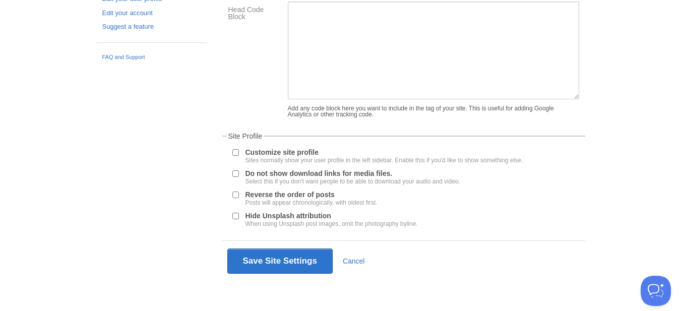
scroll to position [67, 0]
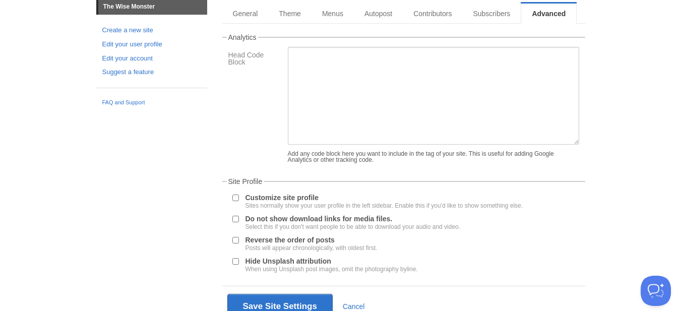
click at [373, 168] on div "Add any code block here you want to include in the tag of your site. This is us…" at bounding box center [433, 107] width 297 height 121
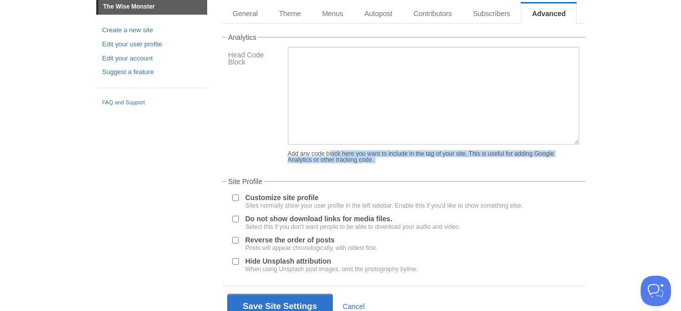
click at [373, 168] on div "Add any code block here you want to include in the tag of your site. This is us…" at bounding box center [433, 107] width 297 height 121
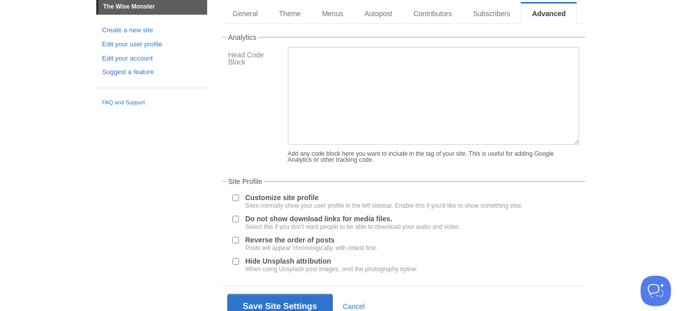
scroll to position [117, 0]
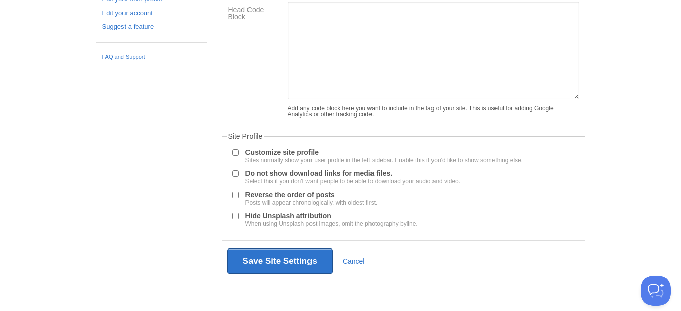
click at [293, 152] on label "Customize site profile Sites normally show your user profile in the left sideba…" at bounding box center [385, 156] width 278 height 15
click at [239, 152] on input "Customize site profile Sites normally show your user profile in the left sideba…" at bounding box center [235, 152] width 7 height 7
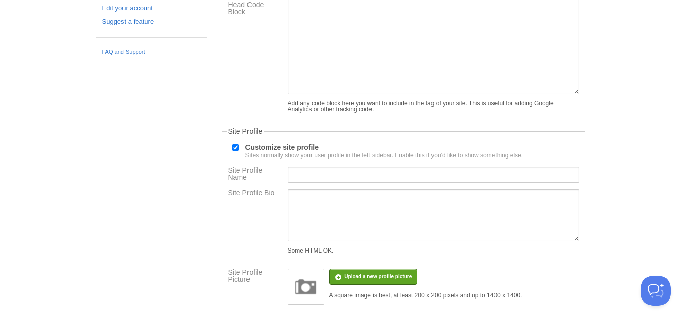
click at [293, 152] on label "Customize site profile Sites normally show your user profile in the left sideba…" at bounding box center [385, 151] width 278 height 15
click at [239, 151] on input "Customize site profile Sites normally show your user profile in the left sideba…" at bounding box center [235, 147] width 7 height 7
checkbox input "false"
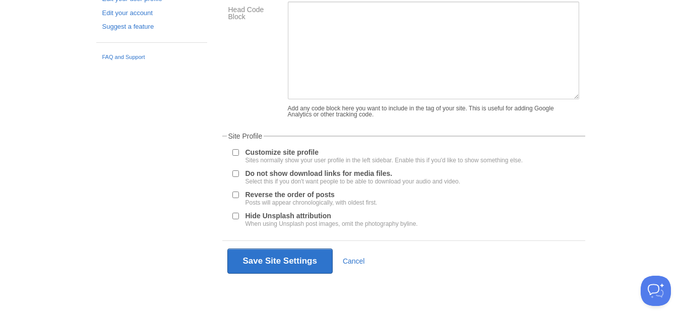
click at [292, 175] on label "Do not show download links for media files. Select this if you don't want peopl…" at bounding box center [353, 177] width 215 height 15
click at [239, 175] on input "Do not show download links for media files. Select this if you don't want peopl…" at bounding box center [235, 173] width 7 height 7
click at [292, 175] on label "Do not show download links for media files. Select this if you don't want peopl…" at bounding box center [353, 177] width 215 height 15
click at [239, 175] on input "Do not show download links for media files. Select this if you don't want peopl…" at bounding box center [235, 173] width 7 height 7
checkbox input "false"
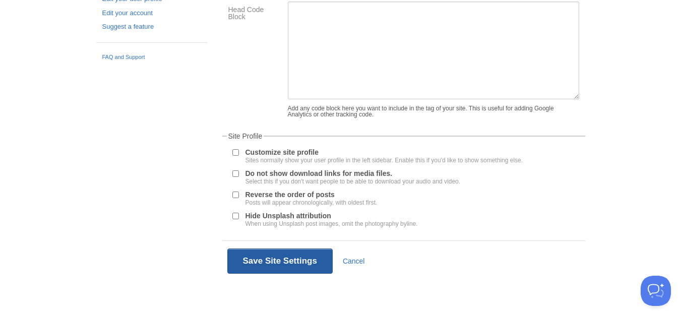
click at [302, 258] on button "Save Site Settings" at bounding box center [279, 261] width 105 height 25
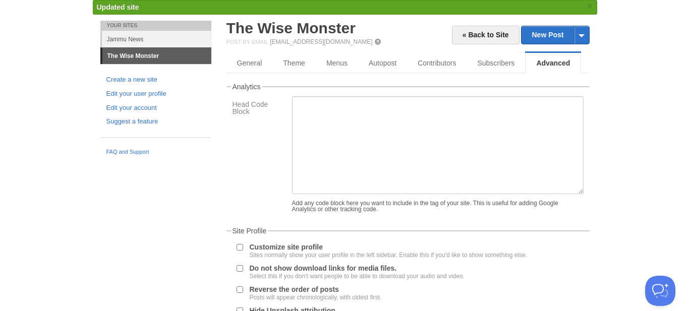
scroll to position [0, 0]
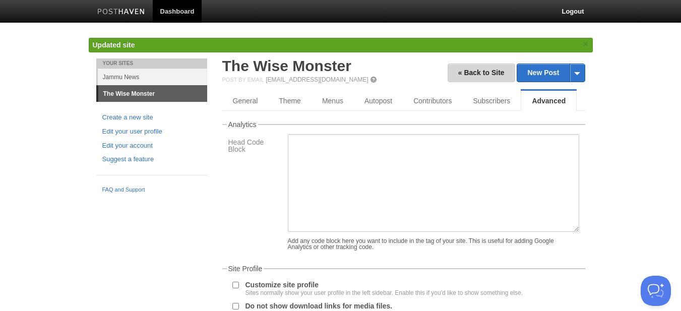
click at [492, 75] on link "« Back to Site" at bounding box center [482, 73] width 68 height 19
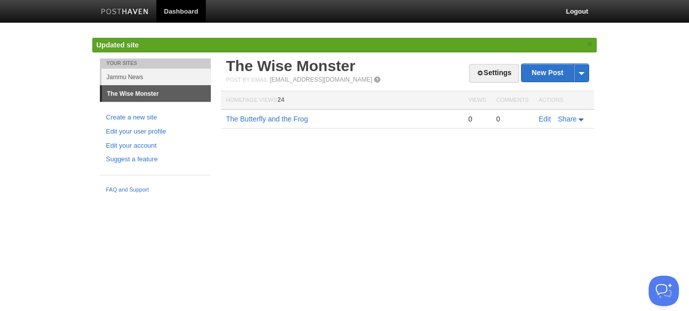
click at [253, 124] on td "The Butterfly and the Frog" at bounding box center [342, 118] width 242 height 19
click at [254, 122] on link "The Butterfly and the Frog" at bounding box center [267, 119] width 82 height 8
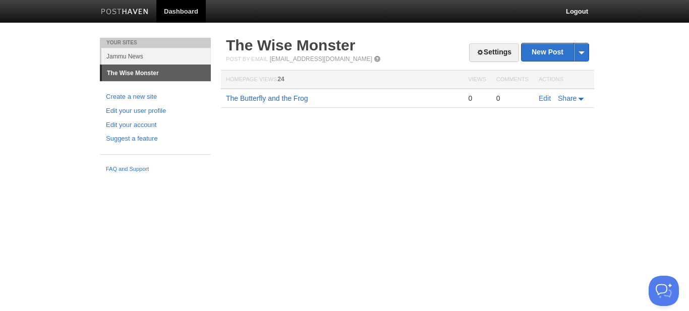
click at [287, 97] on link "The Butterfly and the Frog" at bounding box center [267, 98] width 82 height 8
click at [142, 54] on link "Jammu News" at bounding box center [155, 56] width 109 height 17
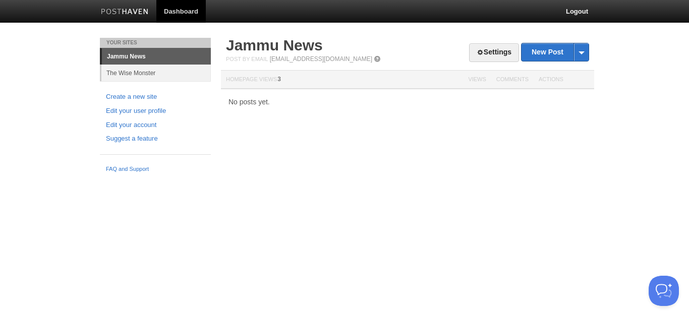
click at [130, 9] on img at bounding box center [125, 13] width 48 height 8
click at [281, 41] on link "Jammu News" at bounding box center [274, 45] width 97 height 17
click at [145, 73] on link "The Wise Monster" at bounding box center [155, 73] width 109 height 17
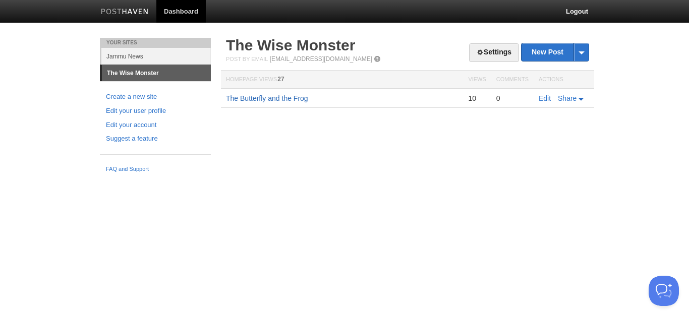
click at [271, 99] on link "The Butterfly and the Frog" at bounding box center [267, 98] width 82 height 8
click at [152, 97] on link "Create a new site" at bounding box center [155, 97] width 99 height 11
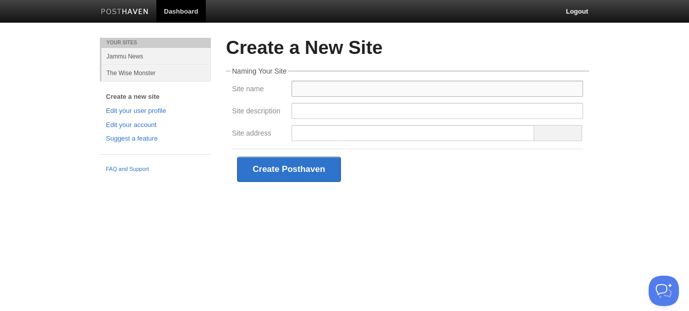
click at [421, 90] on input "Site name" at bounding box center [436, 89] width 291 height 16
click at [453, 110] on input "Site description" at bounding box center [436, 111] width 291 height 16
click at [141, 74] on link "The Wise Monster" at bounding box center [155, 73] width 109 height 17
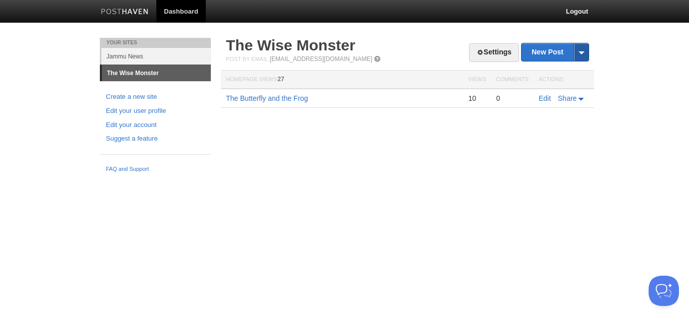
click at [580, 50] on span at bounding box center [580, 52] width 15 height 18
click at [553, 68] on link "by Web" at bounding box center [554, 68] width 67 height 15
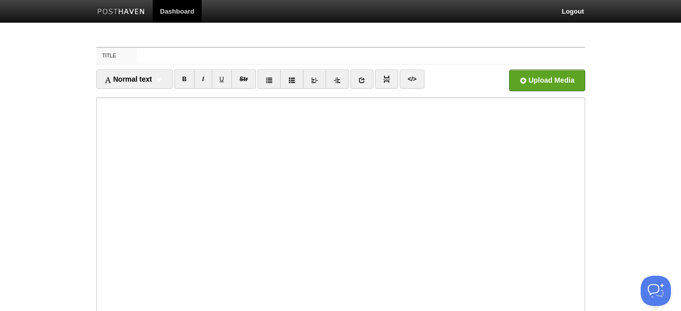
scroll to position [116, 0]
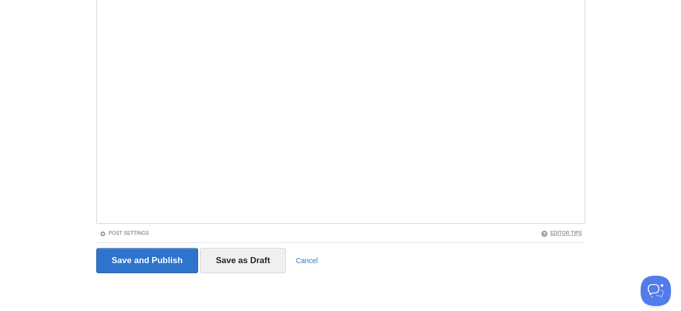
click at [571, 234] on link "Editor Tips" at bounding box center [561, 233] width 41 height 6
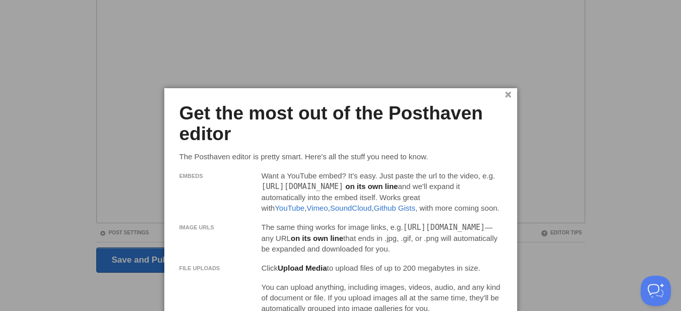
scroll to position [143, 0]
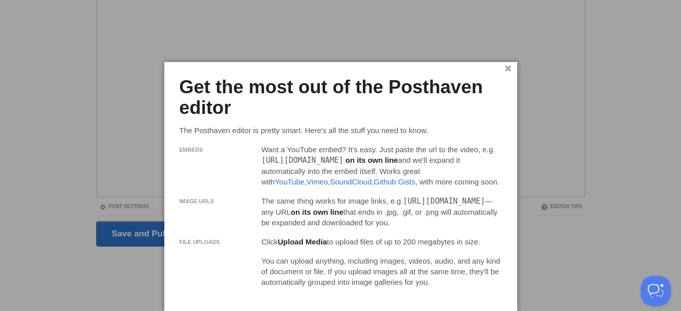
drag, startPoint x: 436, startPoint y: 158, endPoint x: 261, endPoint y: 159, distance: 175.0
click at [261, 159] on div "Want a YouTube embed? It's easy. Just paste the url to the video, e.g. http://w…" at bounding box center [382, 169] width 247 height 51
drag, startPoint x: 551, startPoint y: 156, endPoint x: 548, endPoint y: 152, distance: 5.4
click at [553, 156] on div at bounding box center [340, 155] width 681 height 311
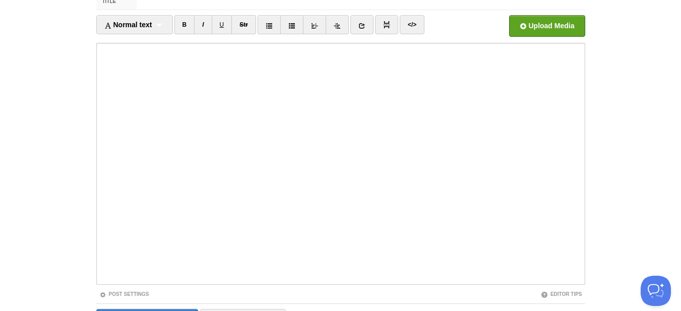
scroll to position [0, 0]
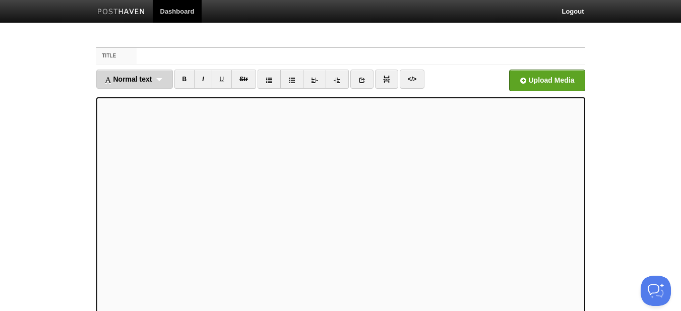
click at [121, 82] on span "Normal text" at bounding box center [128, 79] width 48 height 8
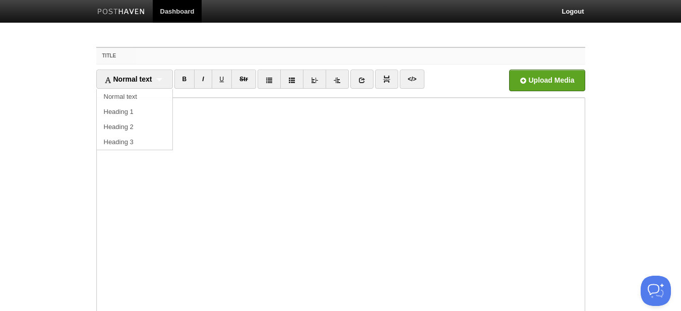
click at [193, 59] on input "Title" at bounding box center [361, 56] width 448 height 16
click at [357, 81] on link at bounding box center [361, 79] width 23 height 19
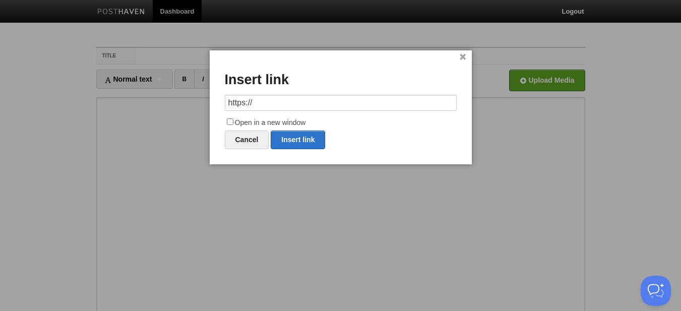
click at [287, 122] on label "Open in a new window" at bounding box center [341, 123] width 232 height 12
click at [233, 122] on input "Open in a new window" at bounding box center [230, 121] width 7 height 7
checkbox input "true"
click at [460, 55] on link "×" at bounding box center [463, 57] width 7 height 6
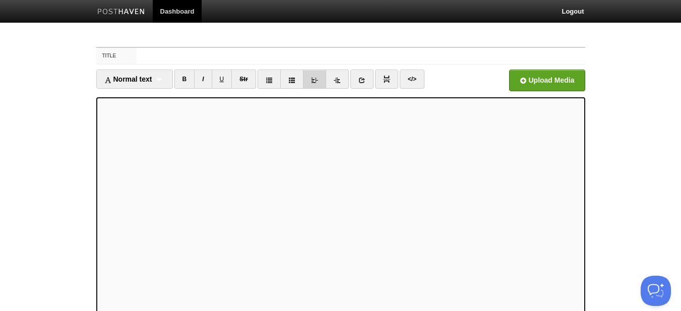
click at [312, 84] on link at bounding box center [314, 79] width 23 height 19
click at [335, 81] on icon at bounding box center [337, 80] width 7 height 7
click at [336, 81] on icon at bounding box center [337, 80] width 7 height 7
click at [337, 81] on icon at bounding box center [337, 80] width 7 height 7
click at [338, 81] on icon at bounding box center [337, 80] width 7 height 7
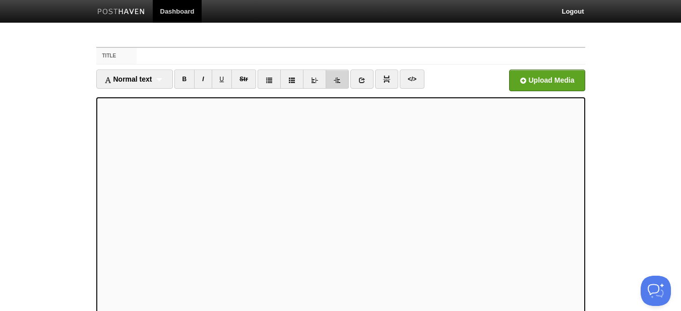
click at [338, 81] on icon at bounding box center [337, 80] width 7 height 7
click at [323, 81] on link at bounding box center [314, 79] width 23 height 19
click at [322, 81] on link at bounding box center [314, 79] width 23 height 19
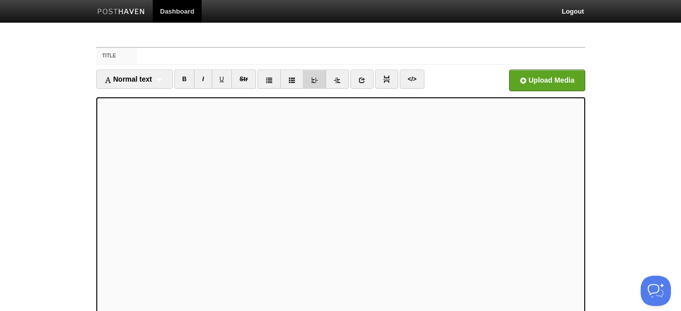
click at [322, 81] on link at bounding box center [314, 79] width 23 height 19
click at [290, 84] on link at bounding box center [291, 79] width 23 height 19
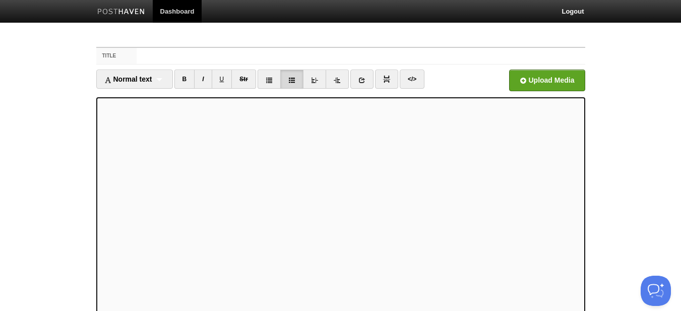
click at [290, 84] on link at bounding box center [291, 79] width 23 height 19
click at [269, 84] on link at bounding box center [269, 79] width 23 height 19
click at [250, 83] on link "Str" at bounding box center [243, 79] width 25 height 19
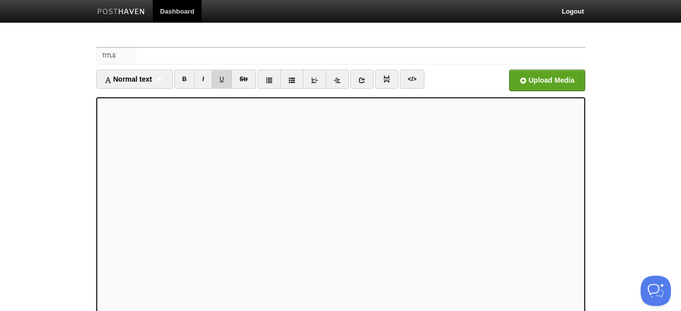
click at [215, 81] on link "U" at bounding box center [222, 79] width 21 height 19
click at [192, 80] on link "B" at bounding box center [184, 79] width 21 height 19
click at [560, 85] on input "file" at bounding box center [242, 82] width 763 height 51
click at [138, 12] on img at bounding box center [121, 13] width 48 height 8
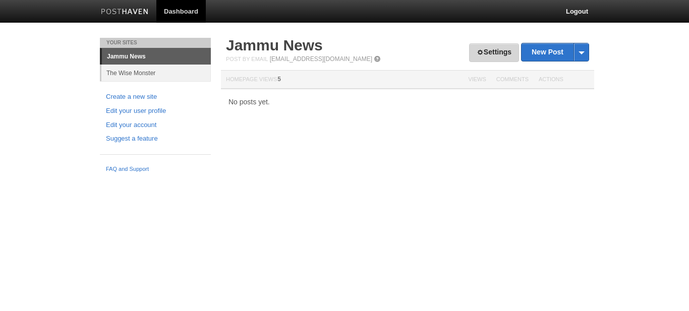
click at [508, 50] on link "Settings" at bounding box center [494, 52] width 50 height 19
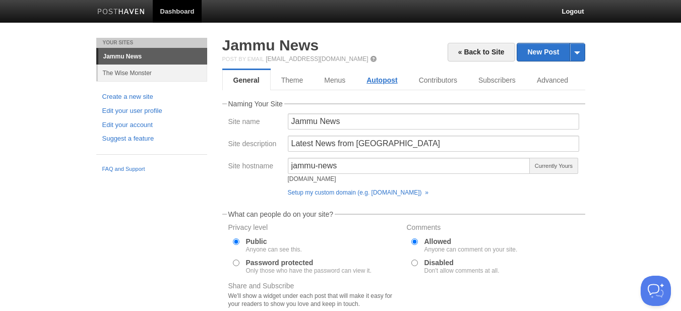
click at [371, 83] on link "Autopost" at bounding box center [382, 80] width 52 height 20
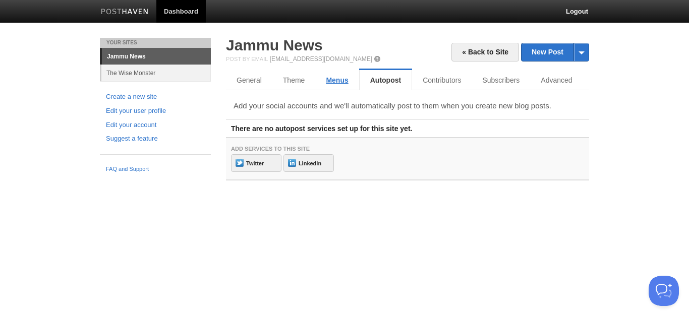
click at [327, 78] on link "Menus" at bounding box center [336, 80] width 43 height 20
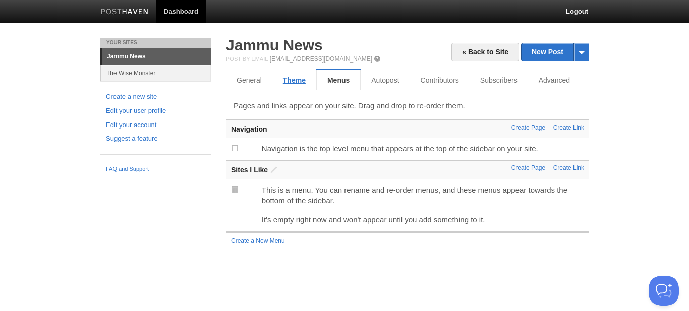
click at [293, 77] on link "Theme" at bounding box center [294, 80] width 44 height 20
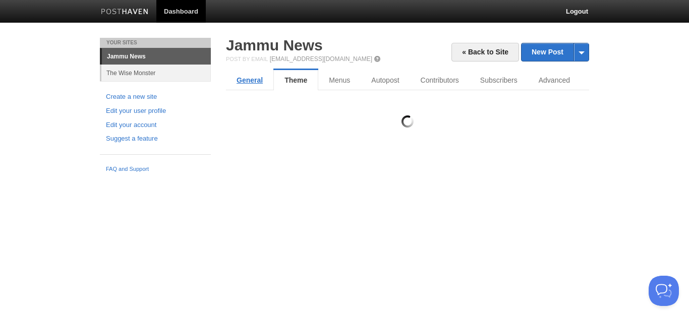
click at [241, 77] on link "General" at bounding box center [249, 80] width 47 height 20
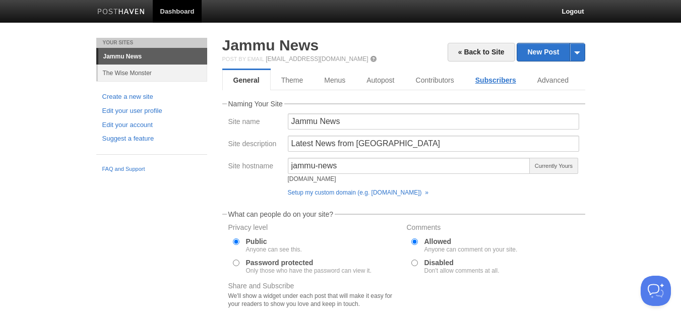
click at [498, 84] on link "Subscribers" at bounding box center [496, 80] width 62 height 20
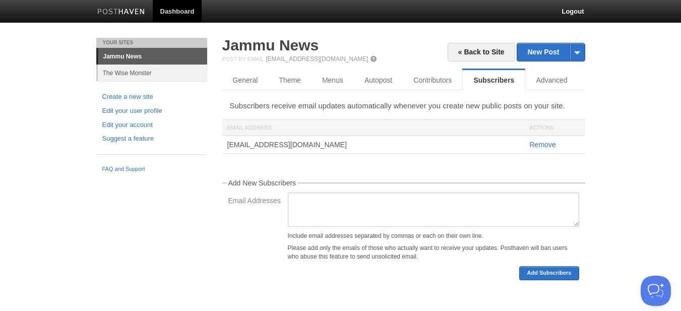
scroll to position [1, 0]
click at [405, 198] on textarea "Email Addresses" at bounding box center [433, 210] width 291 height 34
click at [614, 225] on body "Dashboard Logout Your Sites Jammu News The Wise Monster Create a new site Edit …" at bounding box center [340, 155] width 681 height 311
click at [549, 278] on button "Add Subscribers" at bounding box center [548, 273] width 59 height 14
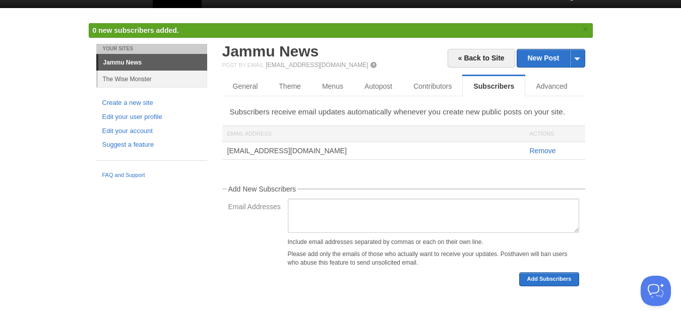
scroll to position [22, 0]
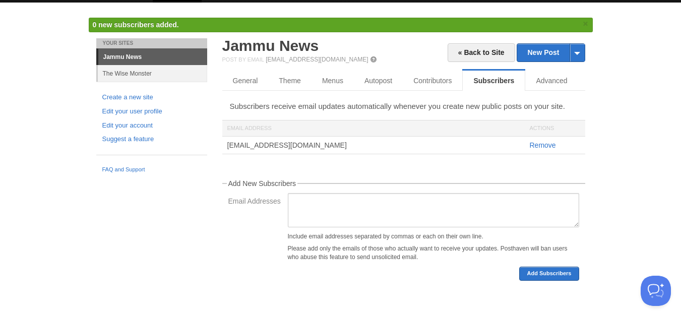
click at [334, 259] on p "Please add only the emails of those who actually want to receive your updates. …" at bounding box center [433, 253] width 291 height 17
click at [414, 261] on p "Please add only the emails of those who actually want to receive your updates. …" at bounding box center [433, 253] width 291 height 17
click at [384, 261] on p "Please add only the emails of those who actually want to receive your updates. …" at bounding box center [433, 253] width 291 height 17
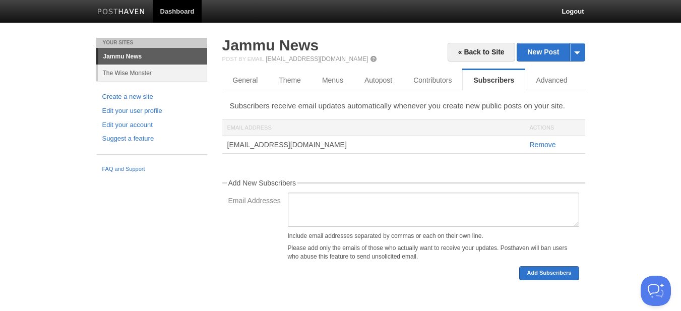
scroll to position [0, 0]
click at [288, 74] on link "Theme" at bounding box center [290, 80] width 44 height 20
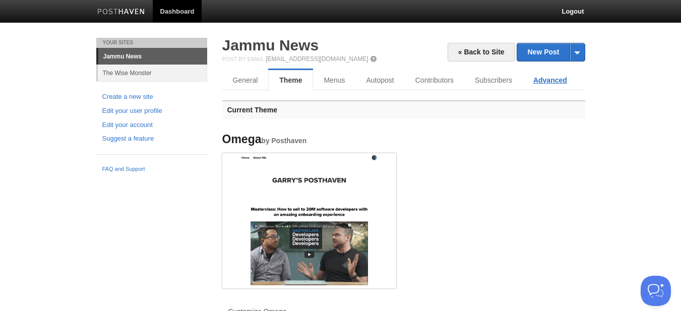
click at [559, 78] on link "Advanced" at bounding box center [550, 80] width 55 height 20
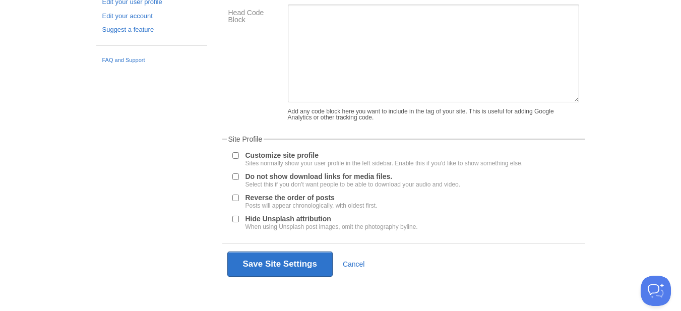
scroll to position [117, 0]
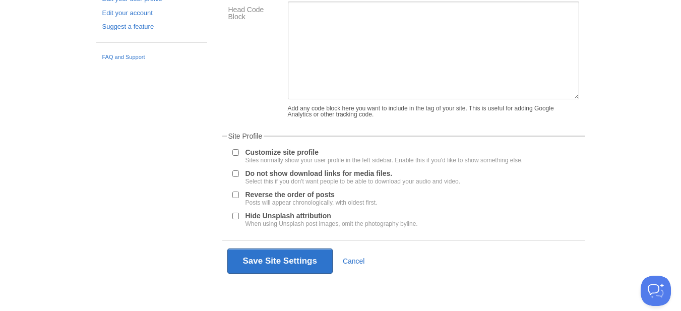
click at [308, 156] on label "Customize site profile Sites normally show your user profile in the left sideba…" at bounding box center [385, 156] width 278 height 15
click at [239, 156] on input "Customize site profile Sites normally show your user profile in the left sideba…" at bounding box center [235, 152] width 7 height 7
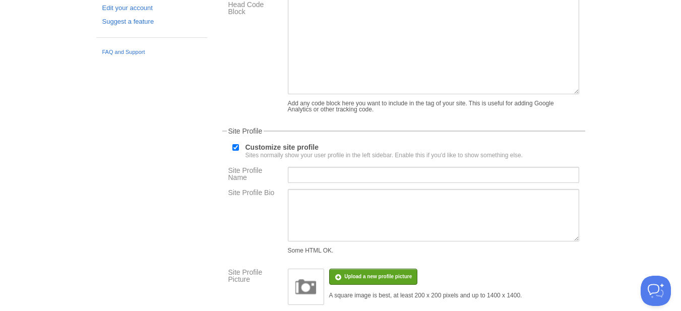
click at [296, 152] on label "Customize site profile Sites normally show your user profile in the left sideba…" at bounding box center [385, 151] width 278 height 15
click at [239, 151] on input "Customize site profile Sites normally show your user profile in the left sideba…" at bounding box center [235, 147] width 7 height 7
checkbox input "false"
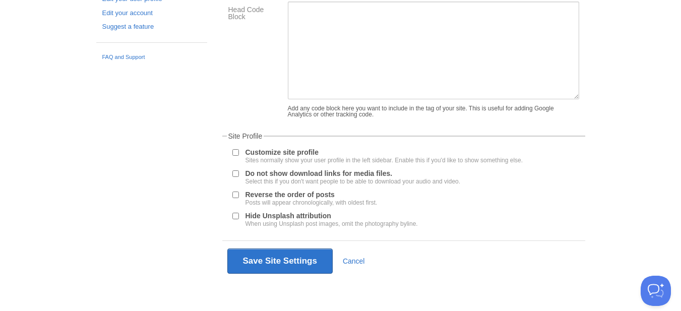
click at [324, 174] on label "Do not show download links for media files. Select this if you don't want peopl…" at bounding box center [353, 177] width 215 height 15
click at [239, 174] on input "Do not show download links for media files. Select this if you don't want peopl…" at bounding box center [235, 173] width 7 height 7
click at [324, 174] on label "Do not show download links for media files. Select this if you don't want peopl…" at bounding box center [353, 177] width 215 height 15
click at [239, 174] on input "Do not show download links for media files. Select this if you don't want peopl…" at bounding box center [235, 173] width 7 height 7
checkbox input "false"
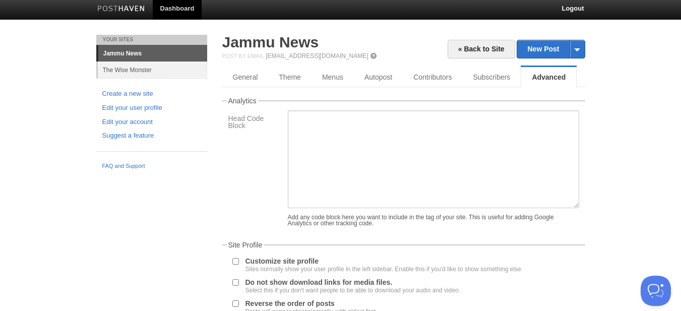
scroll to position [0, 0]
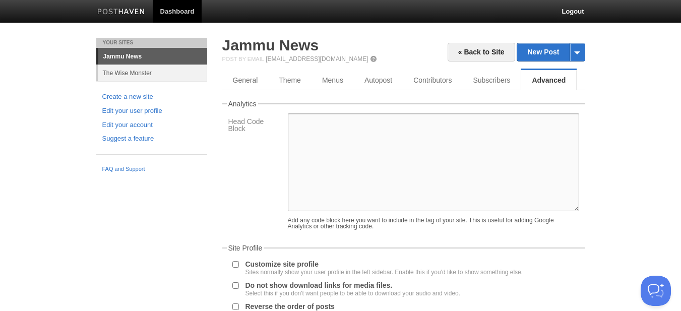
click at [341, 160] on textarea at bounding box center [433, 162] width 291 height 98
click at [336, 82] on link "Menus" at bounding box center [333, 80] width 43 height 20
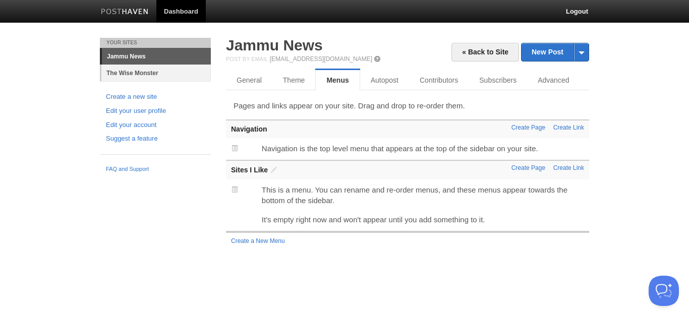
click at [163, 73] on link "The Wise Monster" at bounding box center [155, 73] width 109 height 17
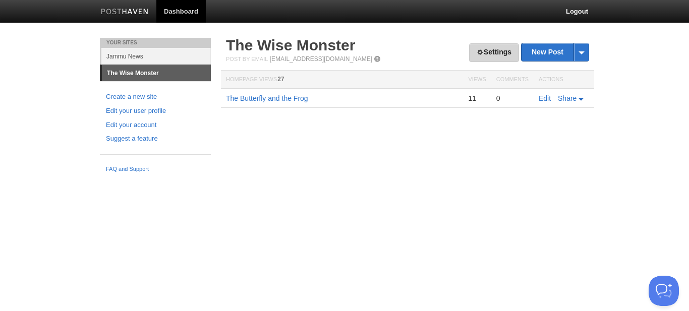
click at [502, 49] on link "Settings" at bounding box center [494, 52] width 50 height 19
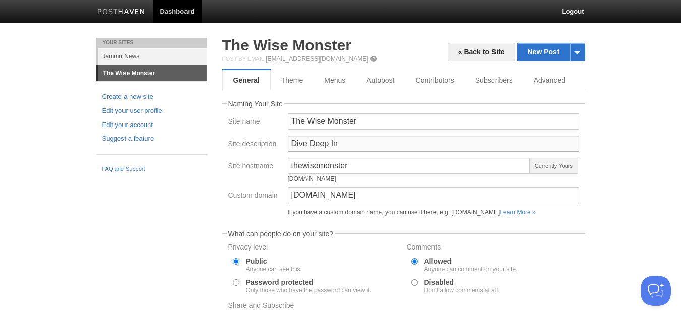
click at [371, 143] on input "Dive Deep In" at bounding box center [433, 144] width 291 height 16
click at [551, 50] on link "New Post" at bounding box center [550, 52] width 67 height 18
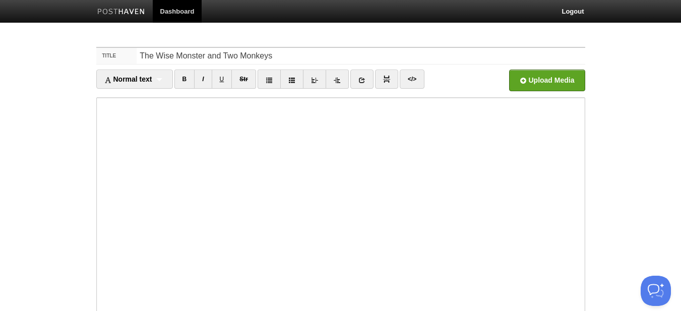
type input "The Wise Monster and Two Monkeys"
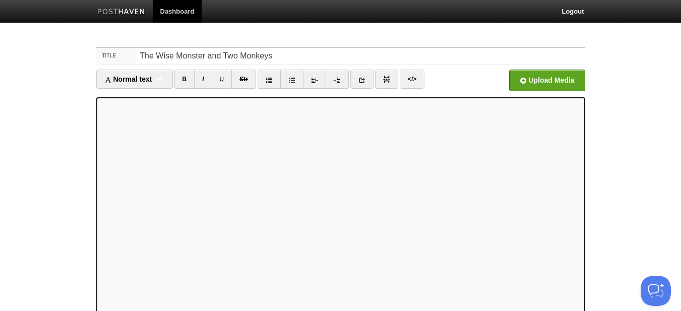
scroll to position [25, 0]
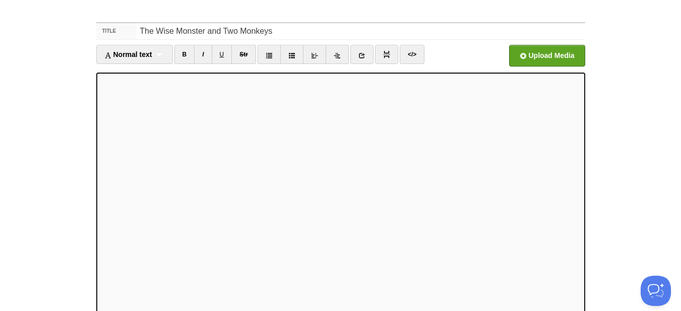
click at [99, 82] on iframe at bounding box center [340, 194] width 489 height 242
click at [559, 54] on input "file" at bounding box center [242, 58] width 763 height 51
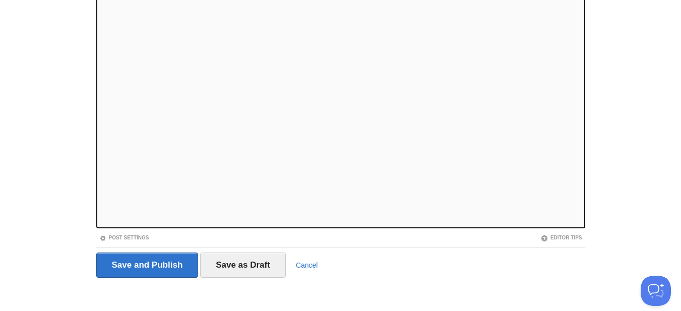
scroll to position [116, 0]
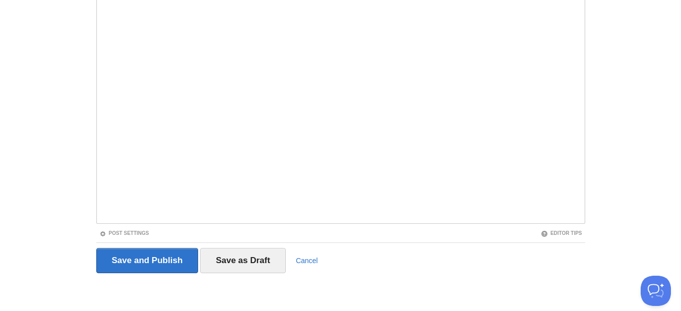
click at [116, 230] on div "Post Settings" at bounding box center [218, 233] width 245 height 9
click at [121, 231] on link "Post Settings" at bounding box center [124, 233] width 50 height 6
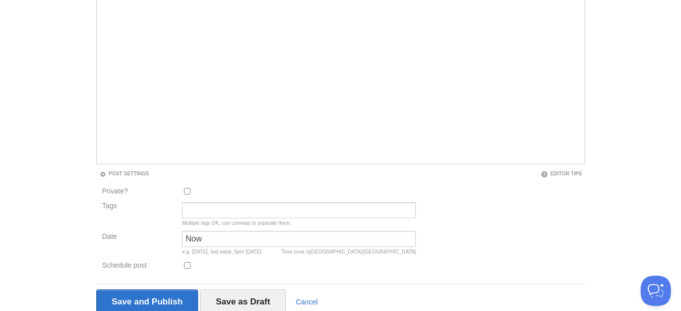
scroll to position [217, 0]
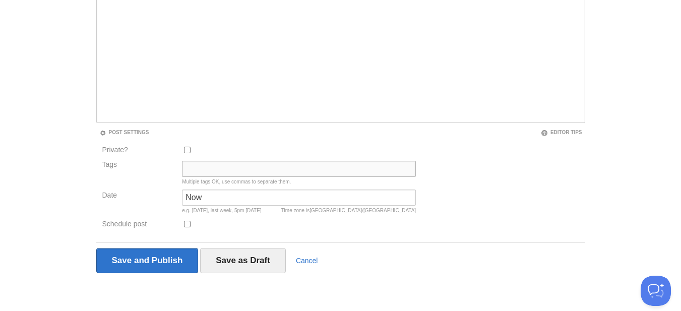
click at [205, 173] on input "Tags" at bounding box center [299, 169] width 234 height 16
type input "s"
type input "story"
click at [211, 201] on input "Now" at bounding box center [299, 198] width 234 height 16
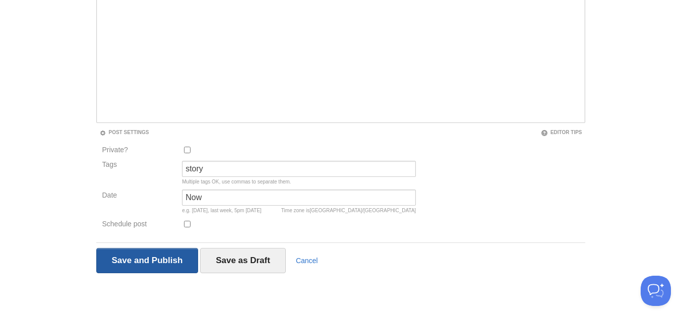
click at [167, 259] on input "Save and Publish" at bounding box center [147, 260] width 102 height 25
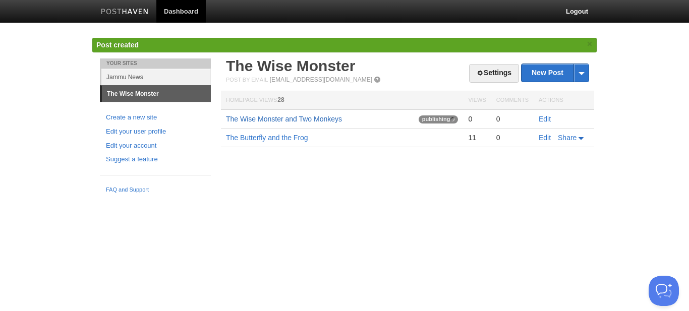
click at [304, 117] on link "The Wise Monster and Two Monkeys" at bounding box center [284, 119] width 116 height 8
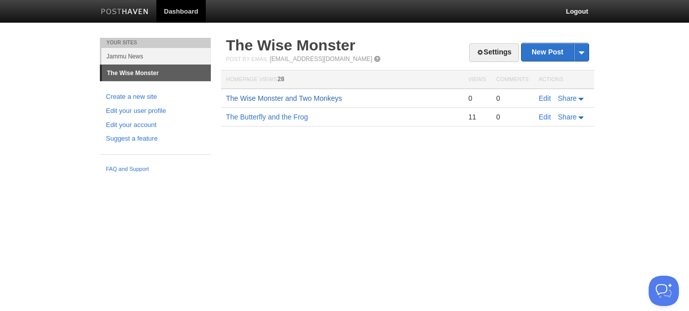
click at [295, 96] on link "The Wise Monster and Two Monkeys" at bounding box center [284, 98] width 116 height 8
click at [323, 50] on link "The Wise Monster" at bounding box center [290, 45] width 129 height 17
click at [481, 53] on link "Settings" at bounding box center [494, 52] width 50 height 19
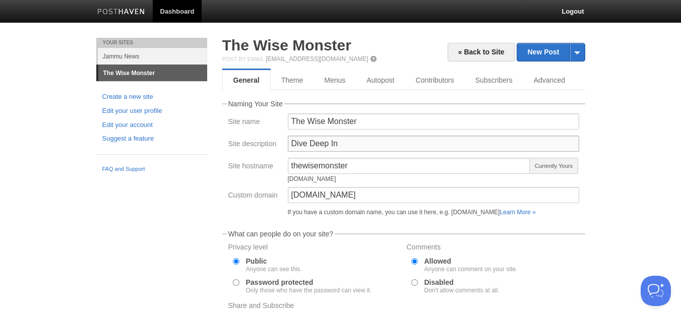
click at [373, 150] on input "Dive Deep In" at bounding box center [433, 144] width 291 height 16
paste input "May your wisdom light the way for others"
type input "May your wisdom light the way for others"
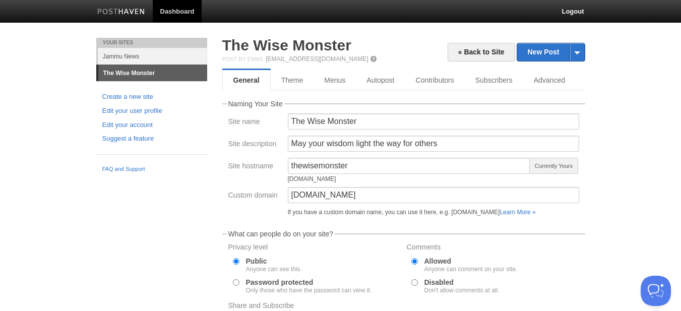
click at [639, 160] on body "Dashboard Logout Your Sites Jammu News The Wise Monster Create a new site Edit …" at bounding box center [340, 234] width 681 height 468
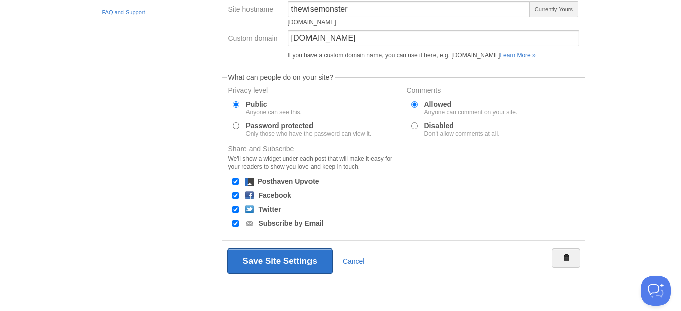
scroll to position [157, 0]
click at [262, 259] on button "Save Site Settings" at bounding box center [279, 261] width 105 height 25
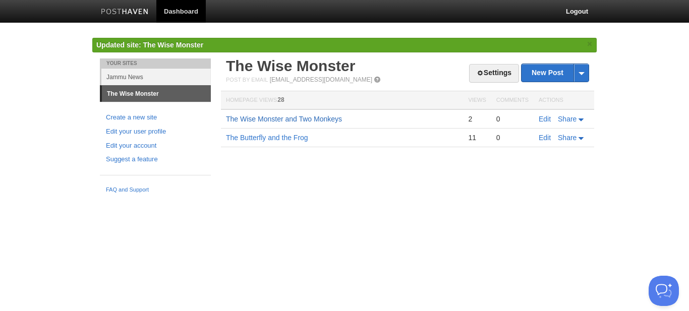
click at [331, 120] on link "The Wise Monster and Two Monkeys" at bounding box center [284, 119] width 116 height 8
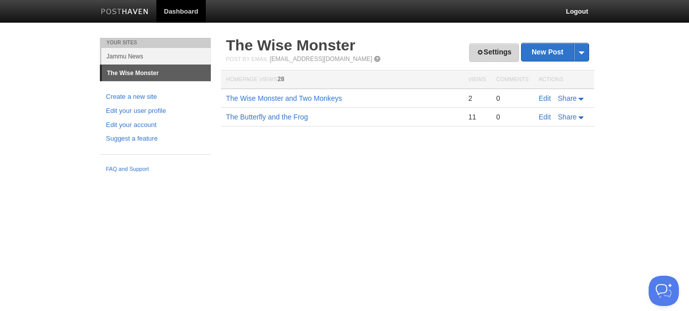
click at [487, 52] on link "Settings" at bounding box center [494, 52] width 50 height 19
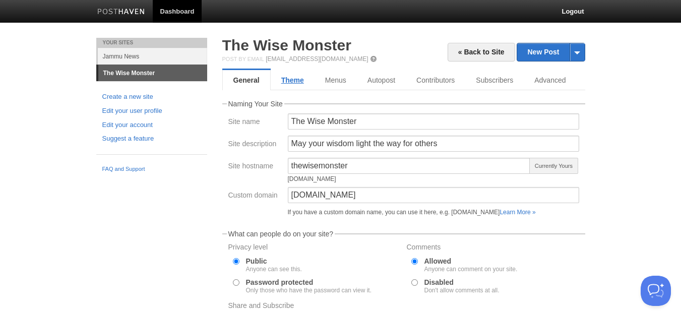
click at [302, 76] on link "Theme" at bounding box center [293, 80] width 44 height 20
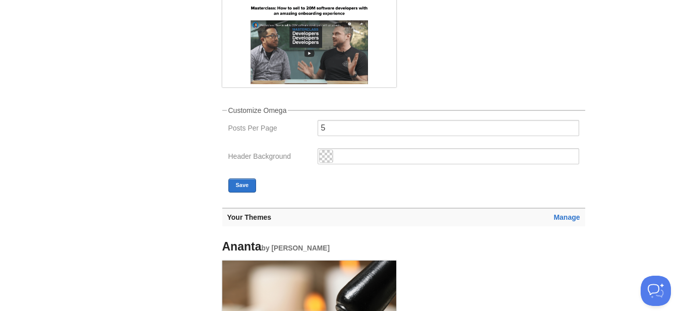
scroll to position [202, 0]
click at [328, 128] on input "5" at bounding box center [449, 128] width 262 height 16
click at [329, 158] on span at bounding box center [326, 156] width 13 height 12
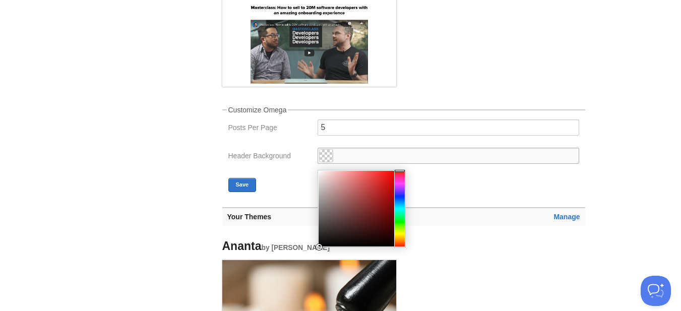
type input "#fad2d2"
click at [330, 172] on div at bounding box center [357, 209] width 76 height 76
click at [240, 182] on button "Save" at bounding box center [242, 185] width 28 height 14
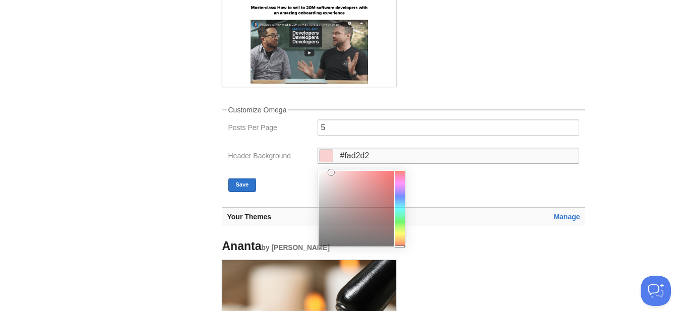
click at [333, 159] on input "#fad2d2" at bounding box center [449, 156] width 262 height 16
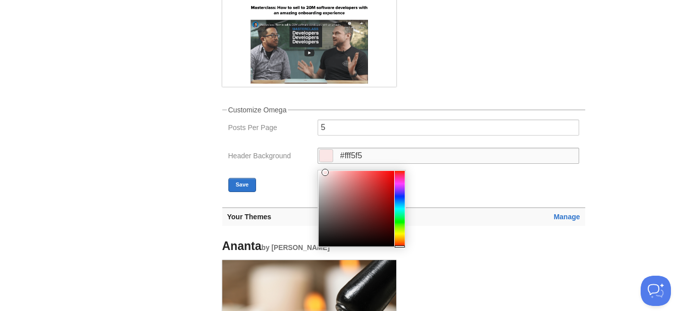
type input "#fff7f7"
drag, startPoint x: 331, startPoint y: 176, endPoint x: 320, endPoint y: 169, distance: 13.1
click at [320, 169] on div at bounding box center [321, 171] width 7 height 7
click at [280, 179] on fieldset "Customize Omega Posts Per Page 5 Header Background #fff7f7 Save" at bounding box center [403, 149] width 363 height 86
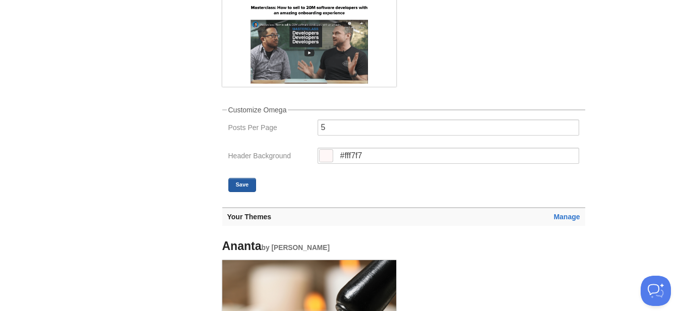
click at [244, 182] on button "Save" at bounding box center [242, 185] width 28 height 14
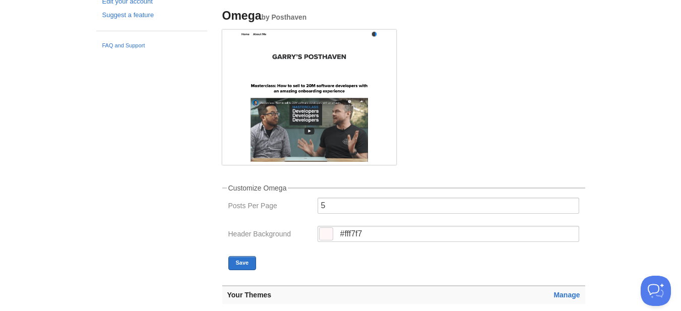
scroll to position [0, 0]
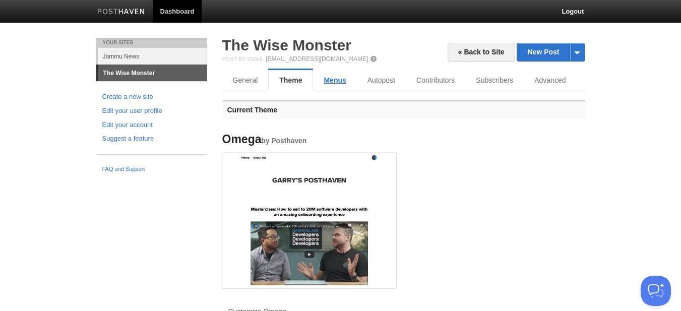
click at [336, 81] on link "Menus" at bounding box center [334, 80] width 43 height 20
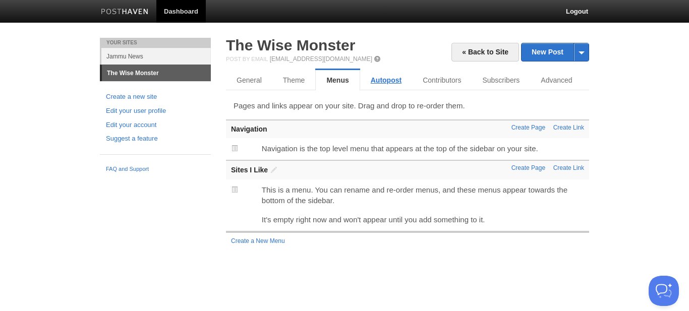
click at [385, 87] on link "Autopost" at bounding box center [386, 80] width 52 height 20
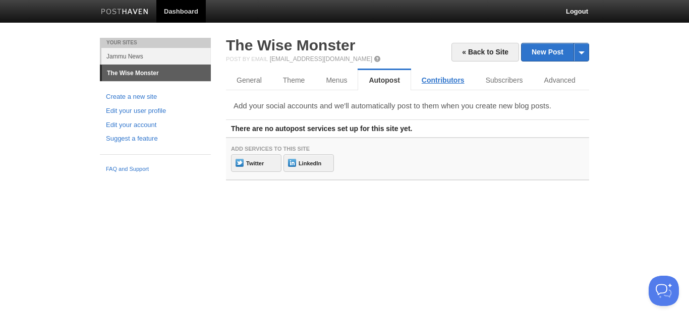
click at [442, 84] on link "Contributors" at bounding box center [443, 80] width 64 height 20
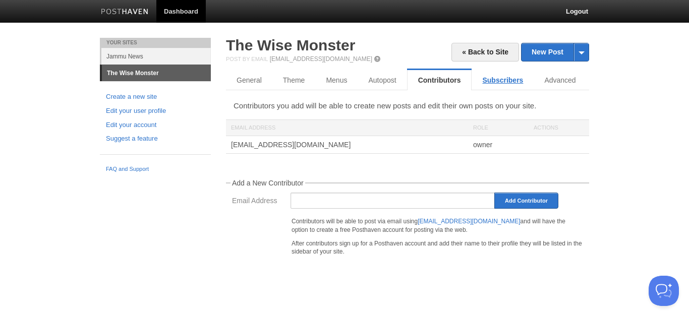
click at [502, 85] on link "Subscribers" at bounding box center [502, 80] width 62 height 20
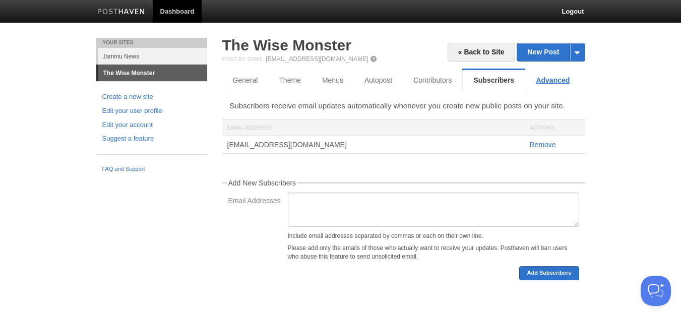
click at [553, 85] on link "Advanced" at bounding box center [552, 80] width 55 height 20
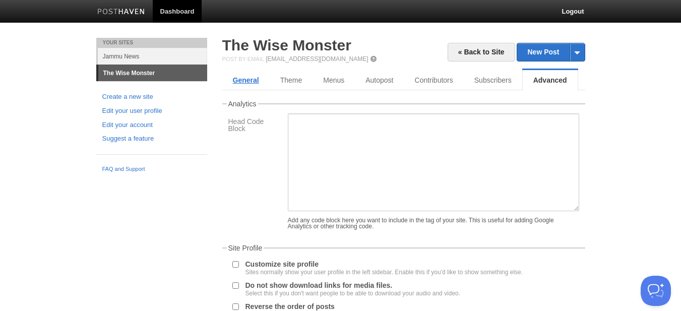
click at [256, 77] on link "General" at bounding box center [245, 80] width 47 height 20
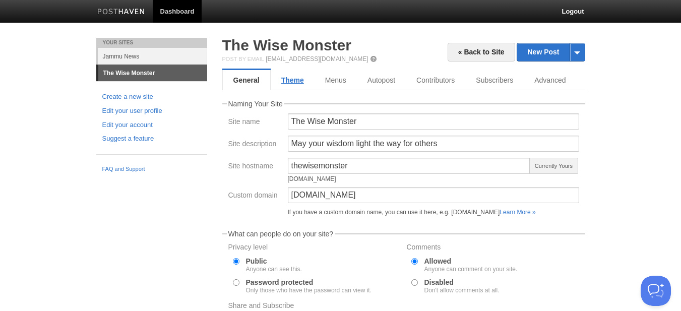
click at [283, 79] on link "Theme" at bounding box center [293, 80] width 44 height 20
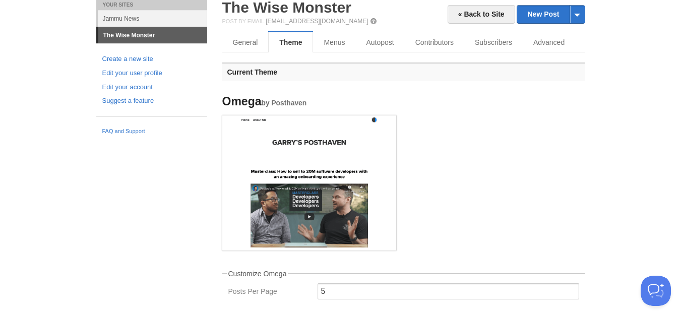
scroll to position [151, 0]
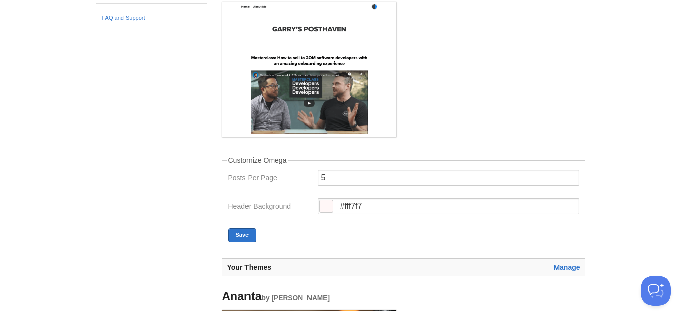
click at [326, 112] on img at bounding box center [309, 68] width 174 height 132
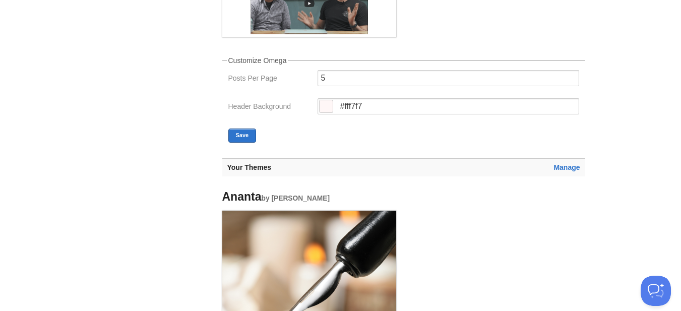
scroll to position [252, 0]
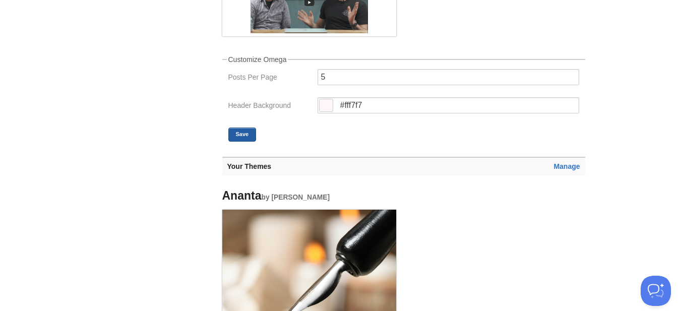
click at [248, 134] on button "Save" at bounding box center [242, 135] width 28 height 14
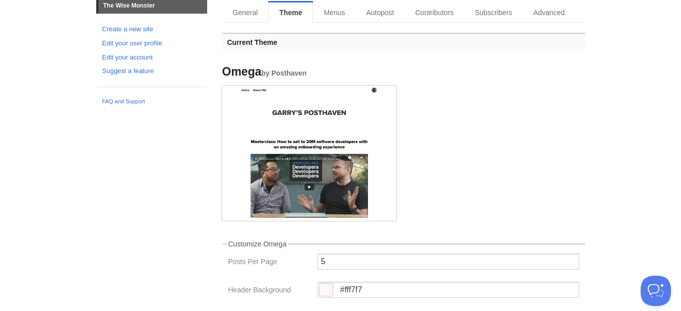
scroll to position [50, 0]
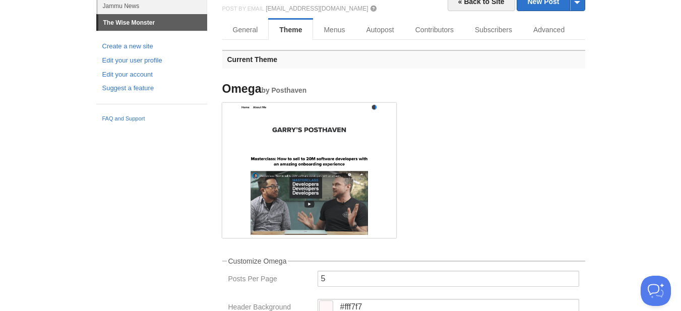
click at [357, 115] on img at bounding box center [309, 169] width 174 height 132
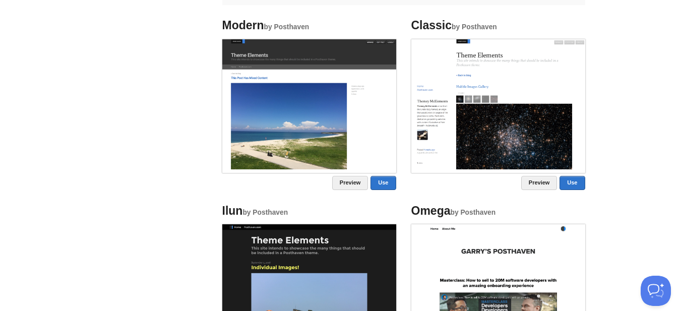
scroll to position [655, 0]
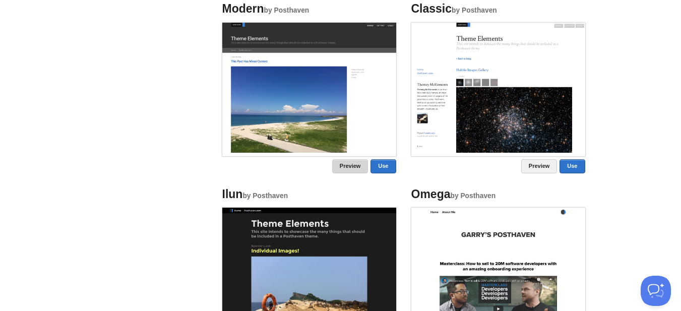
click at [350, 167] on link "Preview" at bounding box center [350, 166] width 36 height 14
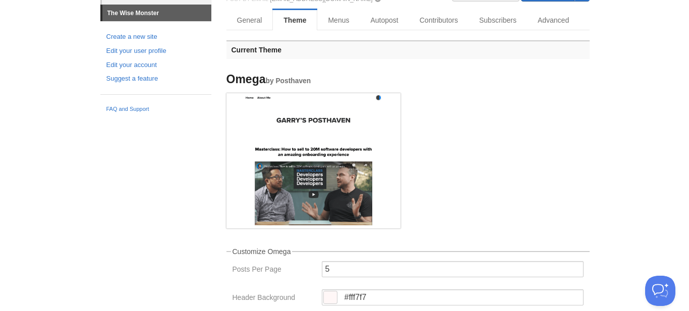
scroll to position [0, 0]
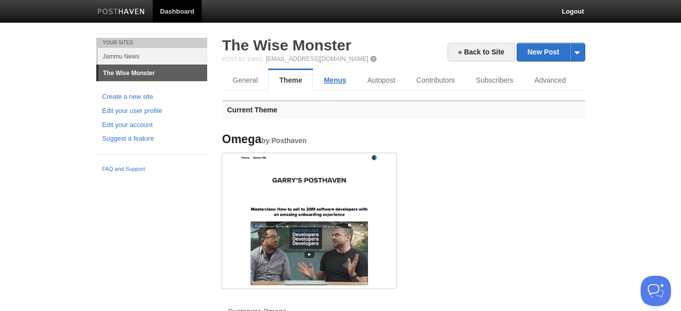
click at [344, 82] on link "Menus" at bounding box center [334, 80] width 43 height 20
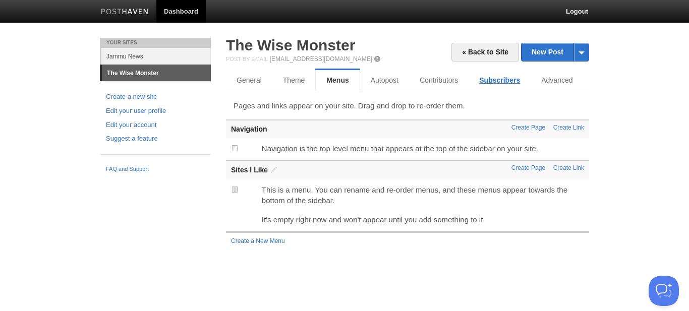
click at [493, 85] on link "Subscribers" at bounding box center [499, 80] width 62 height 20
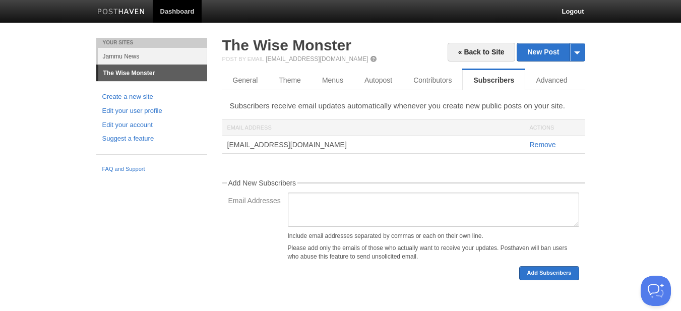
click at [602, 108] on body "Dashboard Logout Updated site: The Wise Monster × Your Sites Jammu News The Wis…" at bounding box center [340, 155] width 681 height 311
click at [572, 76] on link "Advanced" at bounding box center [552, 80] width 55 height 20
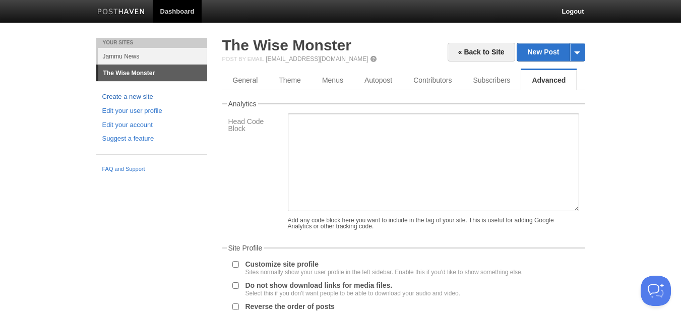
click at [151, 96] on link "Create a new site" at bounding box center [151, 97] width 99 height 11
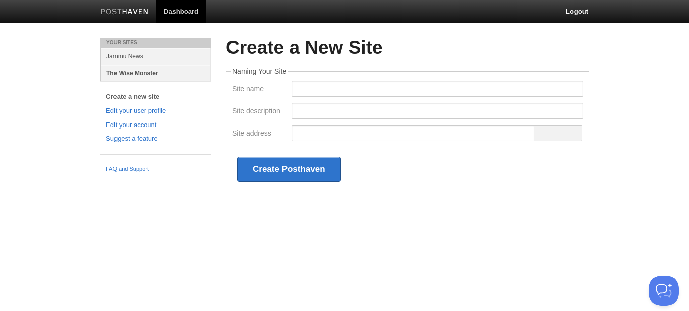
click at [138, 75] on link "The Wise Monster" at bounding box center [155, 73] width 109 height 17
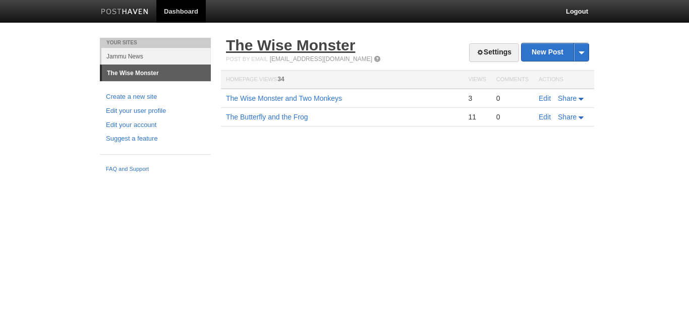
click at [300, 43] on link "The Wise Monster" at bounding box center [290, 45] width 129 height 17
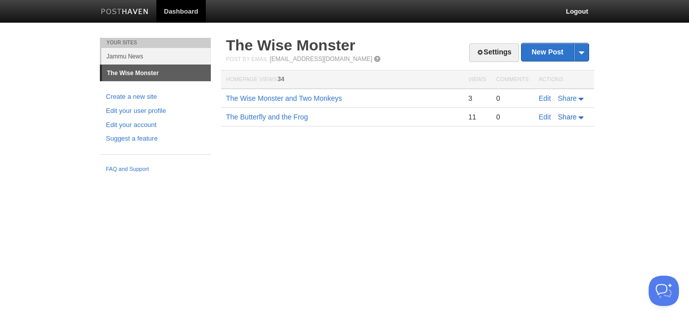
click at [576, 119] on span "Share" at bounding box center [567, 117] width 19 height 8
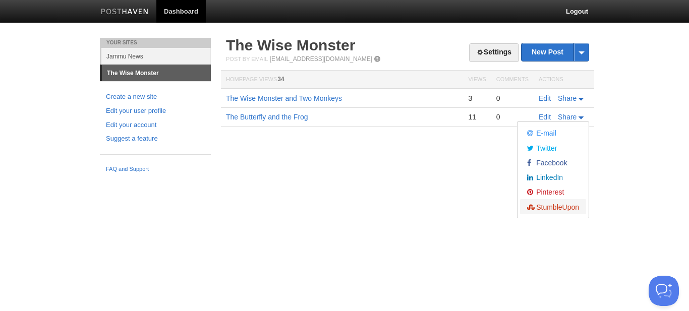
click at [562, 207] on span "StumbleUpon" at bounding box center [556, 207] width 45 height 8
click at [387, 177] on html "Dashboard Logout Your Sites Jammu News The Wise Monster Create a new site Edit …" at bounding box center [344, 88] width 689 height 177
click at [135, 11] on img at bounding box center [125, 13] width 48 height 8
